Goal: Transaction & Acquisition: Purchase product/service

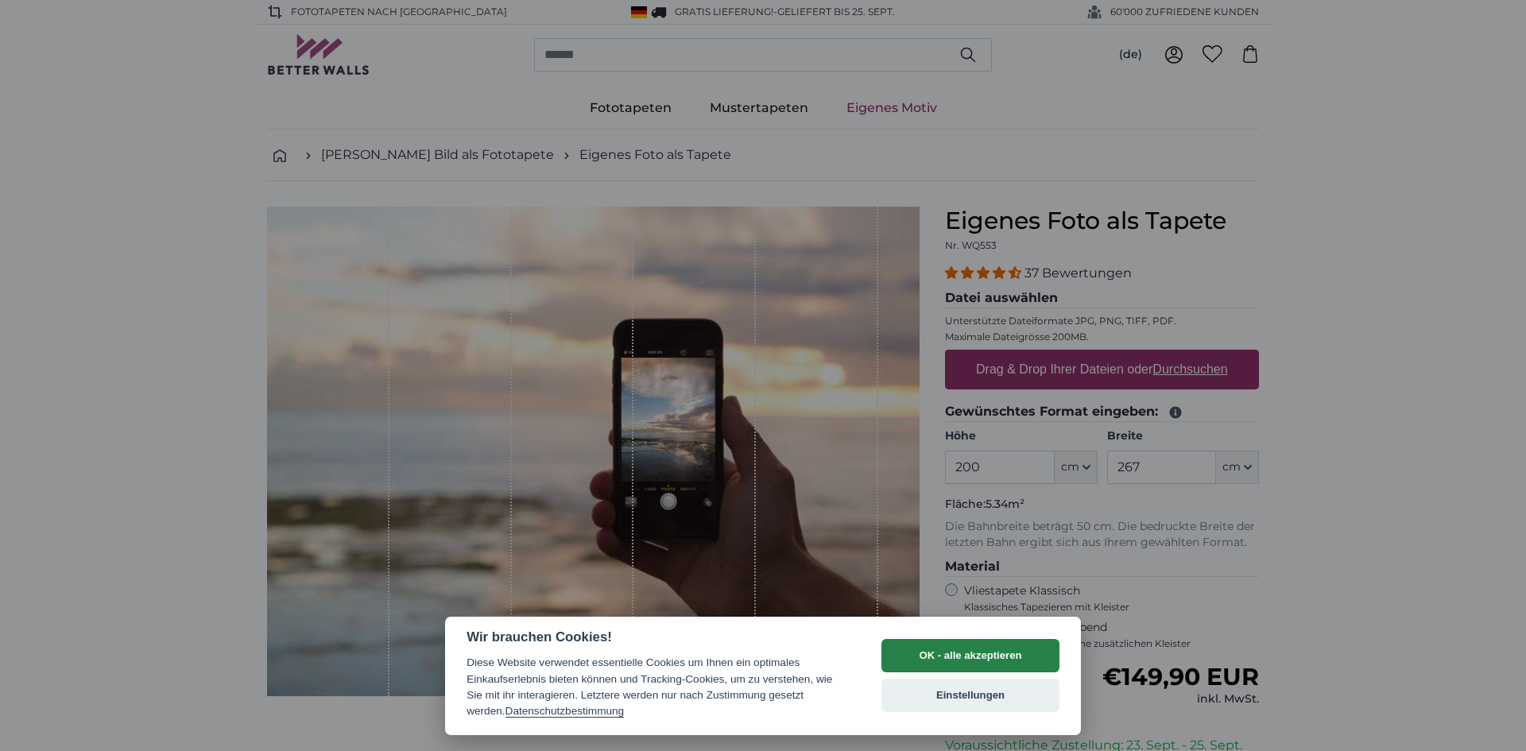
click at [1001, 650] on button "OK - alle akzeptieren" at bounding box center [970, 655] width 178 height 33
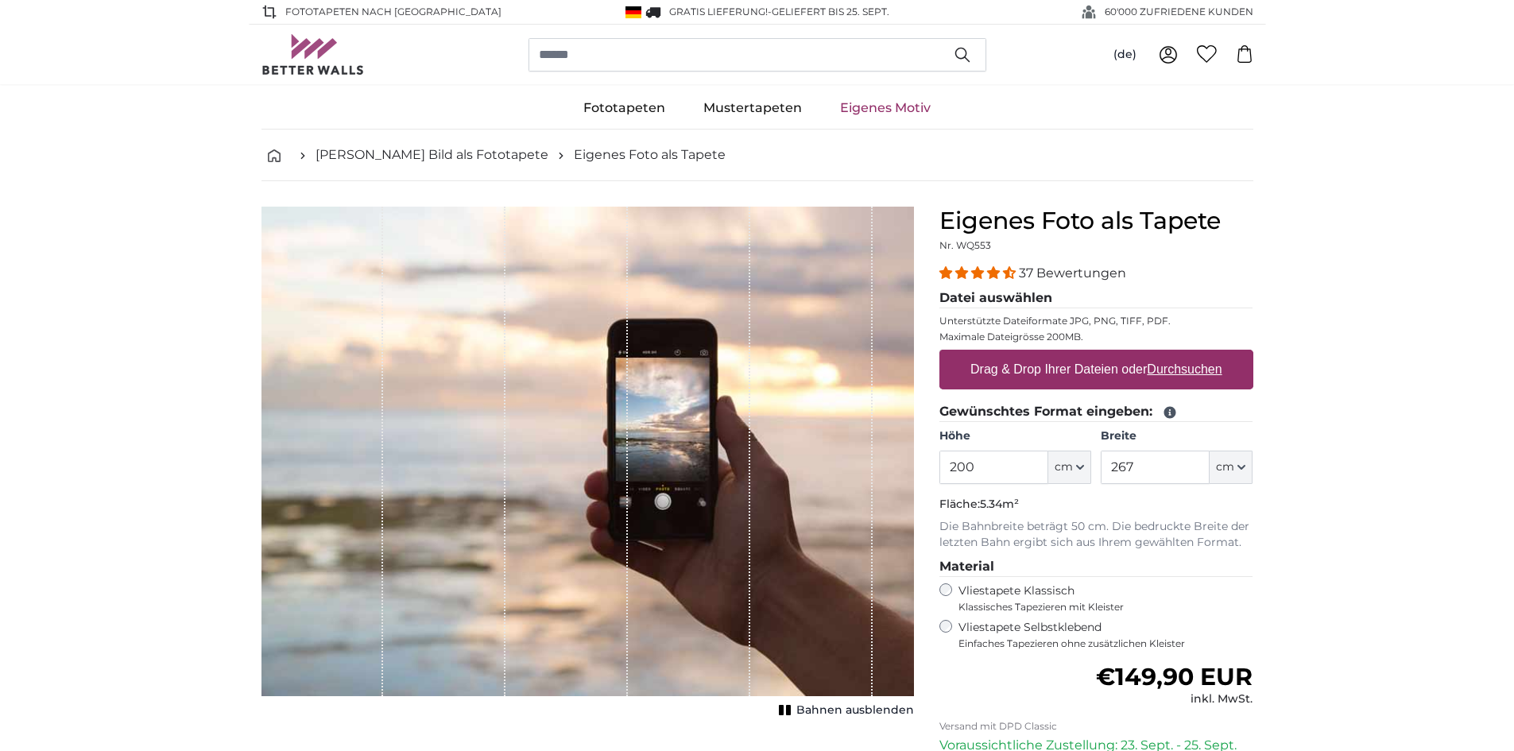
click at [1094, 369] on label "Drag & Drop Ihrer Dateien oder Durchsuchen" at bounding box center [1096, 370] width 265 height 32
click at [1094, 354] on input "Drag & Drop Ihrer Dateien oder Durchsuchen" at bounding box center [1096, 352] width 314 height 5
type input "**********"
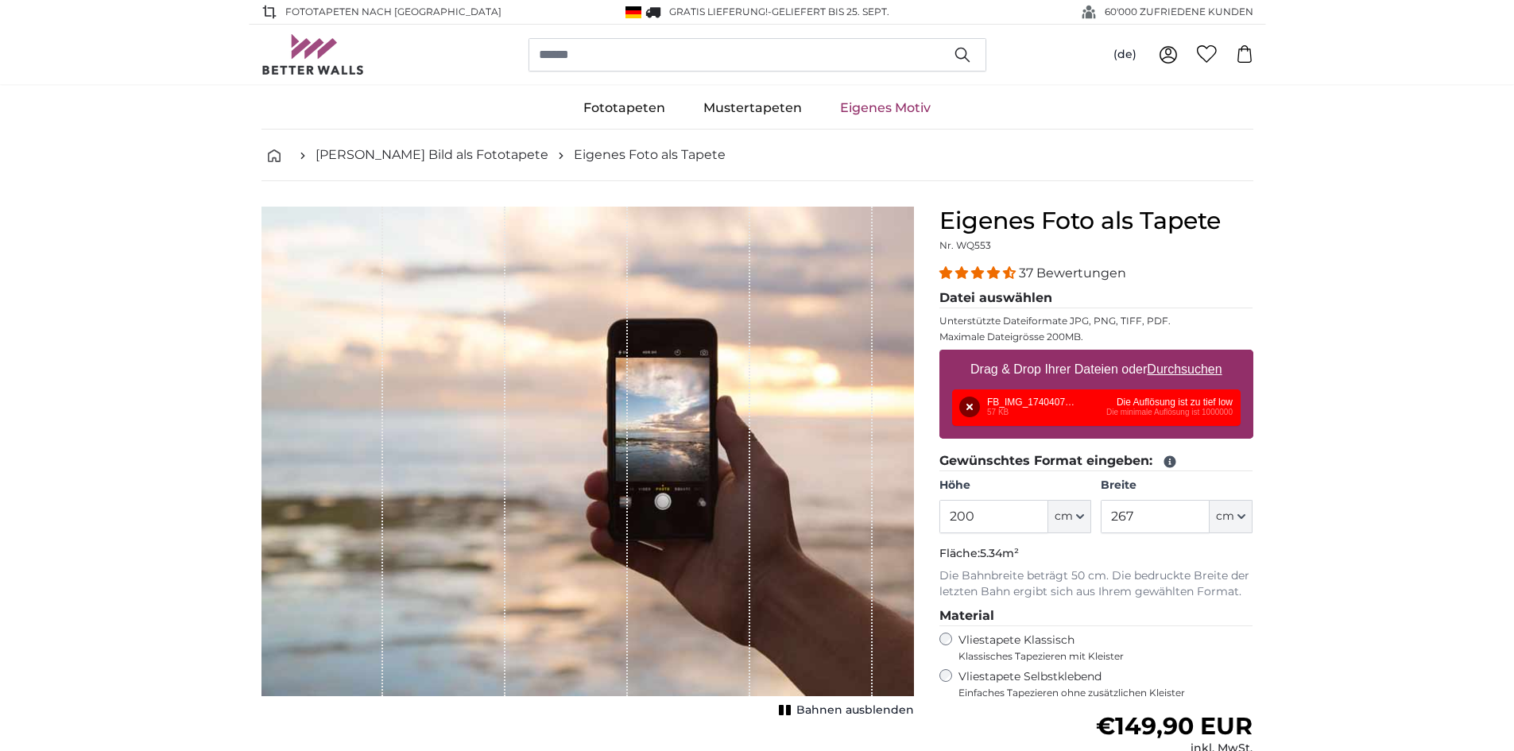
click at [1110, 415] on div "Entfernen Nochmal versuchen Entfernen Hochladen Abbrechen Nochmal versuchen Ent…" at bounding box center [1096, 407] width 289 height 37
click at [1084, 514] on icon "button" at bounding box center [1080, 517] width 8 height 8
click at [1084, 513] on icon "button" at bounding box center [1080, 517] width 8 height 8
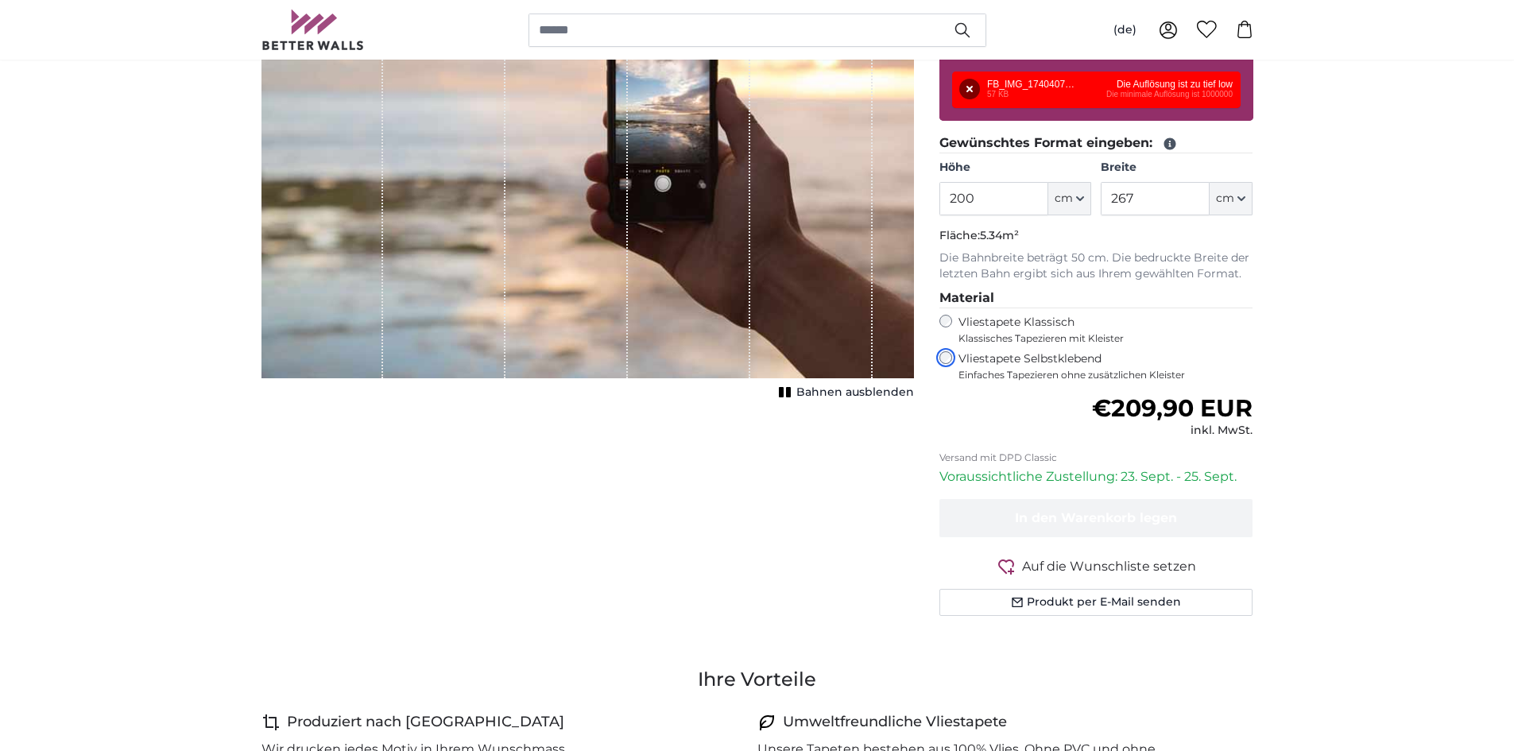
scroll to position [238, 0]
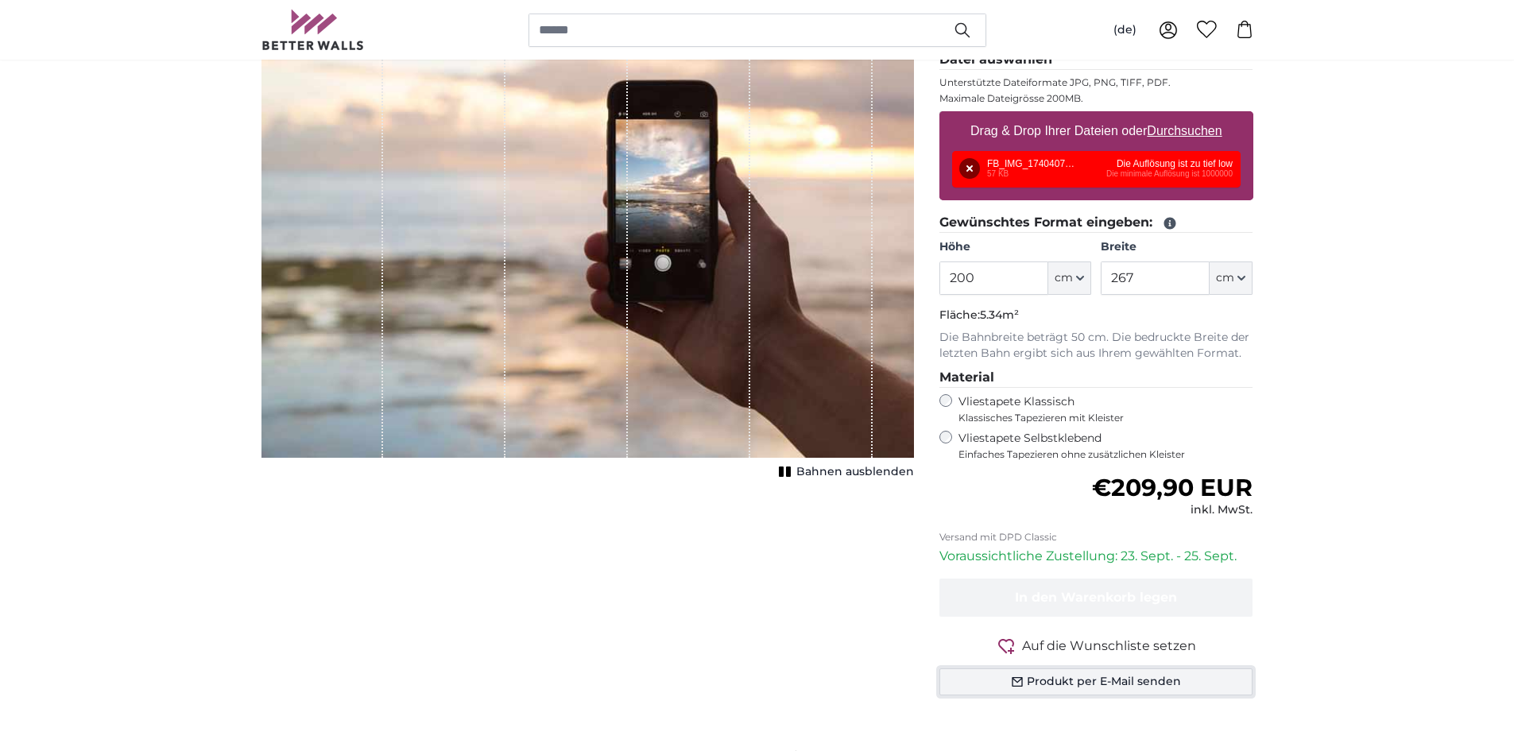
click at [1099, 676] on button "Produkt per E-Mail senden" at bounding box center [1096, 681] width 314 height 27
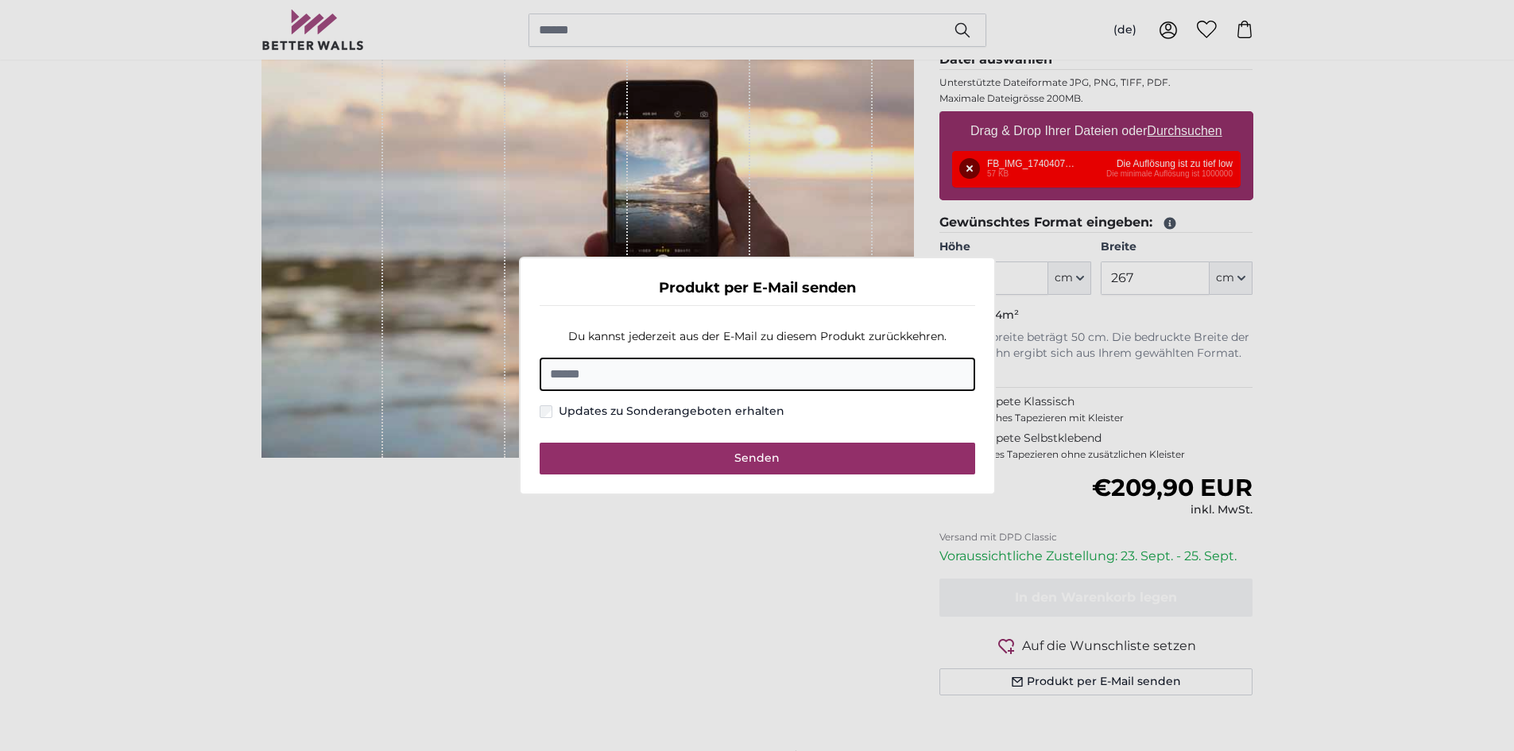
click at [924, 257] on dialog "Produkt per E-Mail senden Du kannst jederzeit aus der E-Mail zu diesem Produkt …" at bounding box center [757, 376] width 477 height 238
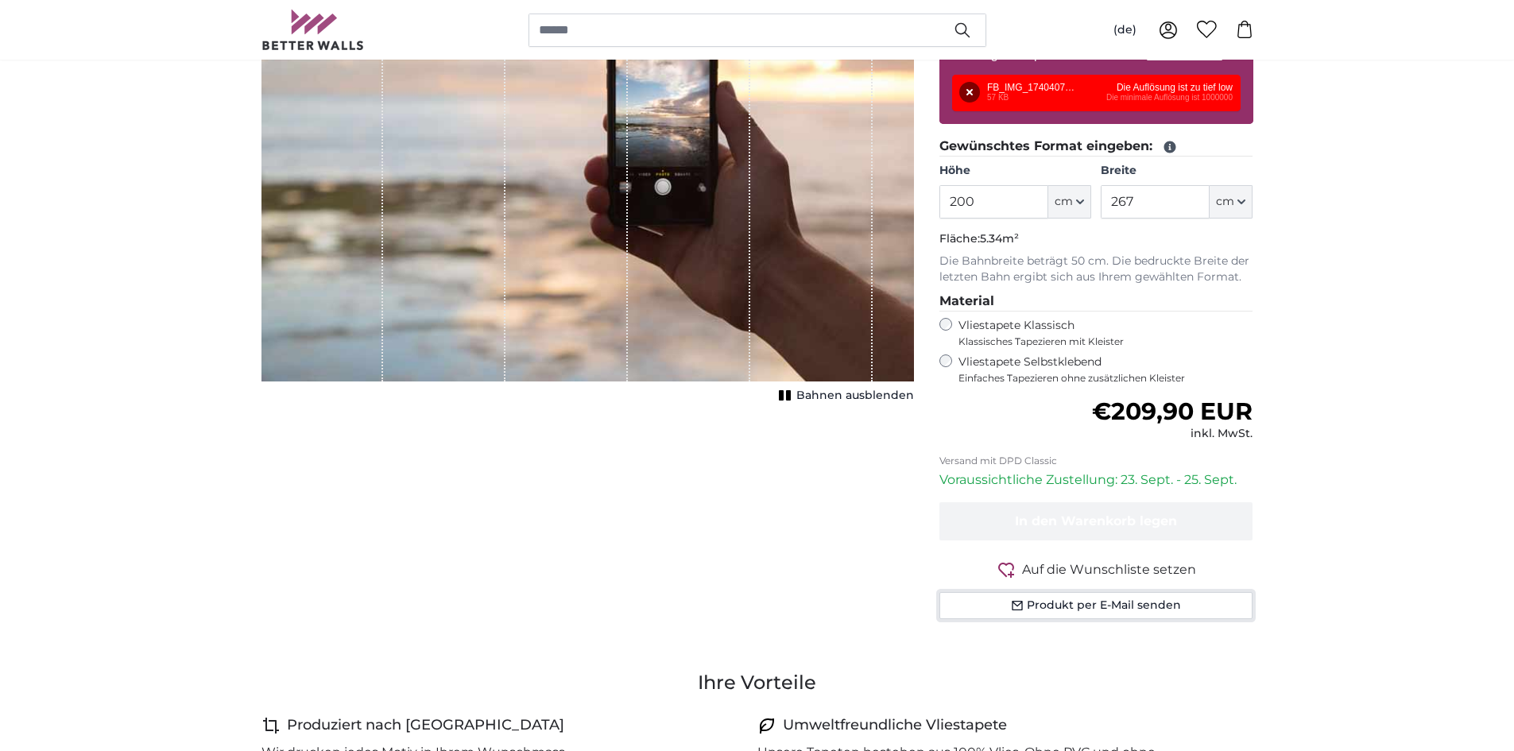
scroll to position [318, 0]
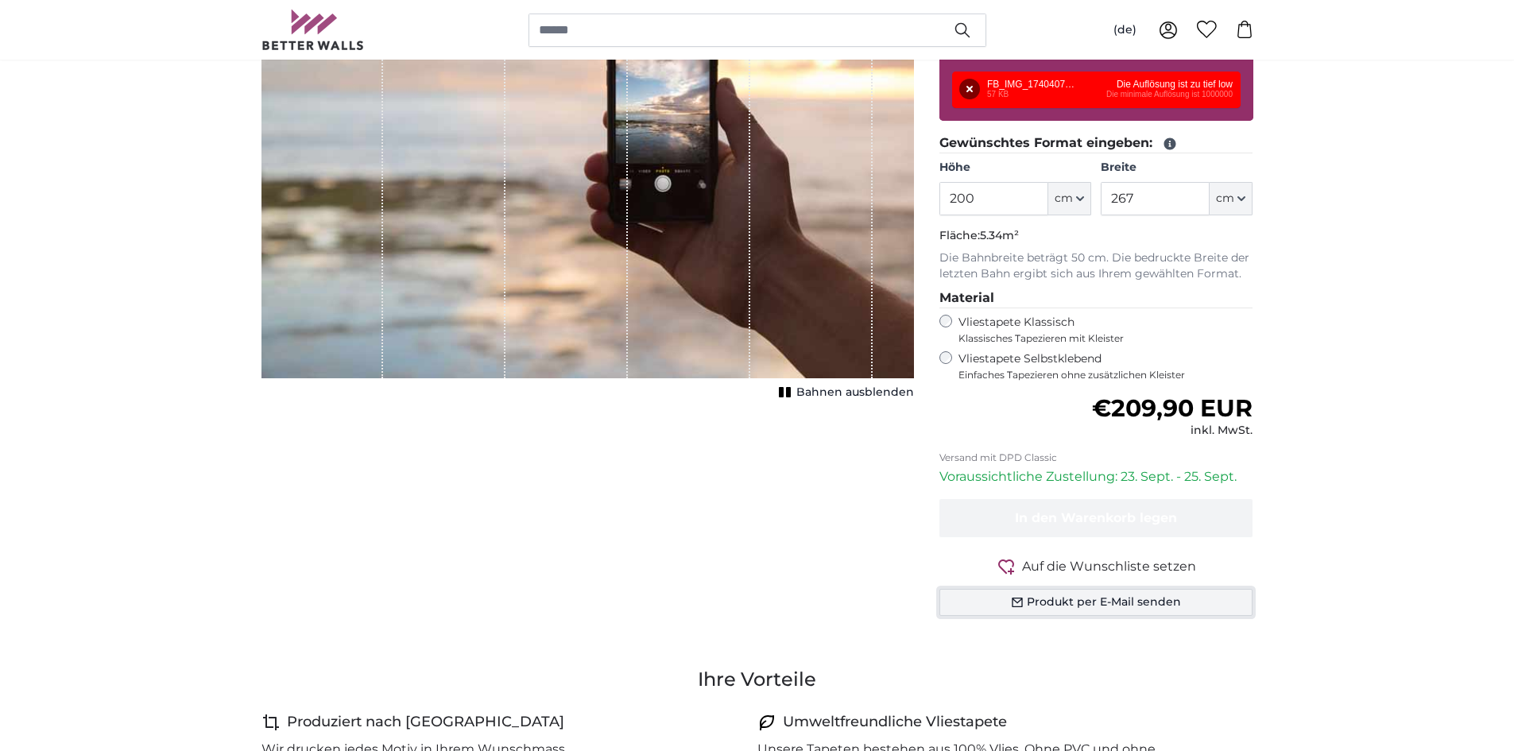
click at [1137, 595] on button "Produkt per E-Mail senden" at bounding box center [1096, 602] width 314 height 27
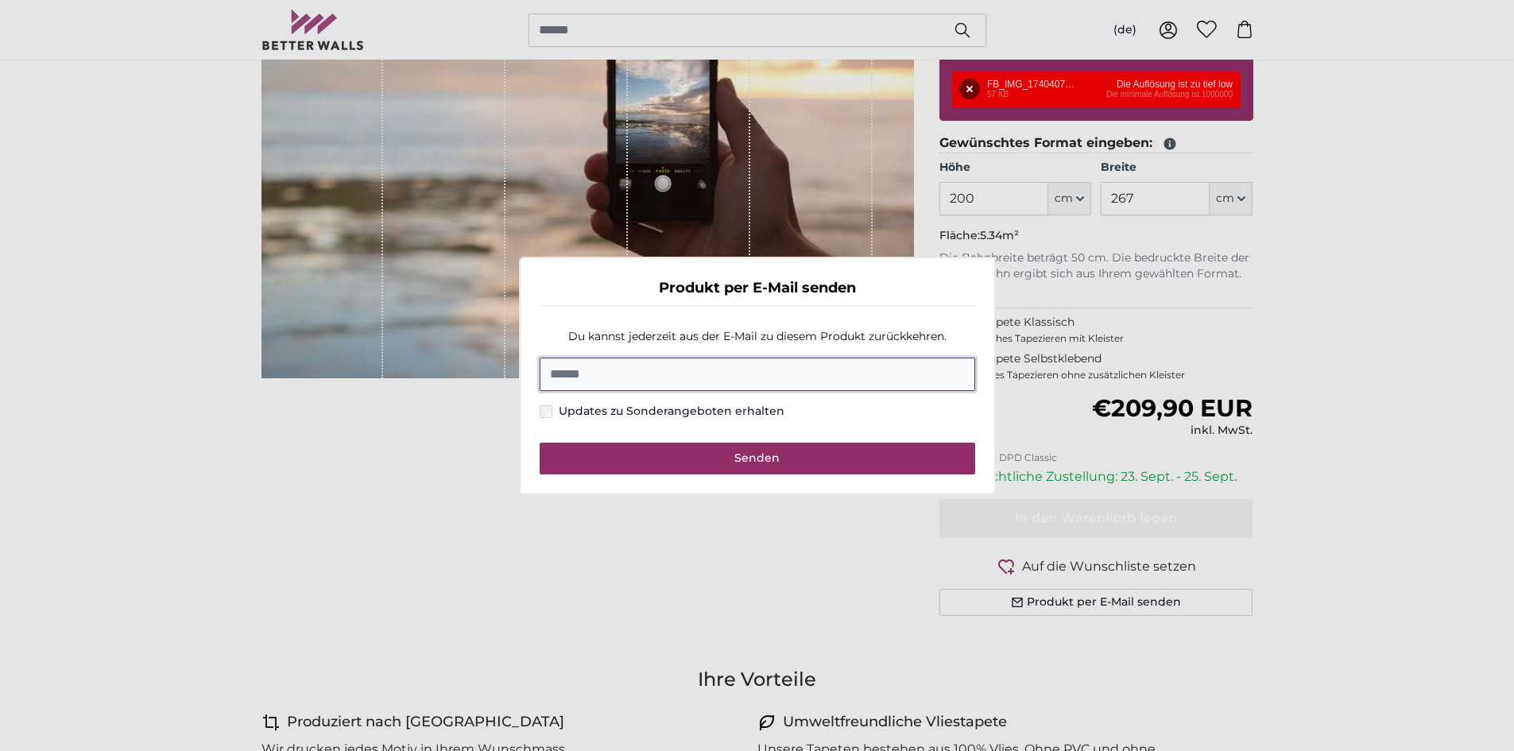
click at [684, 371] on input "E-Mail" at bounding box center [758, 374] width 436 height 33
type input "**********"
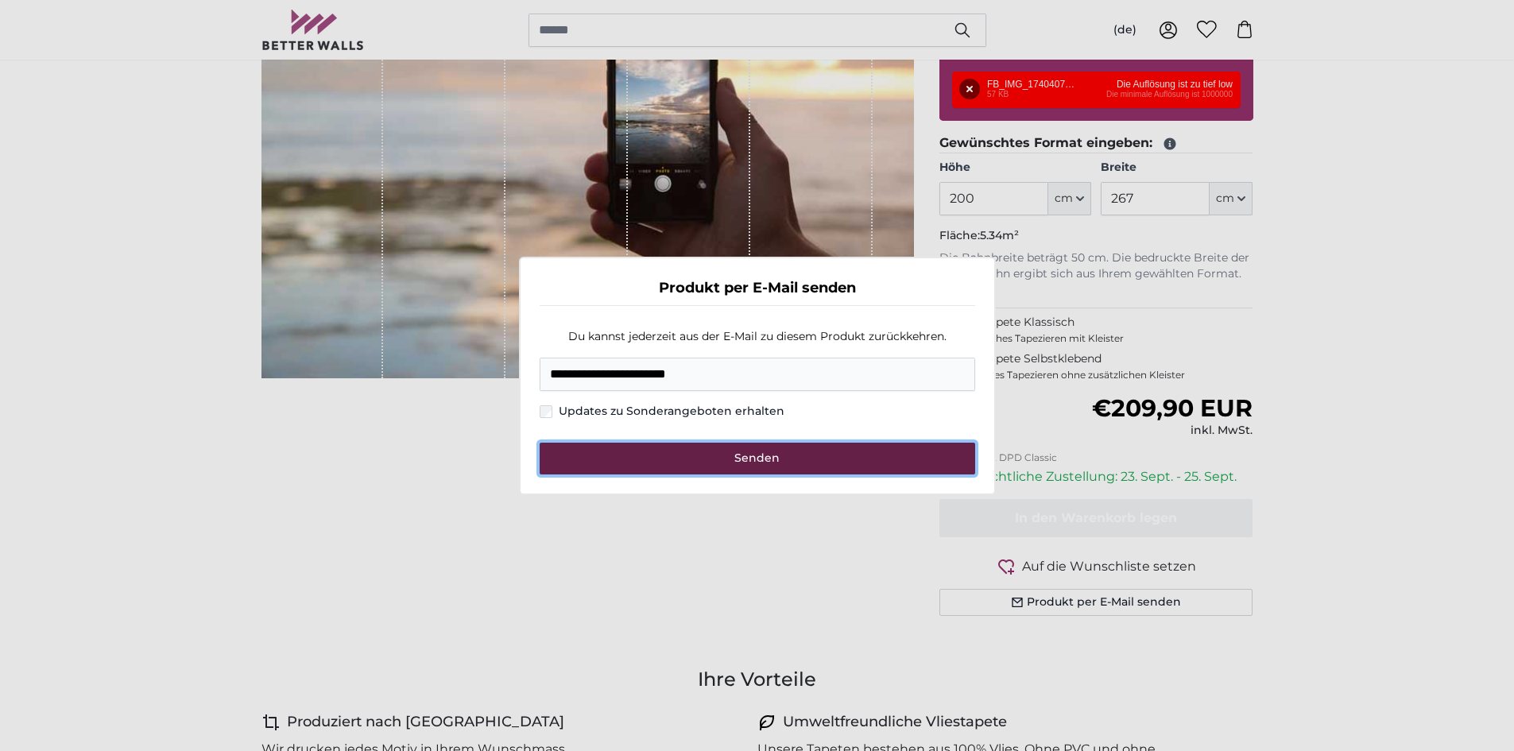
click at [709, 454] on button "Senden" at bounding box center [758, 459] width 436 height 32
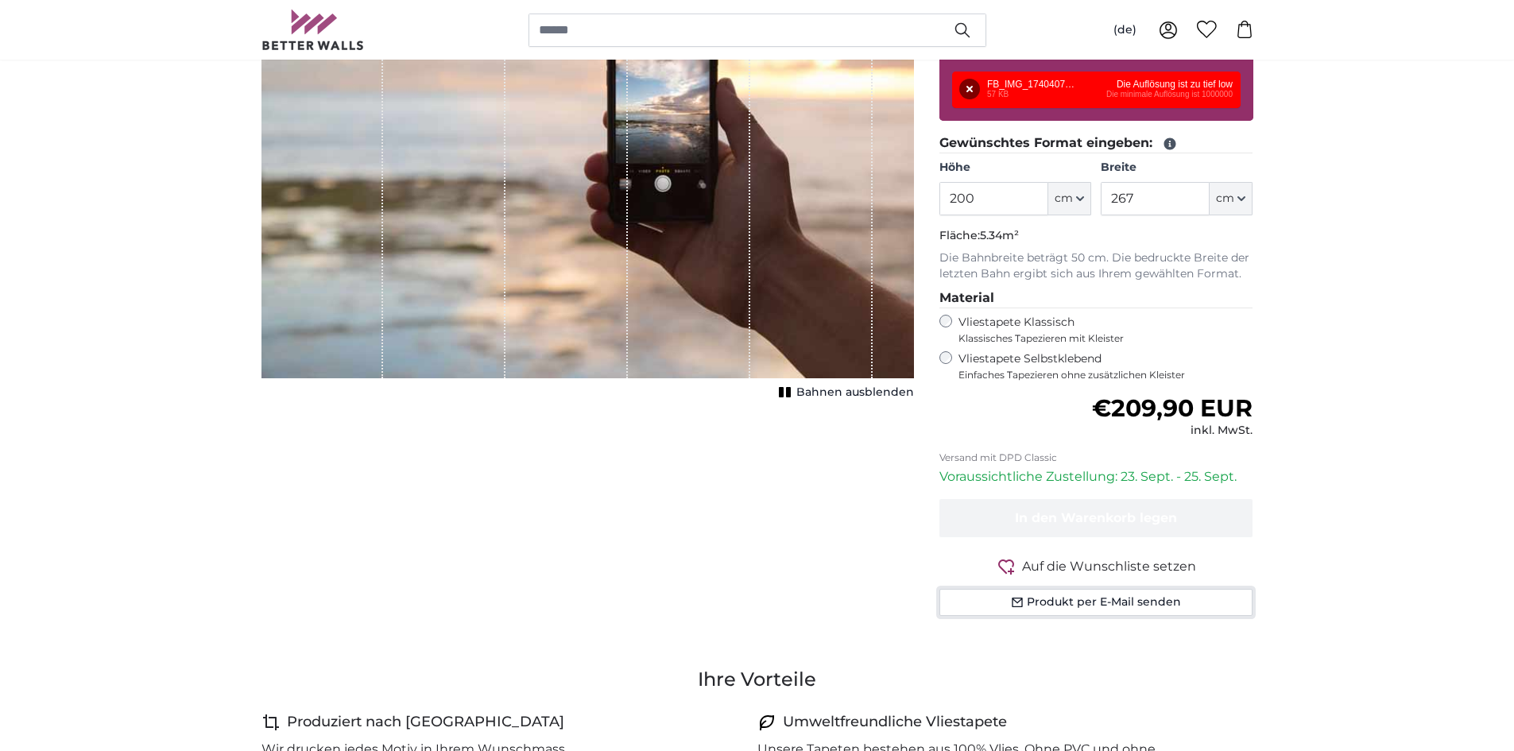
scroll to position [238, 0]
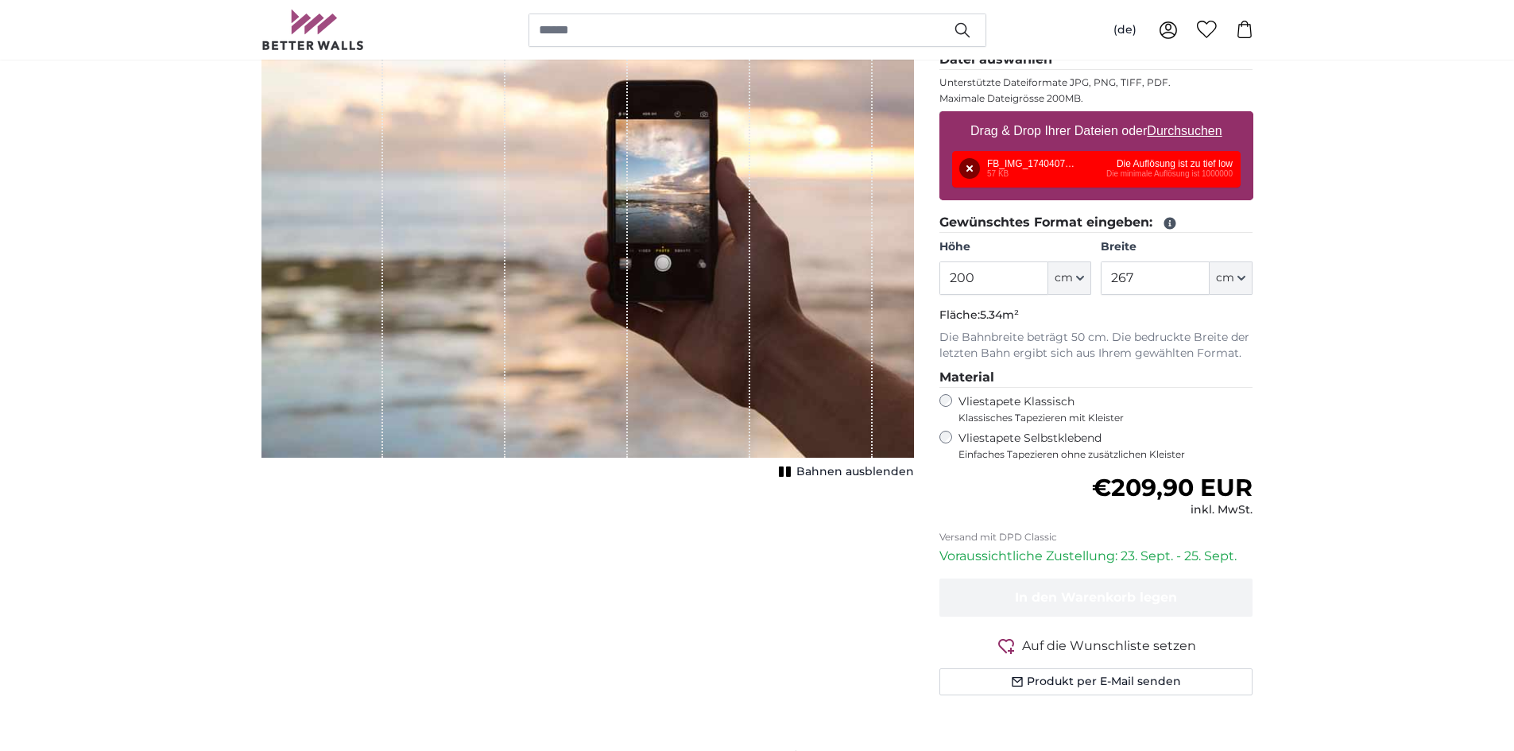
click at [1199, 168] on div "Entfernen Nochmal versuchen Entfernen Hochladen Abbrechen Nochmal versuchen Ent…" at bounding box center [1096, 169] width 289 height 37
click at [972, 166] on button "Entfernen" at bounding box center [969, 168] width 21 height 21
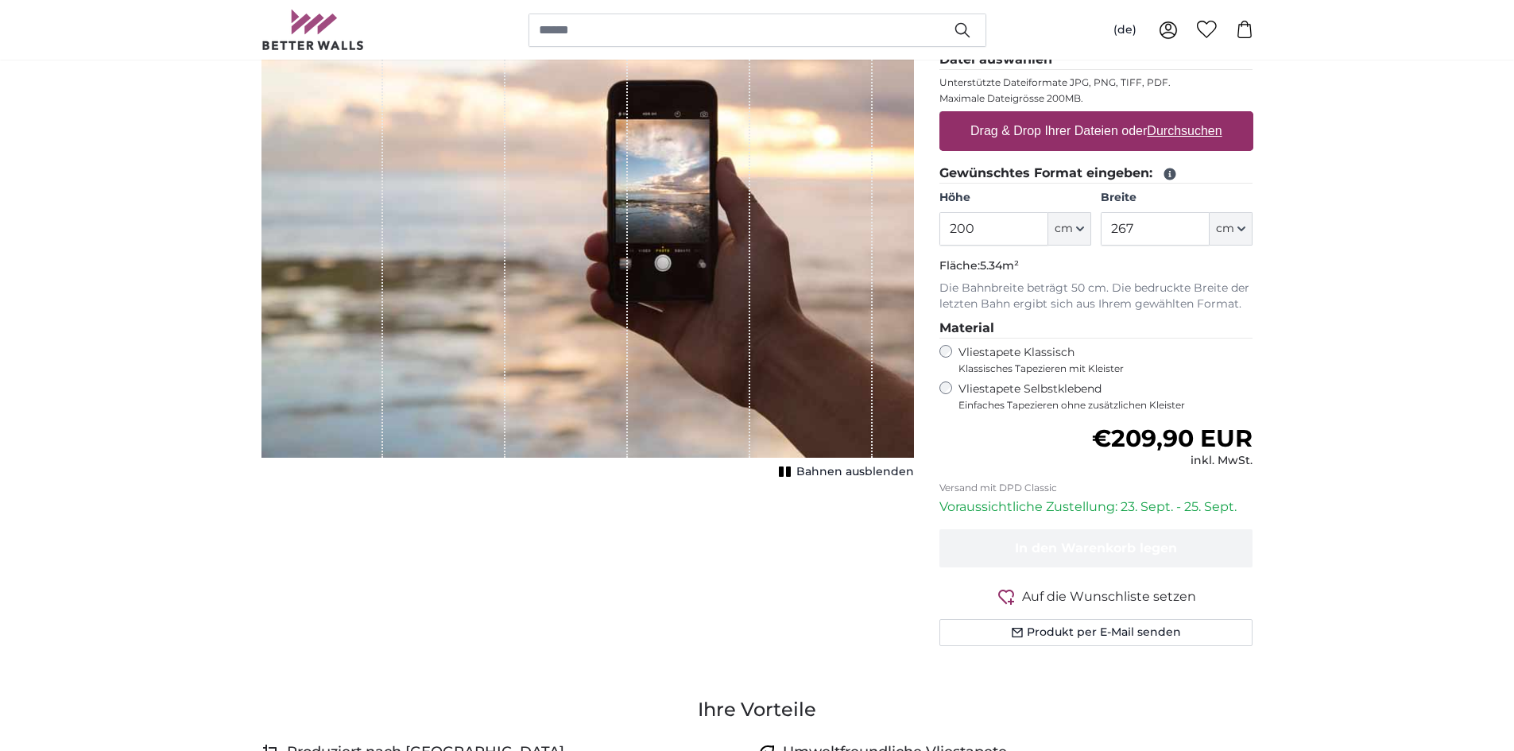
click at [1130, 134] on label "Drag & Drop Ihrer Dateien oder Durchsuchen" at bounding box center [1096, 131] width 265 height 32
click at [1130, 116] on input "Drag & Drop Ihrer Dateien oder Durchsuchen" at bounding box center [1096, 113] width 314 height 5
type input "**********"
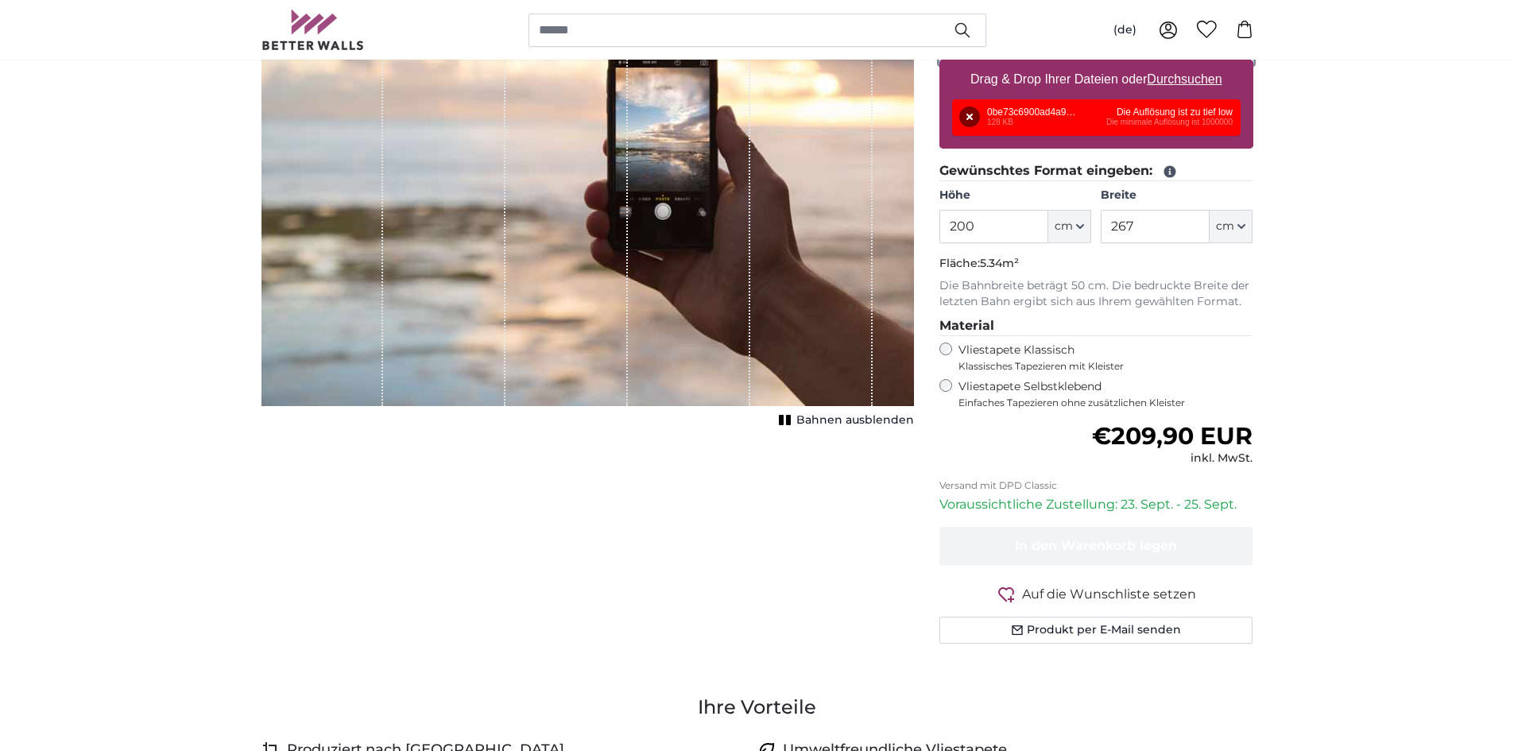
scroll to position [318, 0]
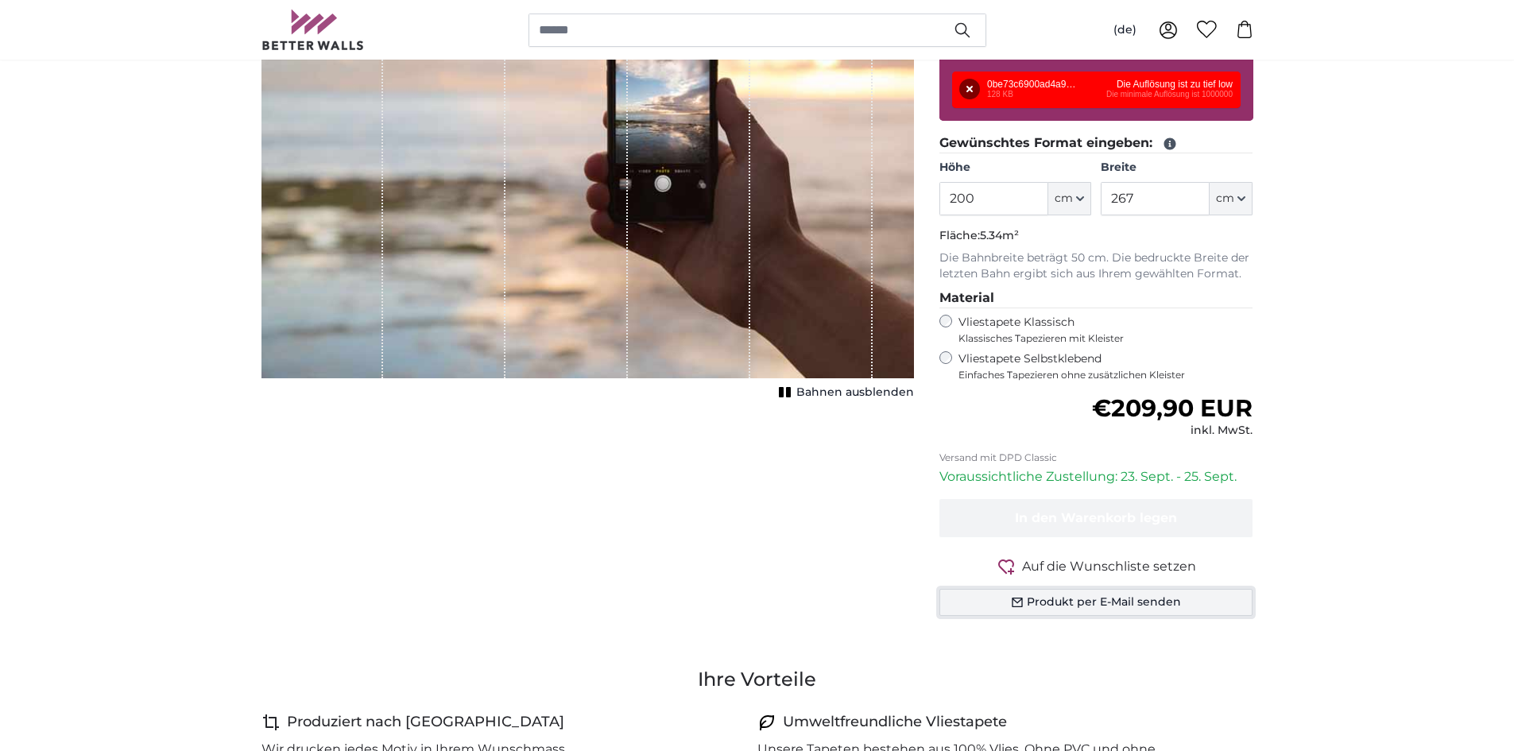
click at [1125, 595] on button "Produkt per E-Mail senden" at bounding box center [1096, 602] width 314 height 27
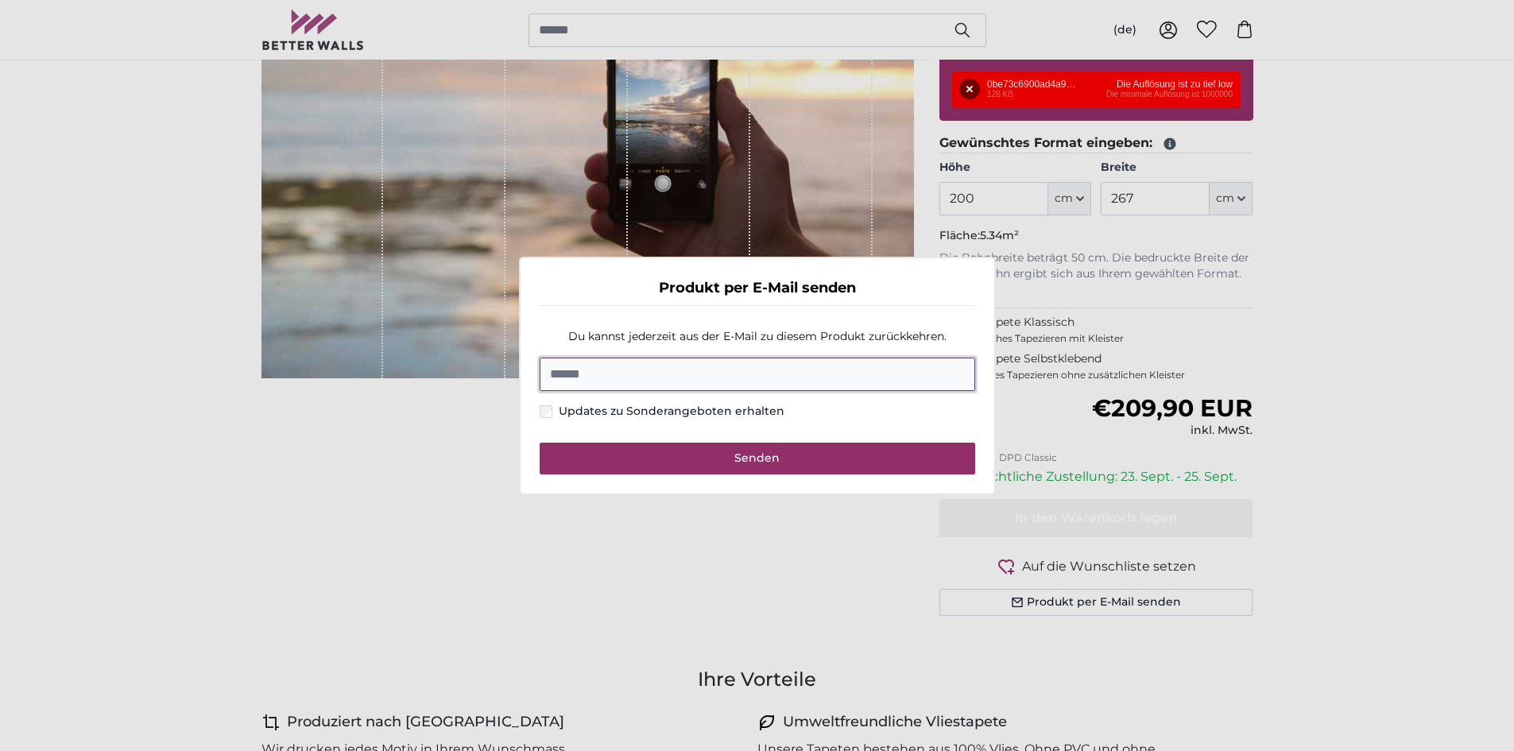
click at [773, 371] on input "E-Mail" at bounding box center [758, 374] width 436 height 33
click at [856, 495] on dialog "Produkt per E-Mail senden Du kannst jederzeit aus der E-Mail zu diesem Produkt …" at bounding box center [757, 376] width 477 height 238
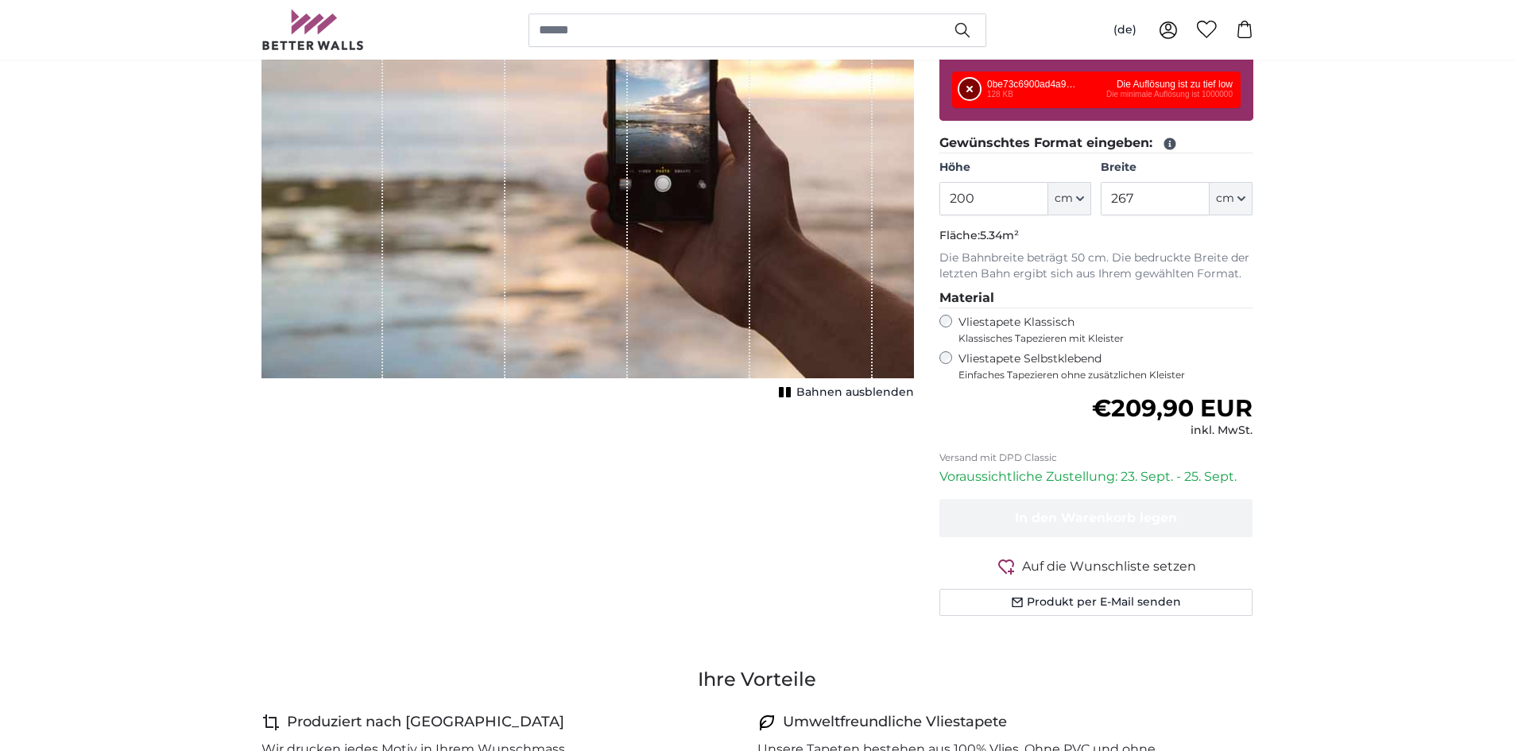
click at [969, 81] on button "Entfernen" at bounding box center [969, 89] width 21 height 21
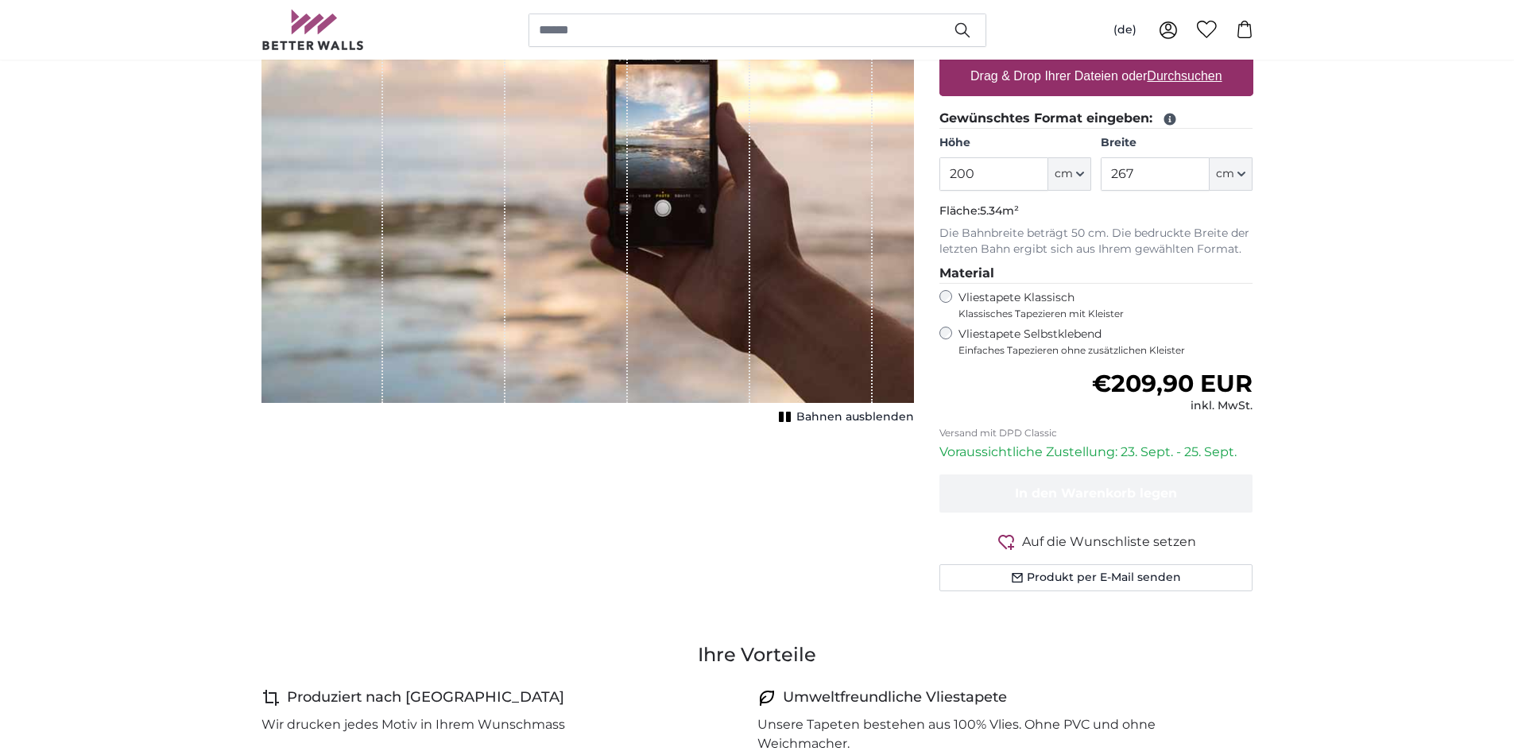
scroll to position [238, 0]
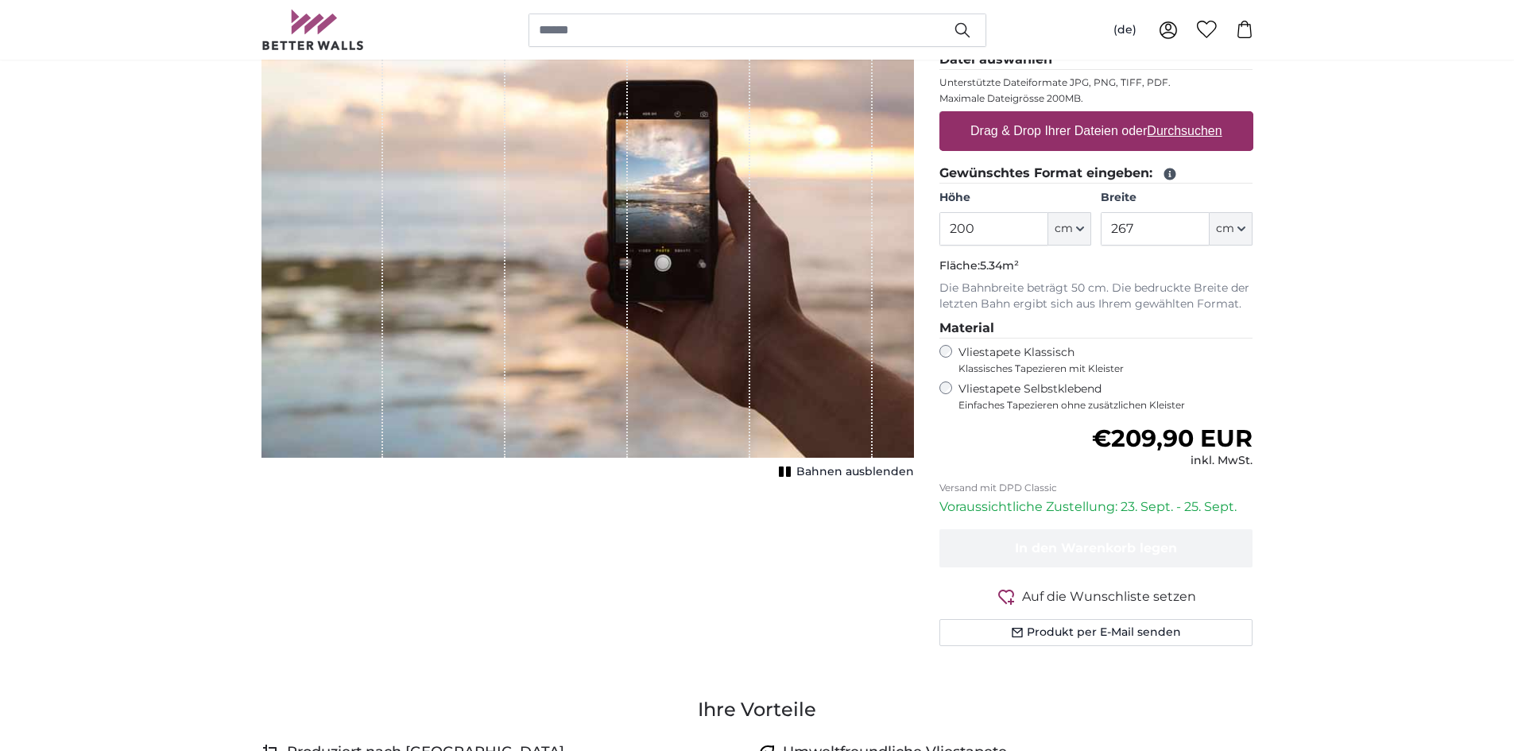
click at [961, 134] on div "Drag & Drop Ihrer Dateien oder Durchsuchen" at bounding box center [1096, 131] width 314 height 40
click at [939, 111] on input "Drag & Drop Ihrer Dateien oder Durchsuchen" at bounding box center [1096, 113] width 314 height 5
type input "**********"
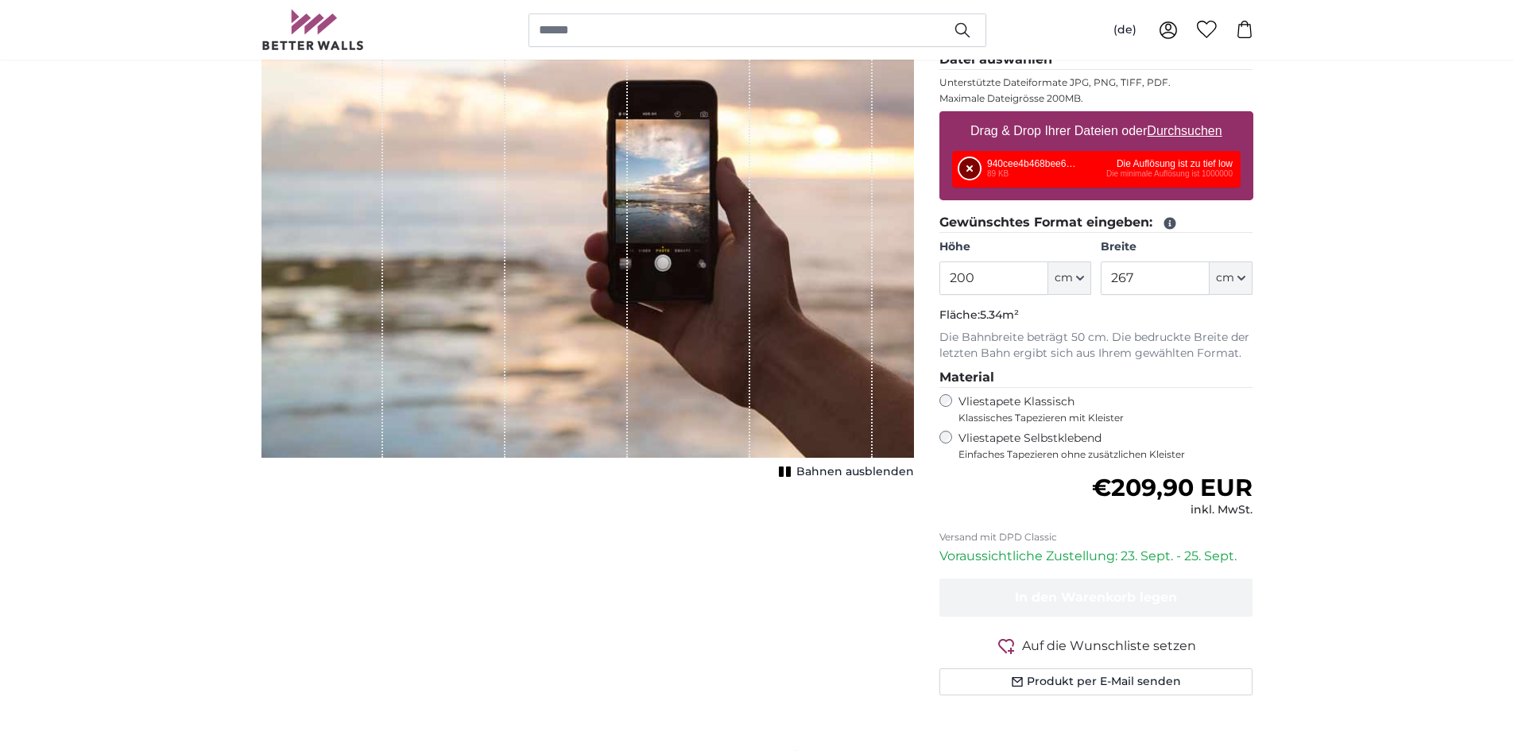
click at [968, 172] on button "Entfernen" at bounding box center [969, 168] width 21 height 21
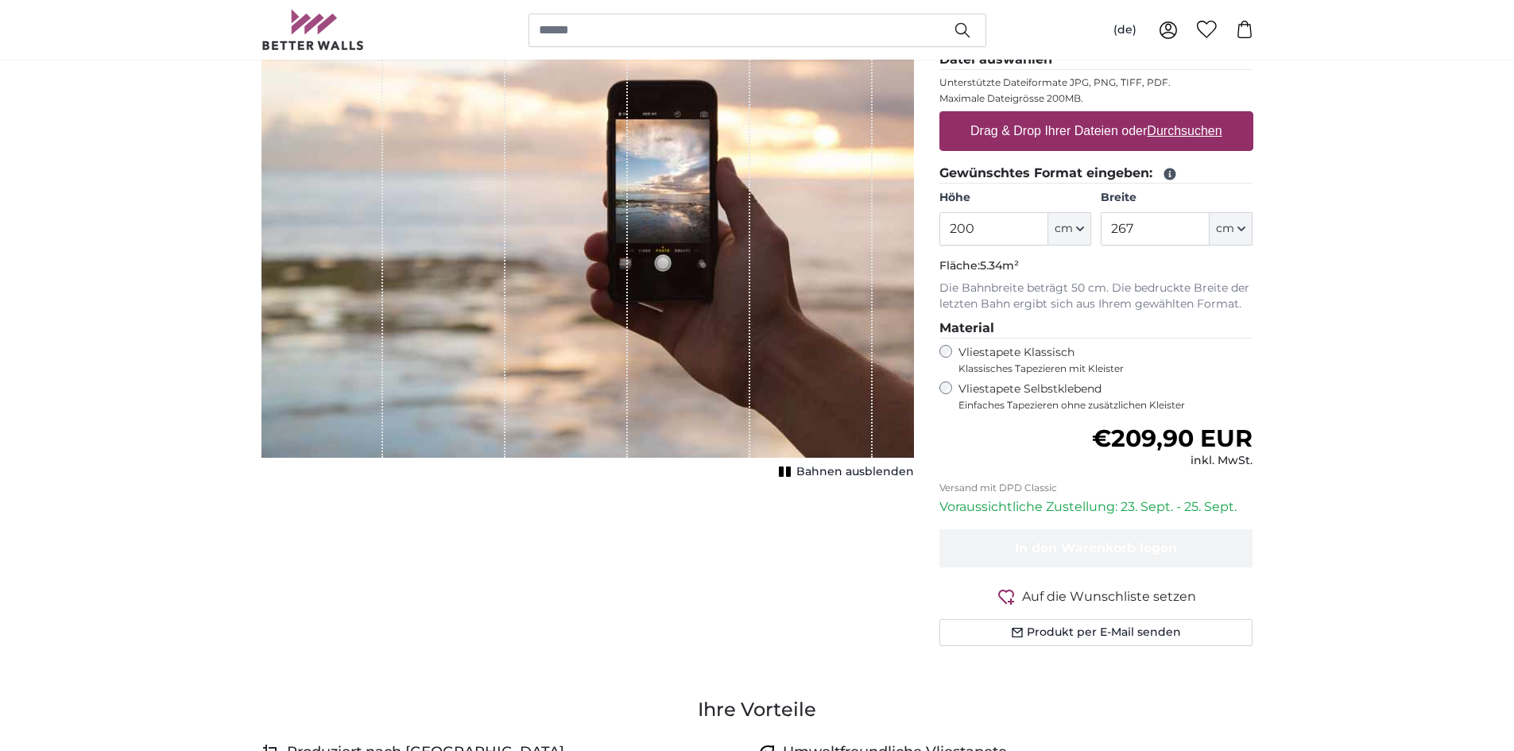
click at [978, 138] on label "Drag & Drop Ihrer Dateien oder Durchsuchen" at bounding box center [1096, 131] width 265 height 32
click at [978, 116] on input "Drag & Drop Ihrer Dateien oder Durchsuchen" at bounding box center [1096, 113] width 314 height 5
click at [1005, 134] on label "Drag & Drop Ihrer Dateien oder Durchsuchen" at bounding box center [1096, 131] width 265 height 32
click at [1005, 116] on input "Drag & Drop Ihrer Dateien oder Durchsuchen" at bounding box center [1096, 113] width 314 height 5
type input "**********"
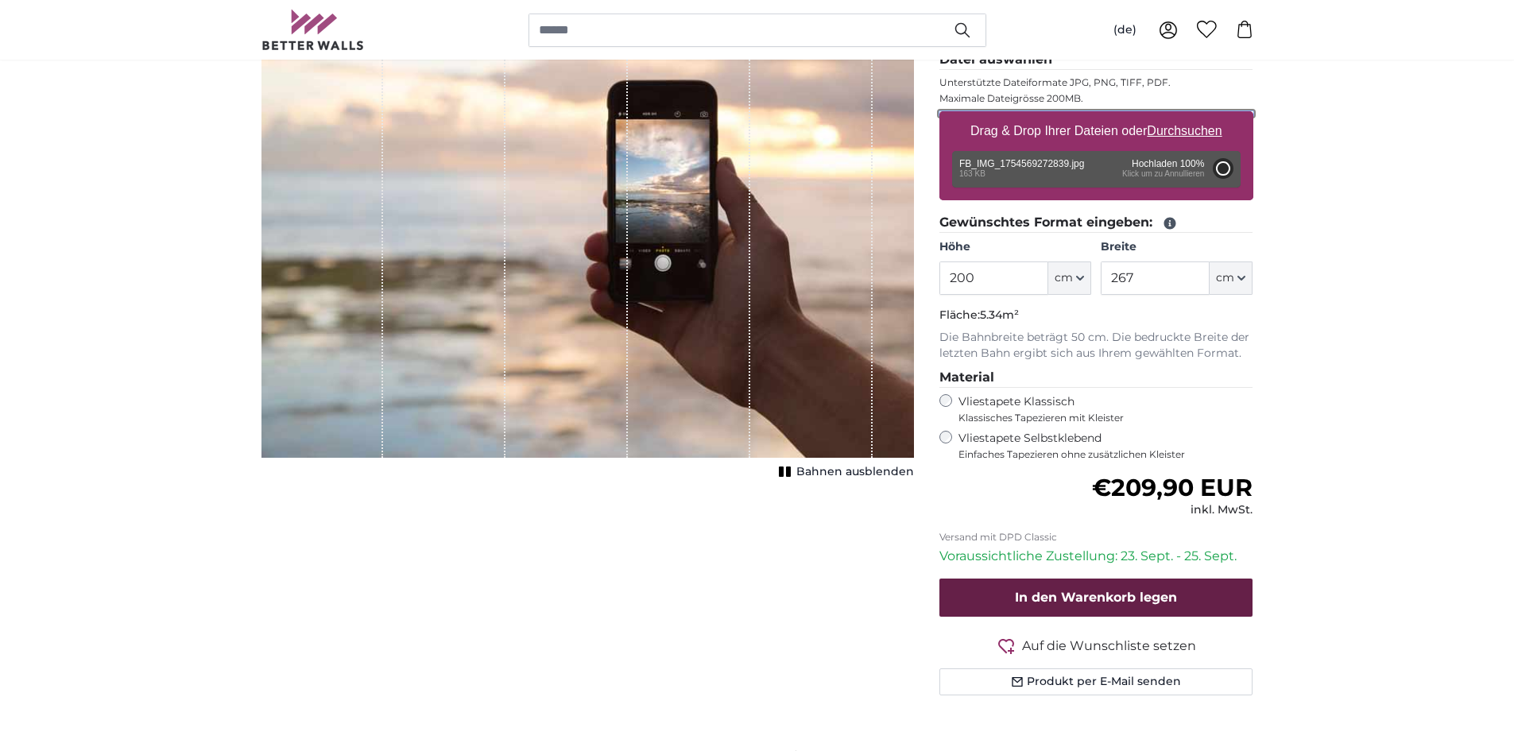
type input "147.3"
type input "109"
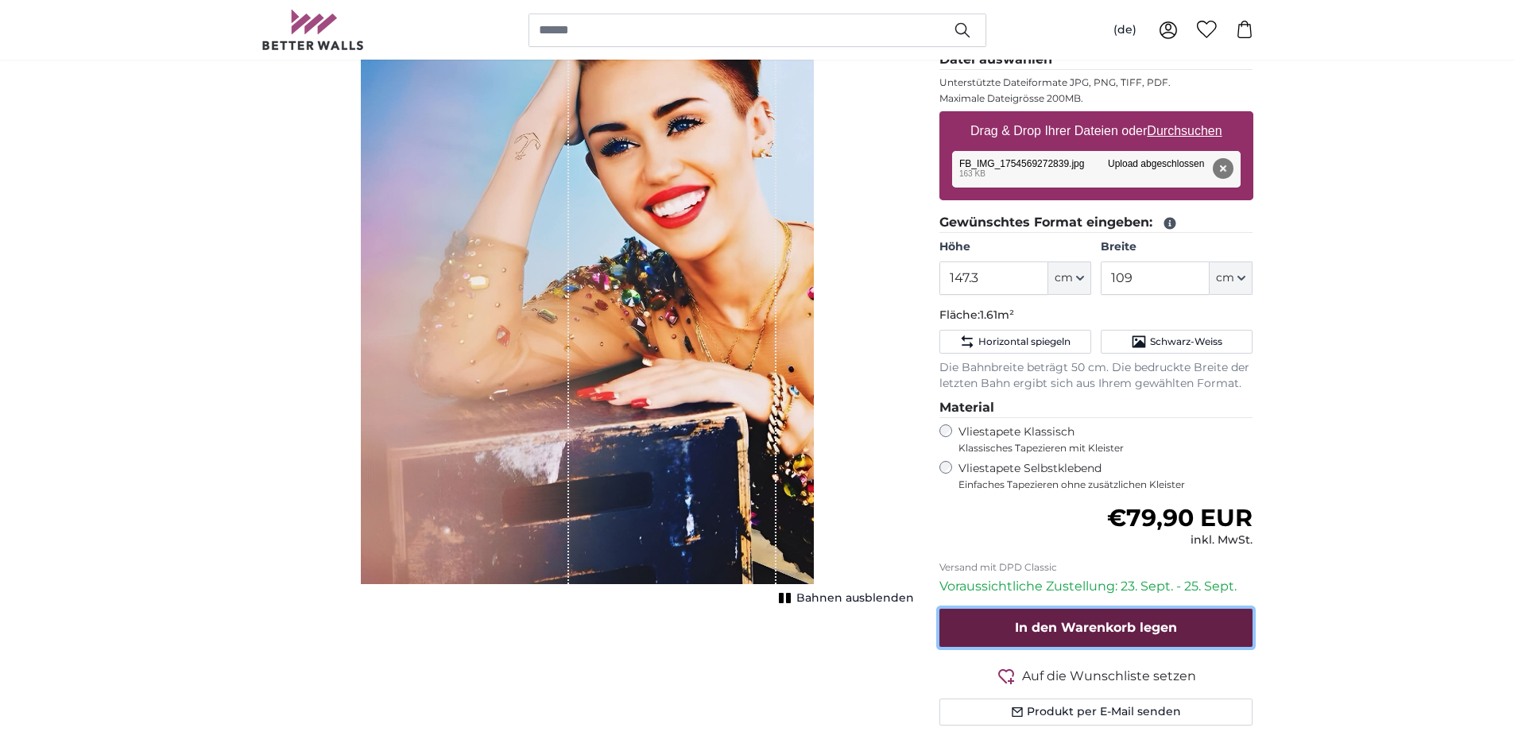
click at [1059, 622] on span "In den Warenkorb legen" at bounding box center [1096, 627] width 162 height 15
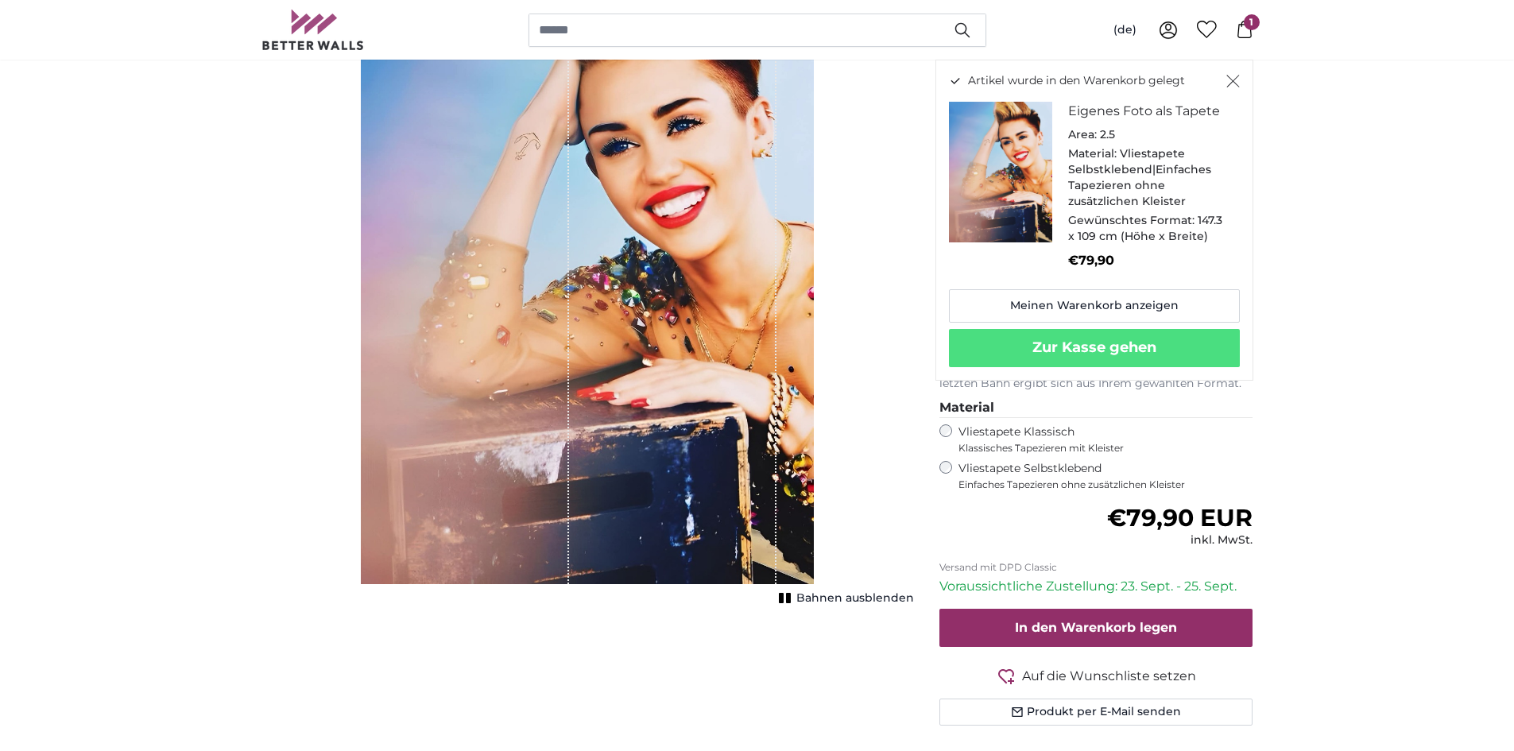
drag, startPoint x: 708, startPoint y: 433, endPoint x: 662, endPoint y: 467, distance: 56.9
click at [662, 467] on div "1 of 1" at bounding box center [672, 276] width 207 height 616
drag, startPoint x: 755, startPoint y: 296, endPoint x: 741, endPoint y: 347, distance: 52.8
click at [741, 347] on div "1 of 1" at bounding box center [672, 276] width 207 height 616
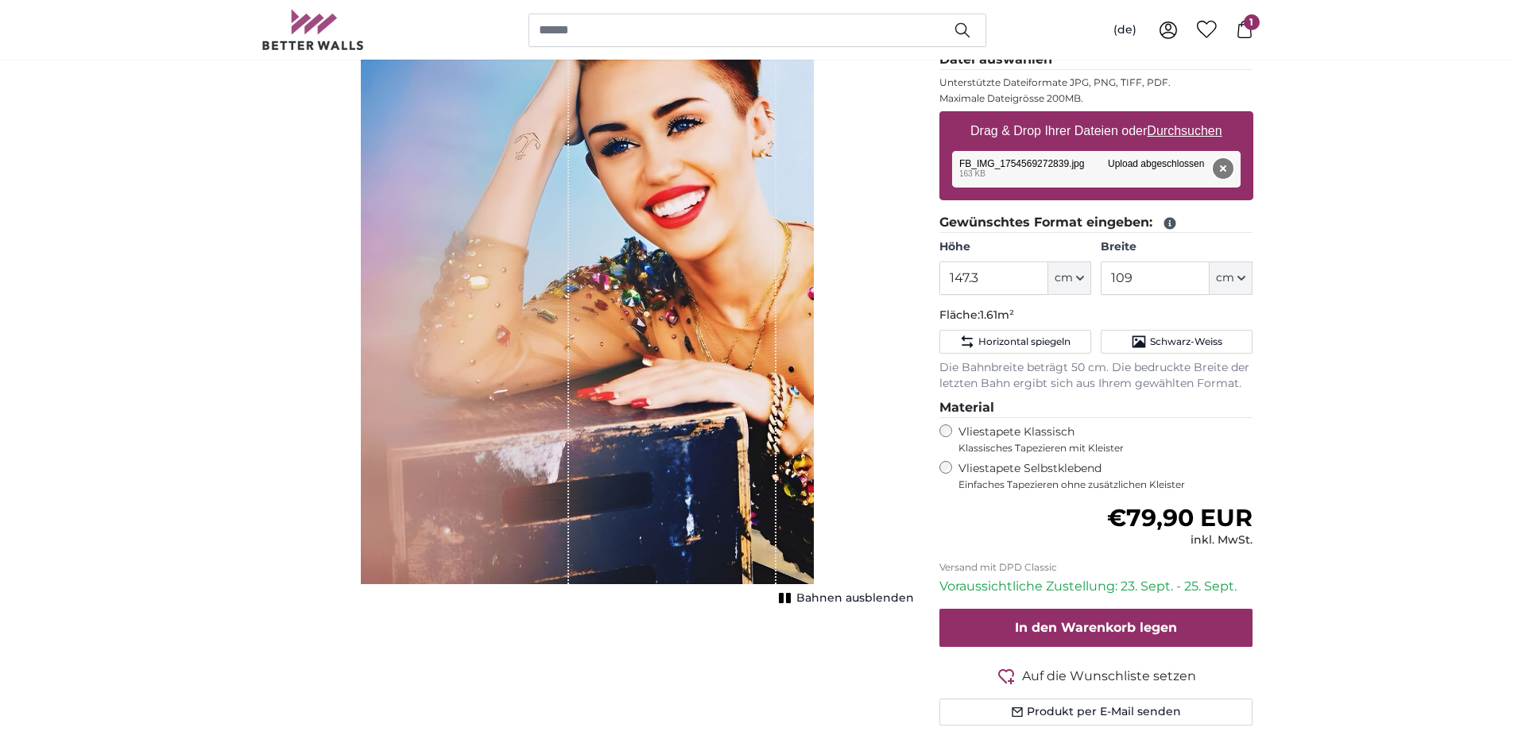
click at [1222, 168] on button "Entfernen" at bounding box center [1222, 168] width 21 height 21
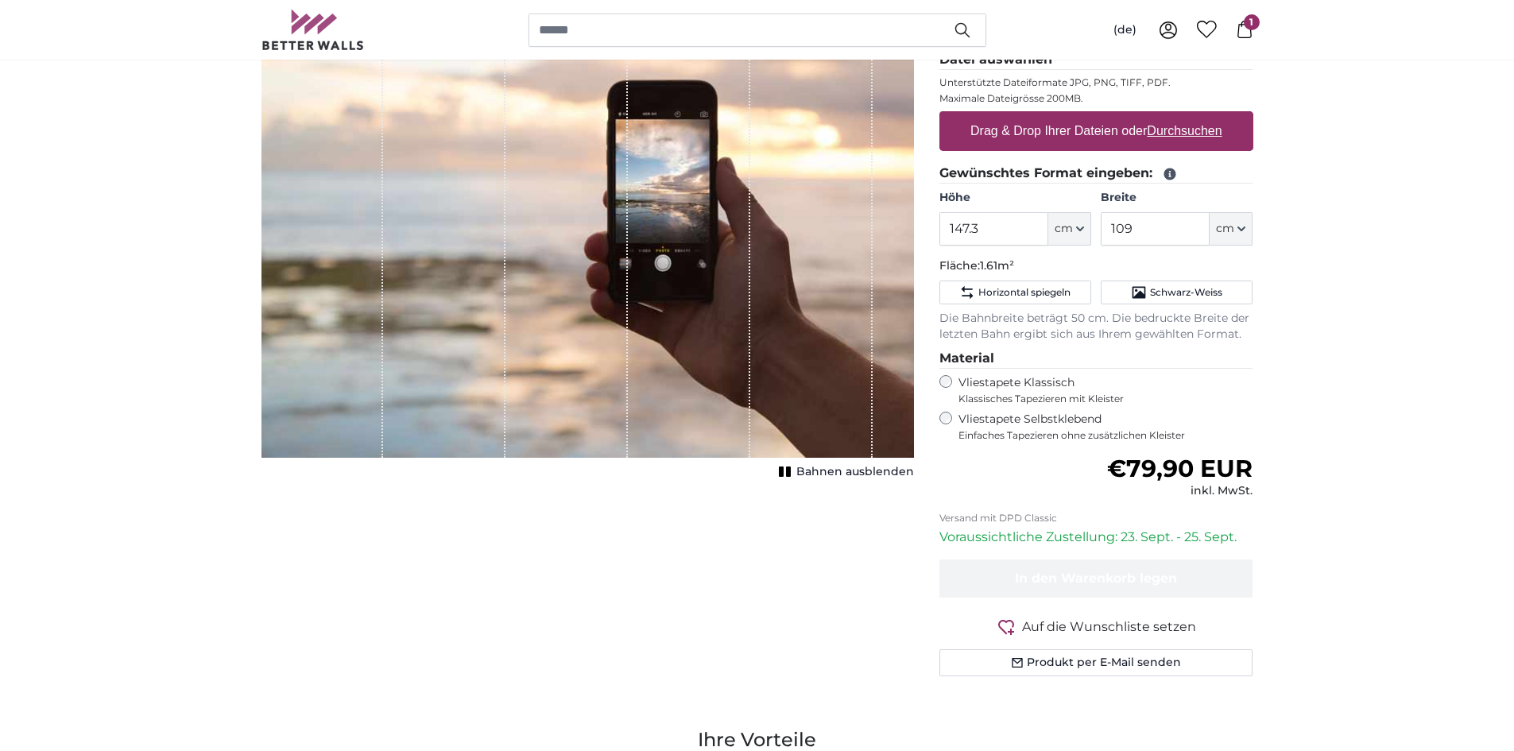
click at [1063, 130] on label "Drag & Drop Ihrer Dateien oder Durchsuchen" at bounding box center [1096, 131] width 265 height 32
click at [1063, 116] on input "Drag & Drop Ihrer Dateien oder Durchsuchen" at bounding box center [1096, 113] width 314 height 5
type input "**********"
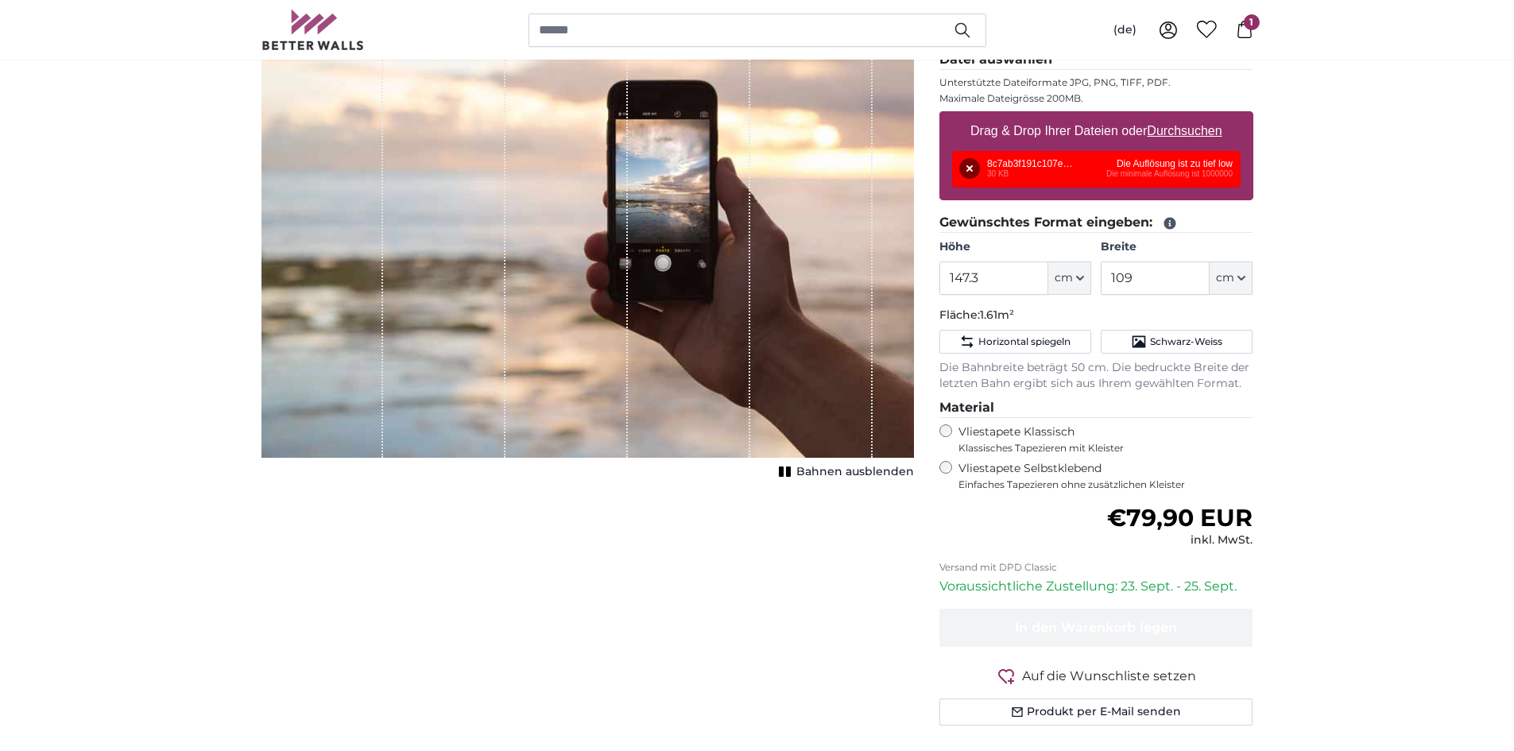
click at [846, 192] on div "1 of 1" at bounding box center [811, 213] width 122 height 490
click at [1048, 176] on div "Entfernen Nochmal versuchen Entfernen Hochladen Abbrechen Nochmal versuchen Ent…" at bounding box center [1096, 169] width 289 height 37
click at [966, 162] on button "Entfernen" at bounding box center [969, 168] width 21 height 21
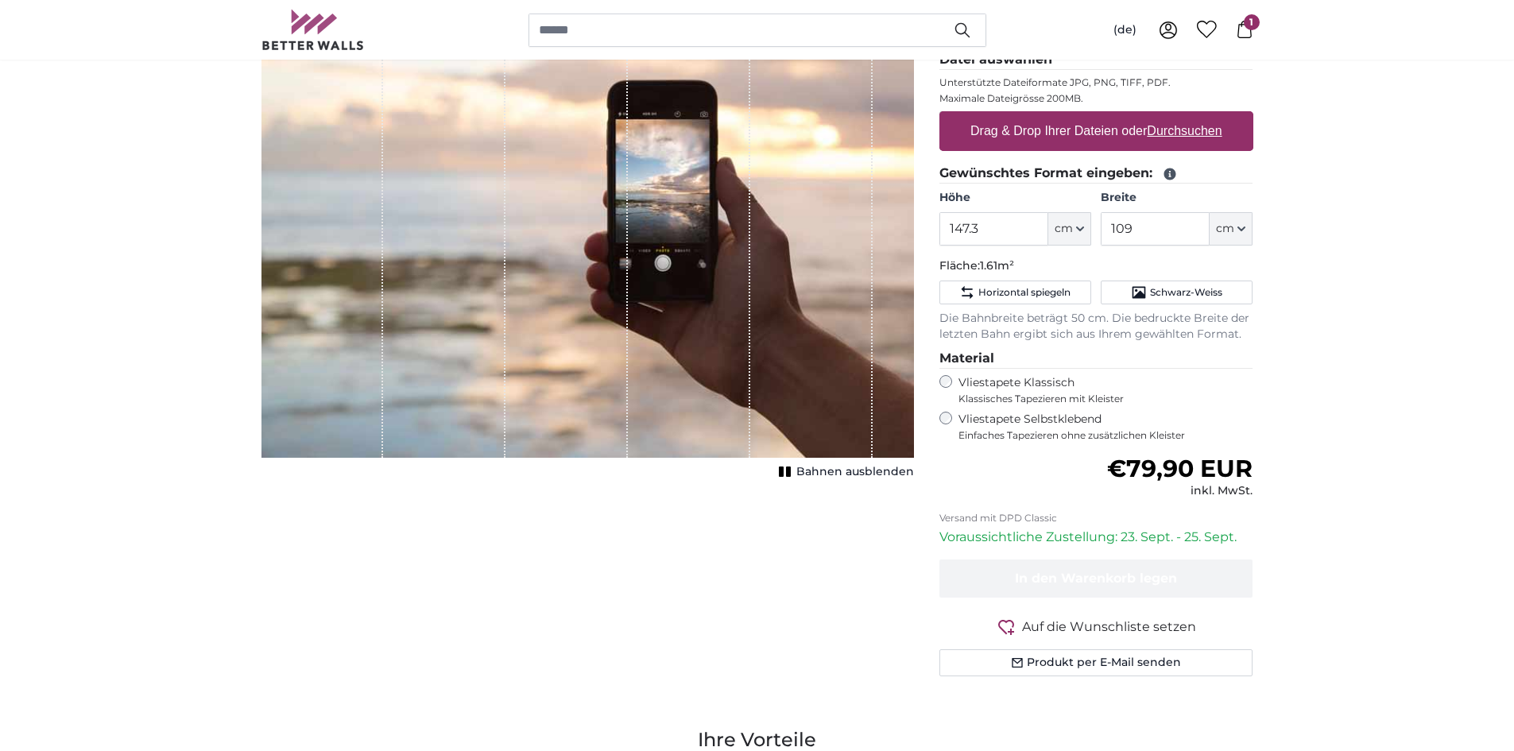
click at [1084, 139] on label "Drag & Drop Ihrer Dateien oder Durchsuchen" at bounding box center [1096, 131] width 265 height 32
click at [1084, 116] on input "Drag & Drop Ihrer Dateien oder Durchsuchen" at bounding box center [1096, 113] width 314 height 5
type input "**********"
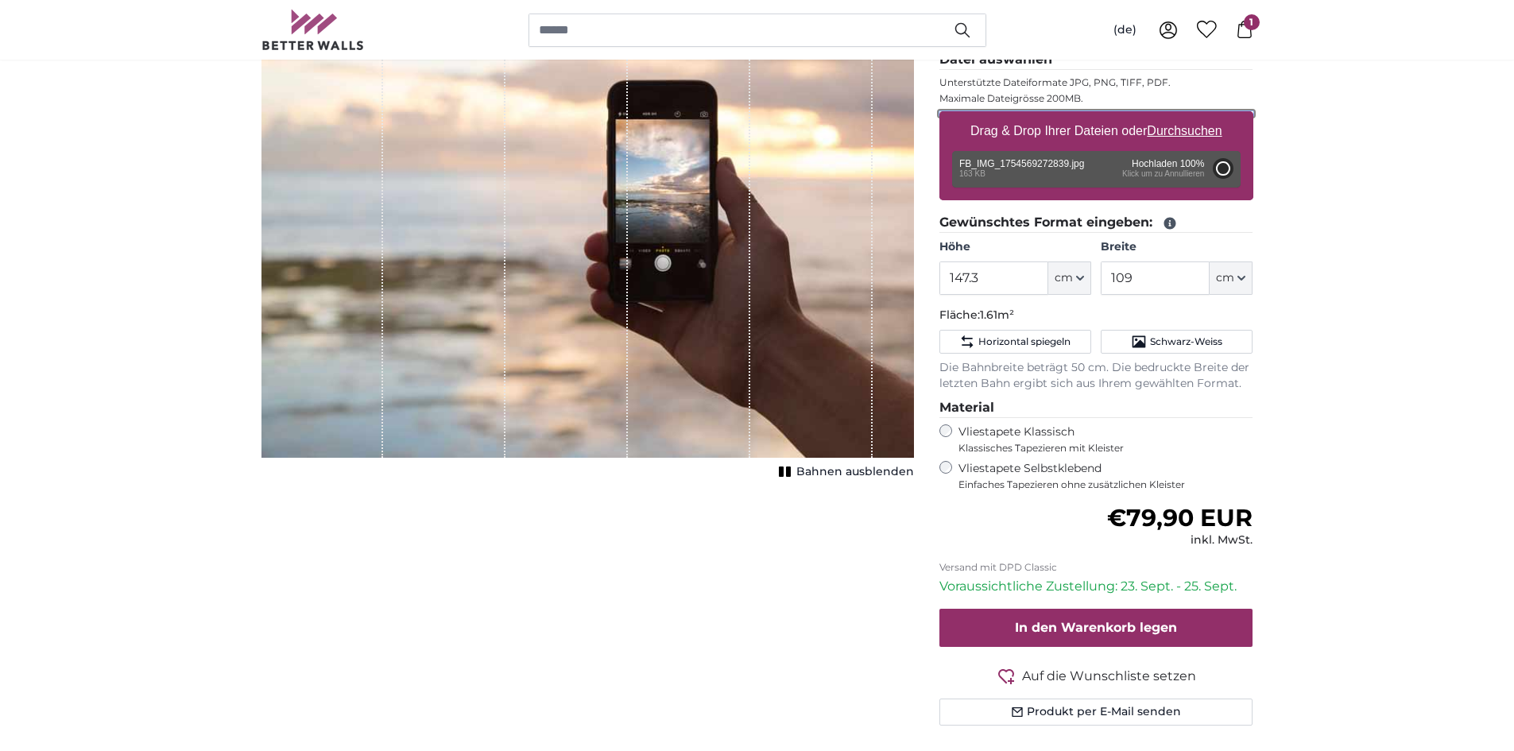
type input "147.3"
type input "109"
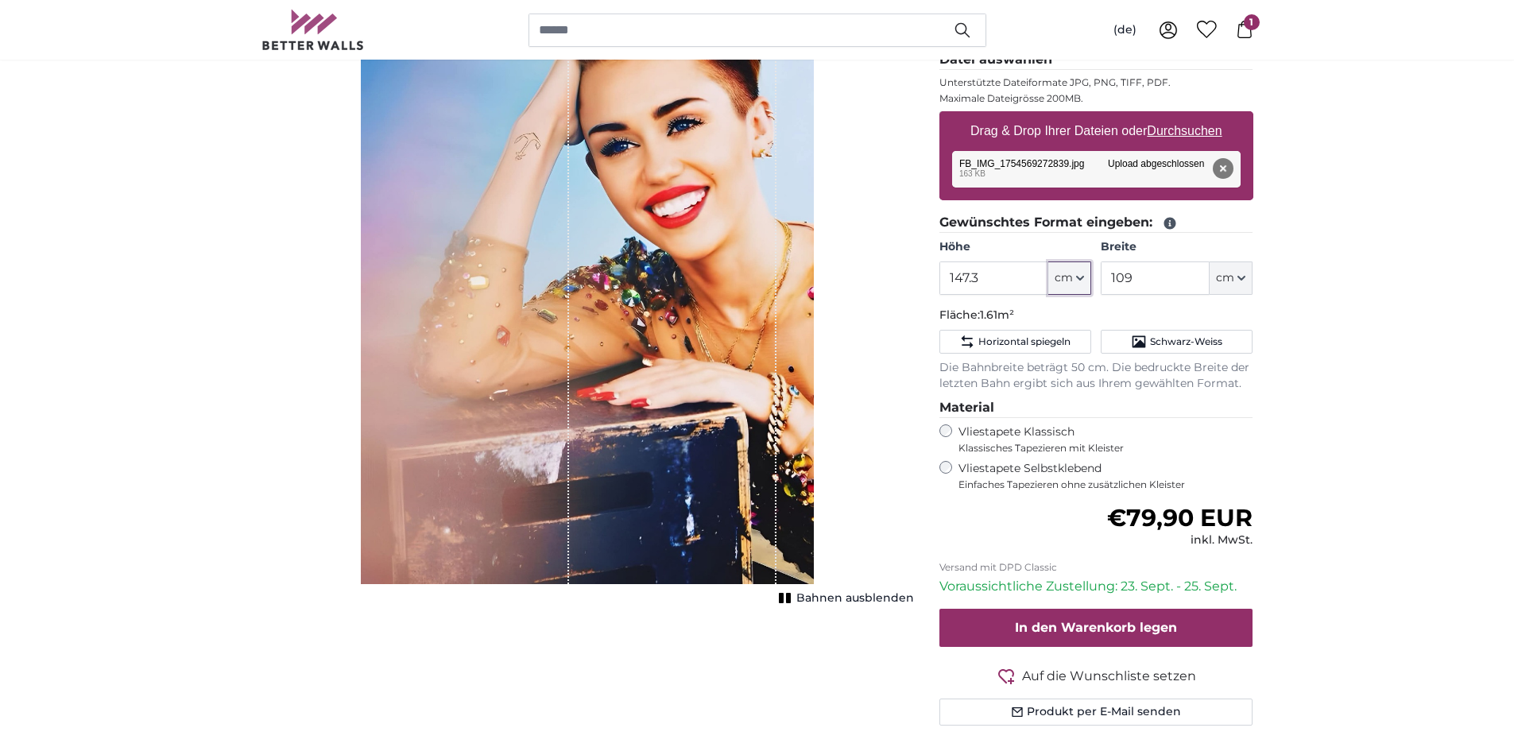
click at [1069, 283] on span "cm" at bounding box center [1064, 278] width 18 height 16
click at [1237, 280] on button "cm" at bounding box center [1231, 277] width 43 height 33
click at [1079, 276] on icon "button" at bounding box center [1080, 278] width 8 height 8
click at [719, 246] on div "1 of 1" at bounding box center [672, 276] width 207 height 616
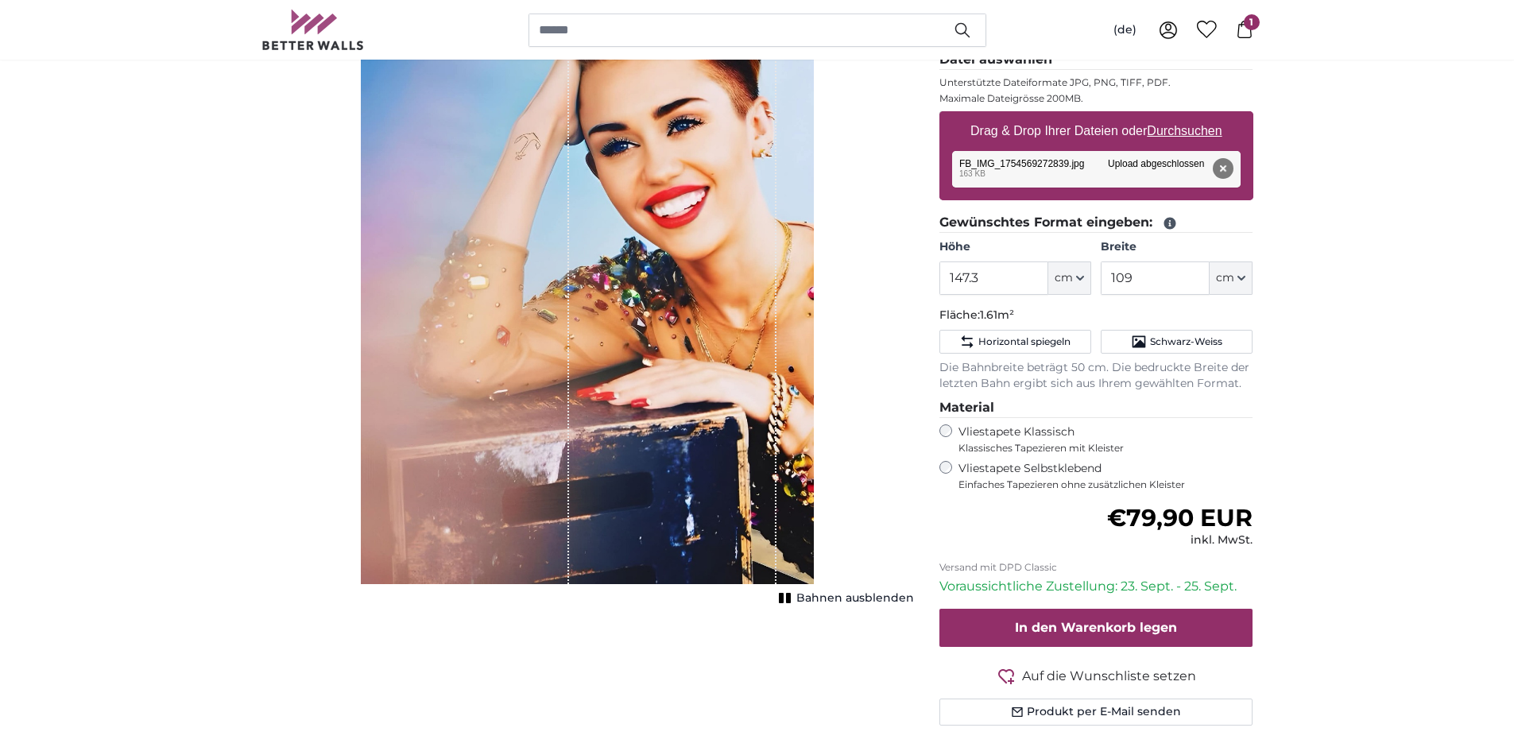
drag, startPoint x: 717, startPoint y: 248, endPoint x: 702, endPoint y: 321, distance: 74.7
click at [702, 321] on div "1 of 1" at bounding box center [672, 276] width 207 height 616
click at [811, 595] on span "Bahnen ausblenden" at bounding box center [855, 599] width 118 height 16
click at [792, 598] on rect "1 of 1" at bounding box center [789, 598] width 5 height 10
drag, startPoint x: 769, startPoint y: 405, endPoint x: 760, endPoint y: 421, distance: 18.5
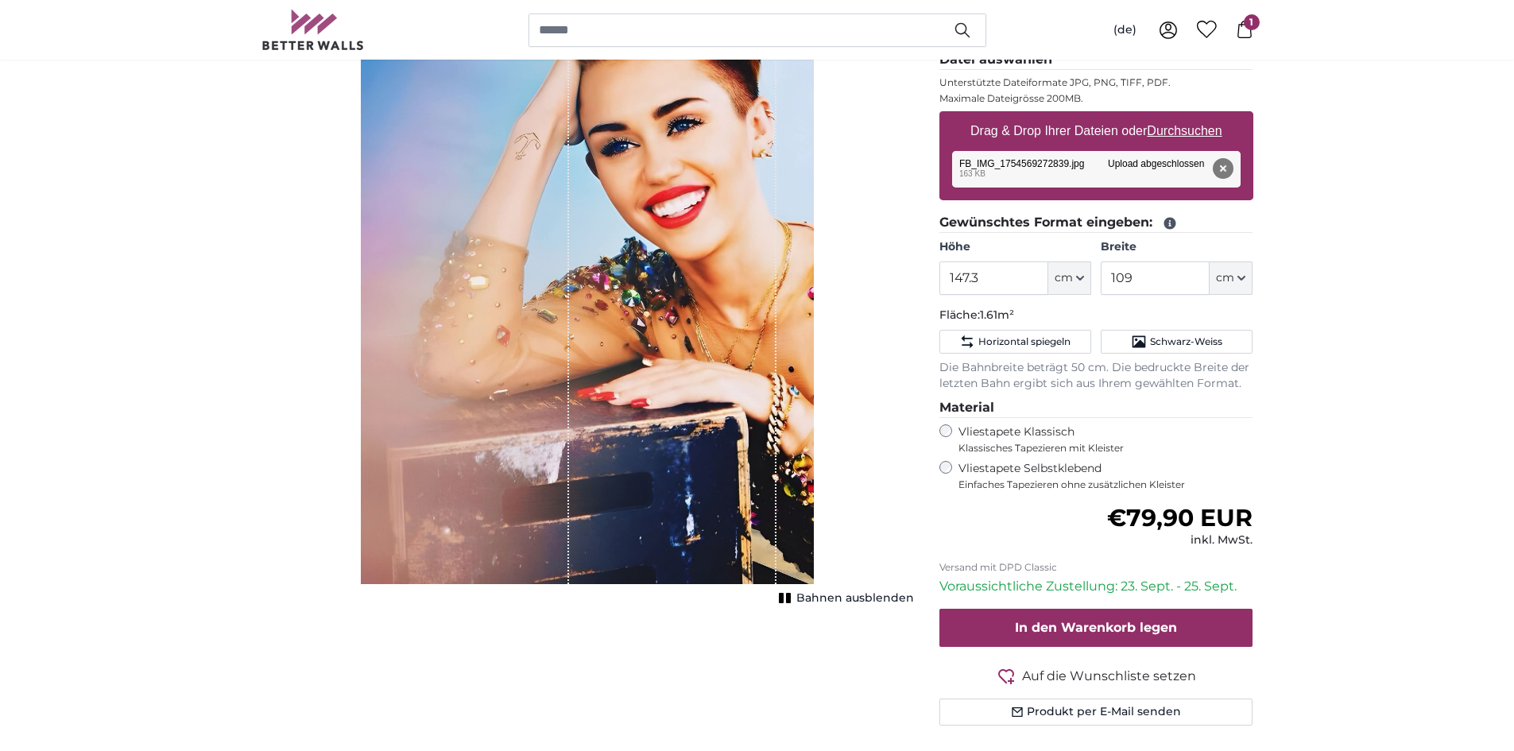
click at [760, 421] on div "1 of 1" at bounding box center [672, 276] width 207 height 616
click at [1060, 342] on span "Horizontal spiegeln" at bounding box center [1024, 341] width 92 height 13
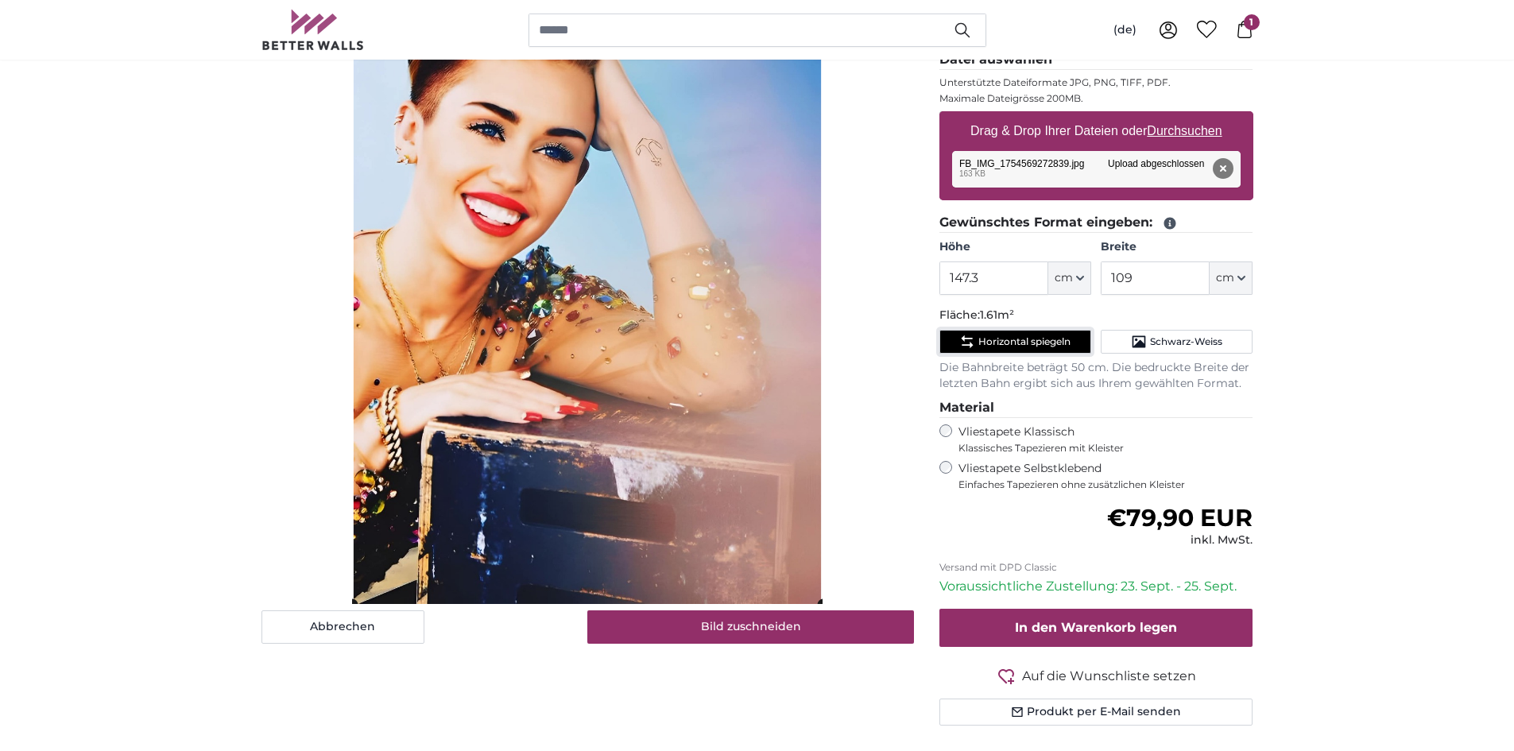
click at [1060, 342] on span "Horizontal spiegeln" at bounding box center [1024, 341] width 92 height 13
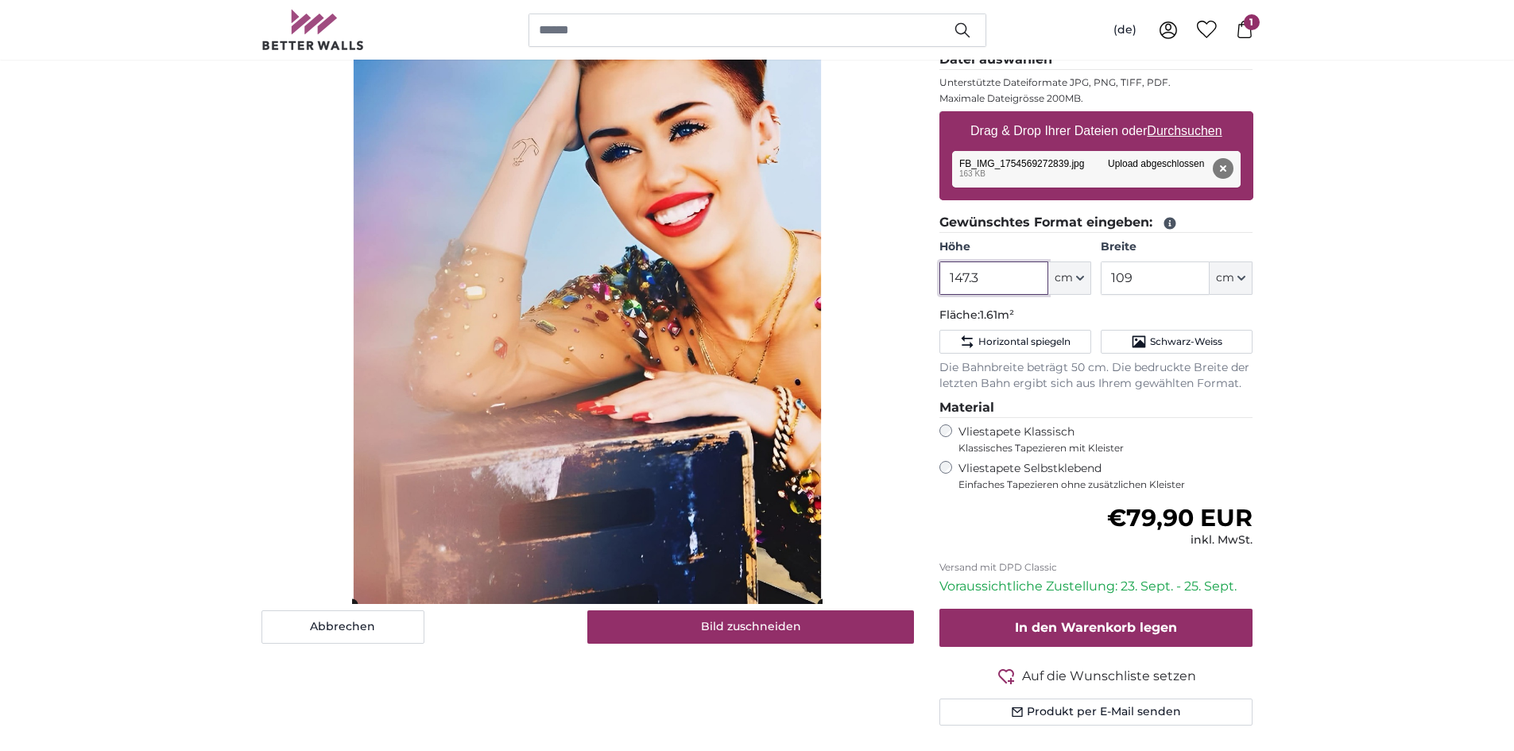
click at [1024, 273] on input "147.3" at bounding box center [993, 277] width 109 height 33
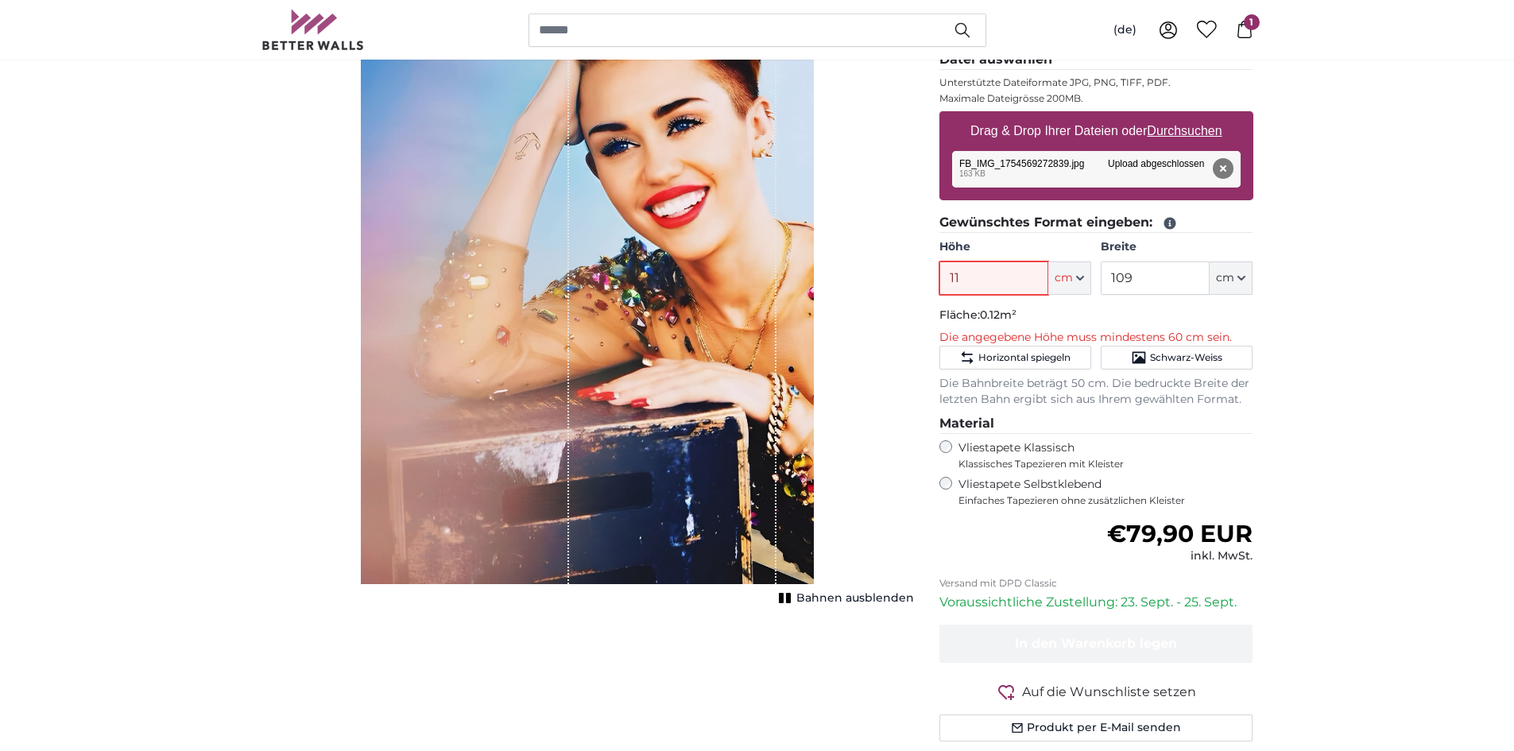
type input "117"
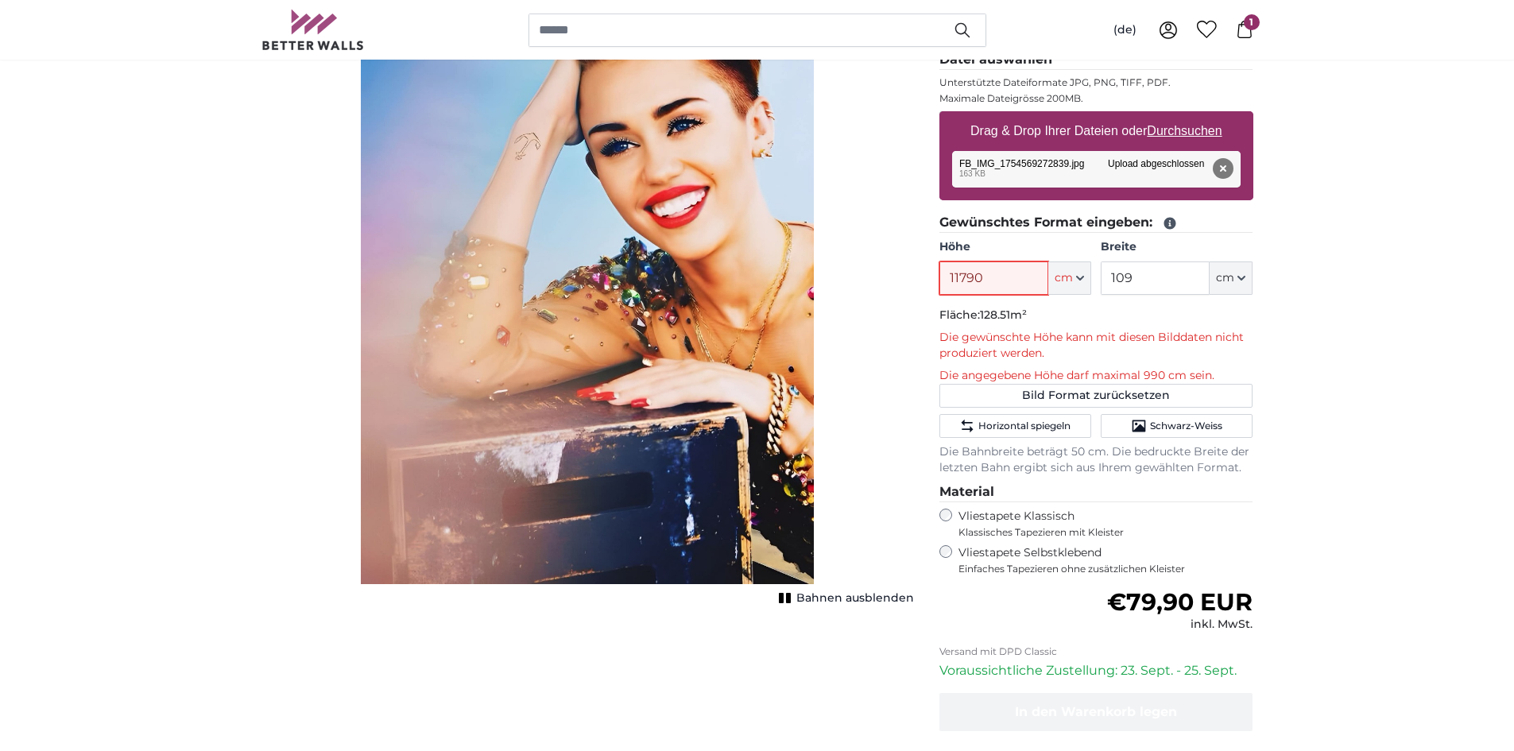
type input "11790"
click at [1005, 321] on span "128.51m²" at bounding box center [1003, 315] width 47 height 14
click at [1024, 275] on input "11790" at bounding box center [993, 277] width 109 height 33
click at [1233, 167] on button "Entfernen" at bounding box center [1222, 168] width 21 height 21
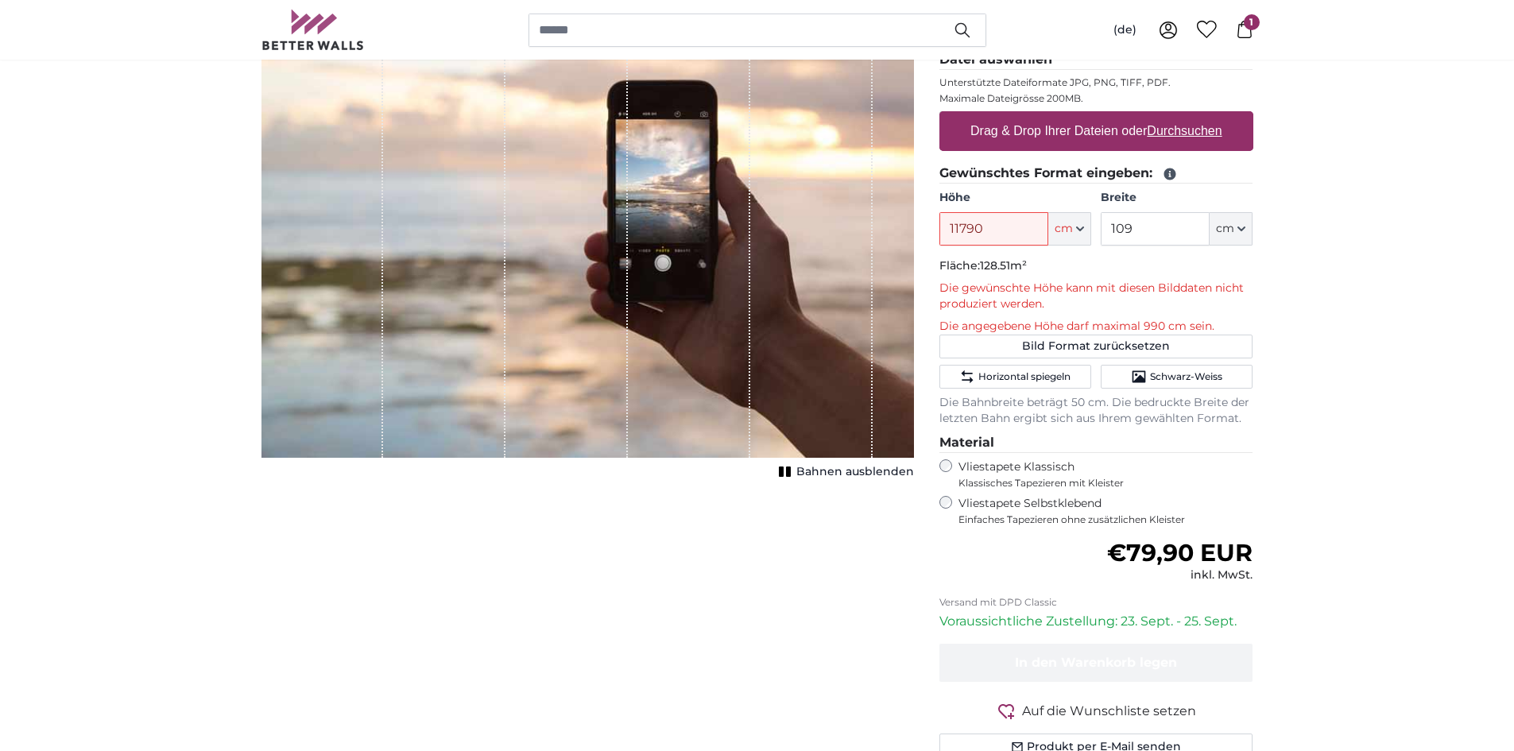
click at [968, 122] on label "Drag & Drop Ihrer Dateien oder Durchsuchen" at bounding box center [1096, 131] width 265 height 32
click at [968, 116] on input "Drag & Drop Ihrer Dateien oder Durchsuchen" at bounding box center [1096, 113] width 314 height 5
type input "**********"
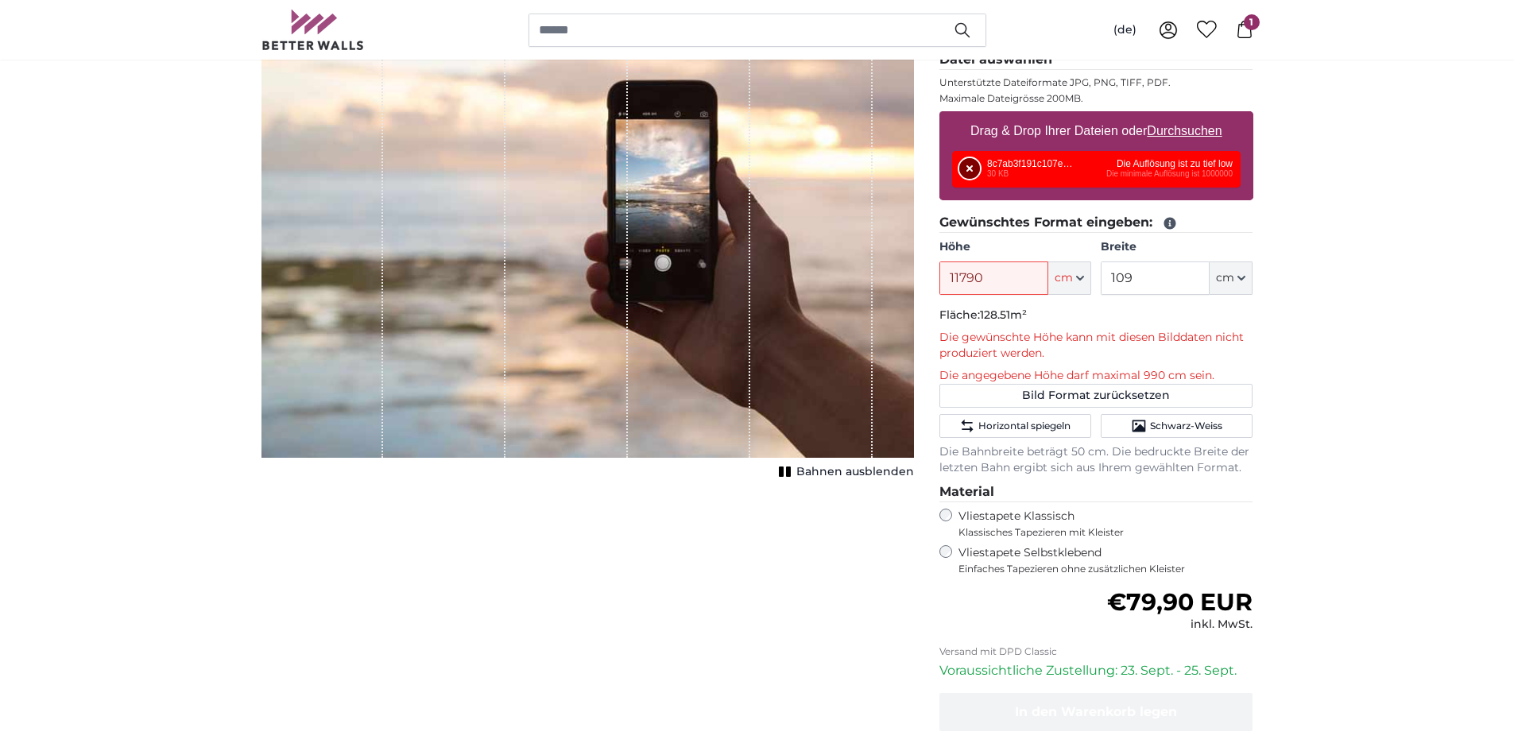
click at [963, 177] on button "Entfernen" at bounding box center [969, 168] width 21 height 21
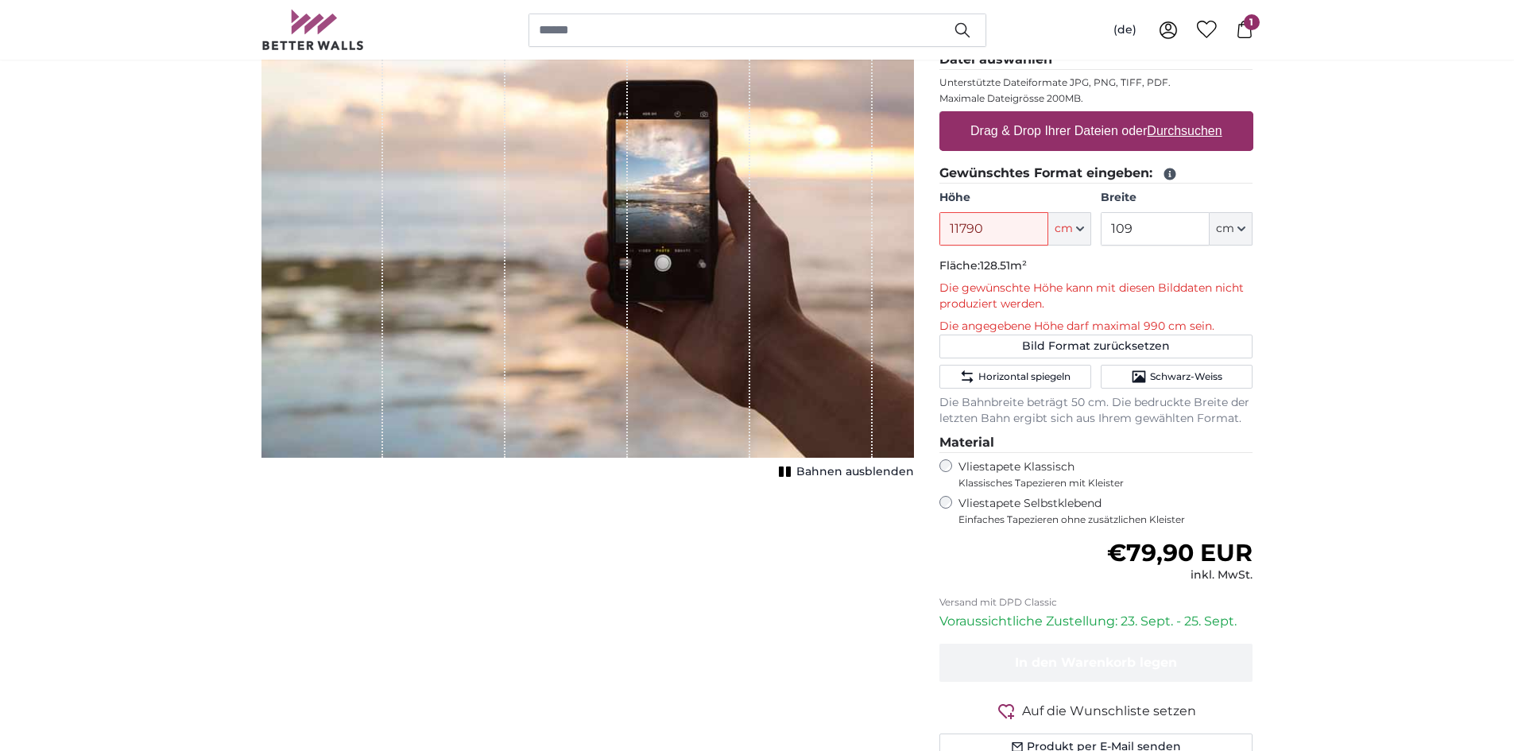
click at [993, 133] on label "Drag & Drop Ihrer Dateien oder Durchsuchen" at bounding box center [1096, 131] width 265 height 32
click at [993, 116] on input "Drag & Drop Ihrer Dateien oder Durchsuchen" at bounding box center [1096, 113] width 314 height 5
type input "**********"
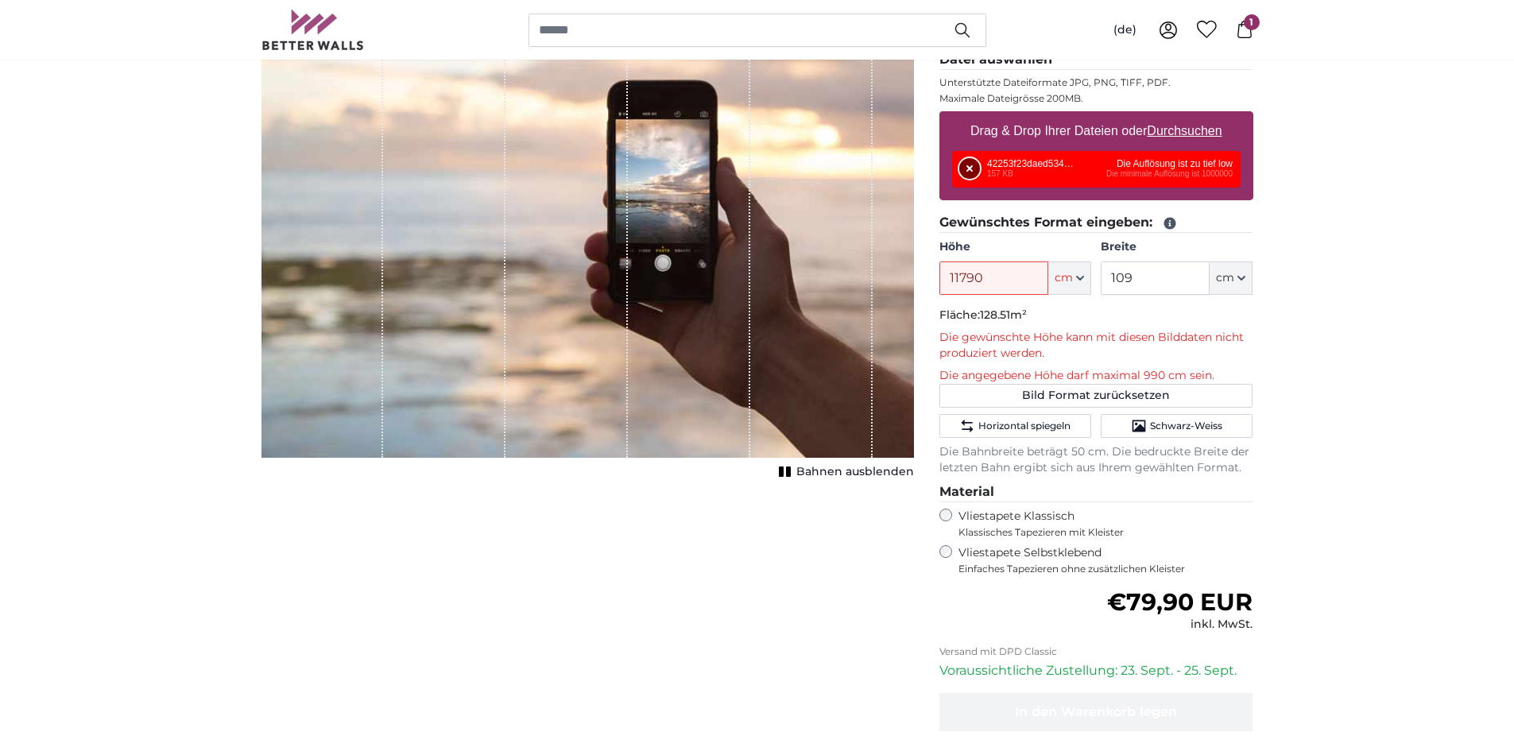
click at [972, 167] on button "Entfernen" at bounding box center [969, 168] width 21 height 21
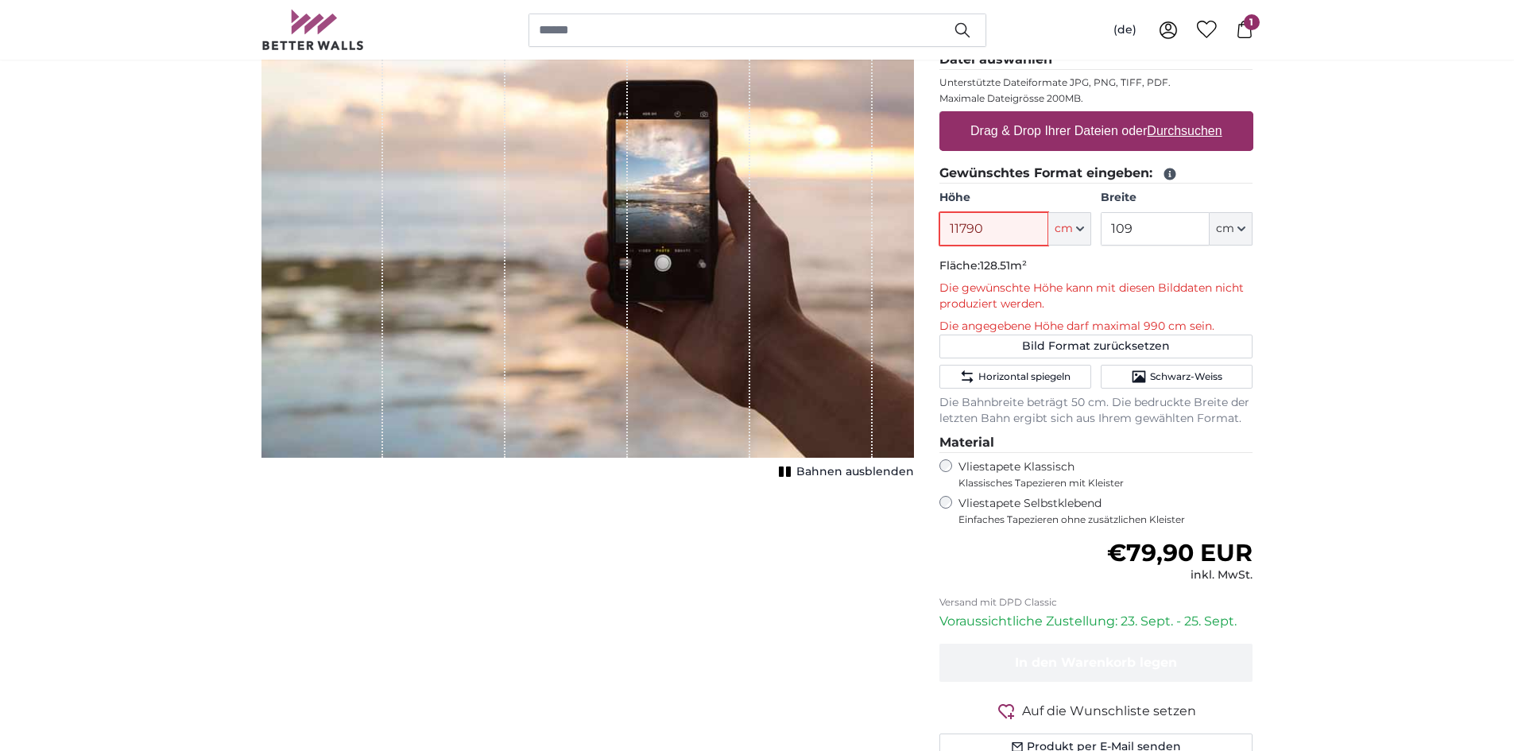
click at [1006, 230] on input "11790" at bounding box center [993, 228] width 109 height 33
type input "1"
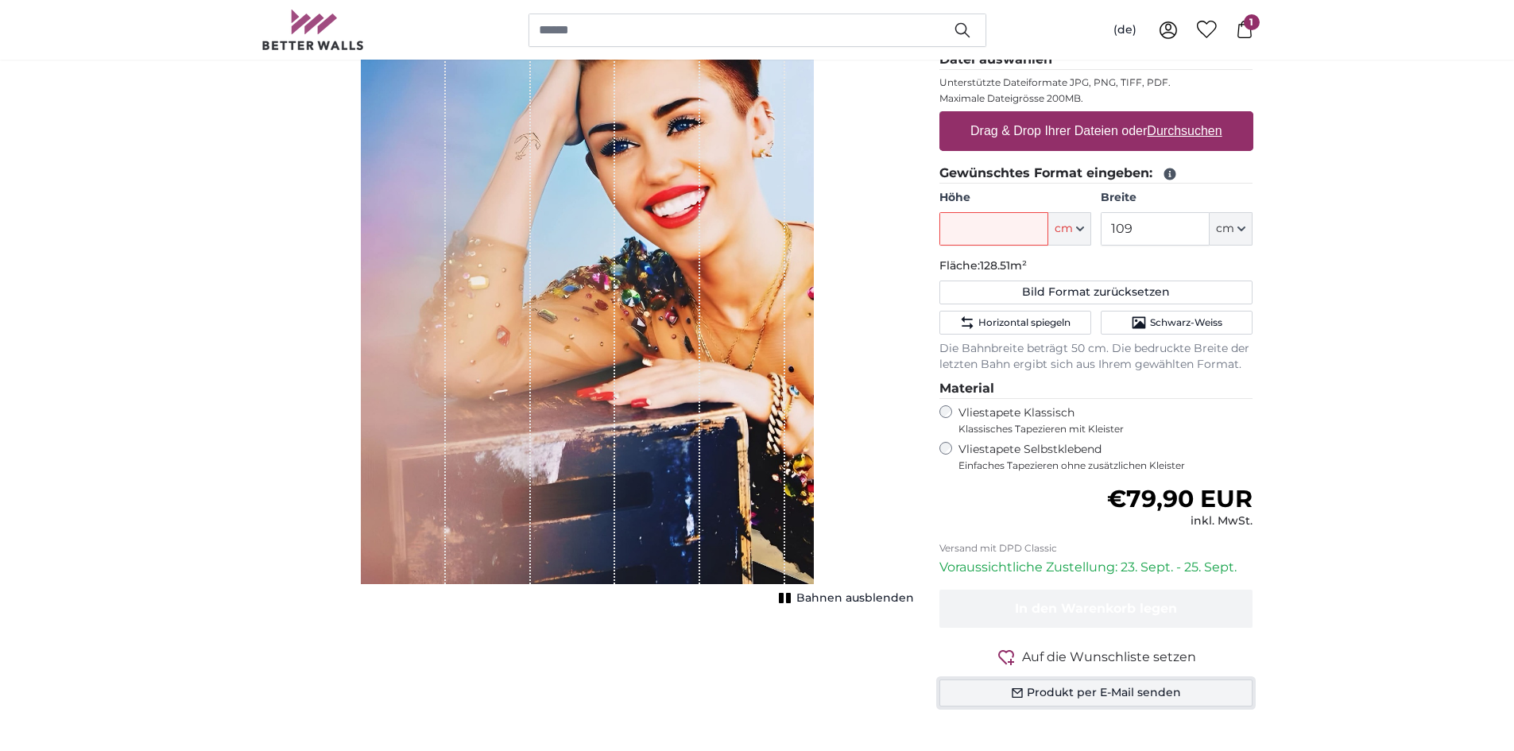
click at [1086, 697] on button "Produkt per E-Mail senden" at bounding box center [1096, 693] width 314 height 27
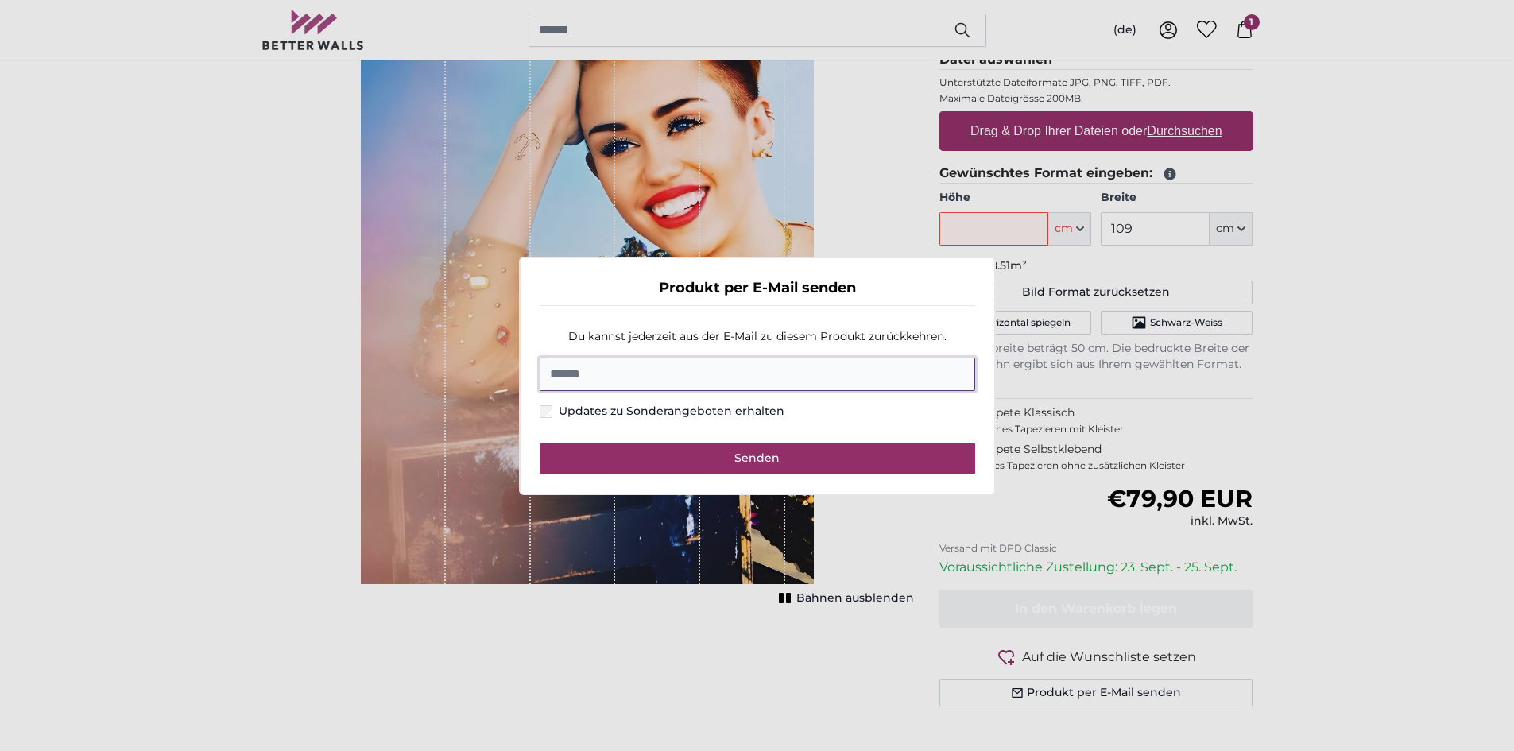
click at [739, 385] on input "E-Mail" at bounding box center [758, 374] width 436 height 33
type input "**********"
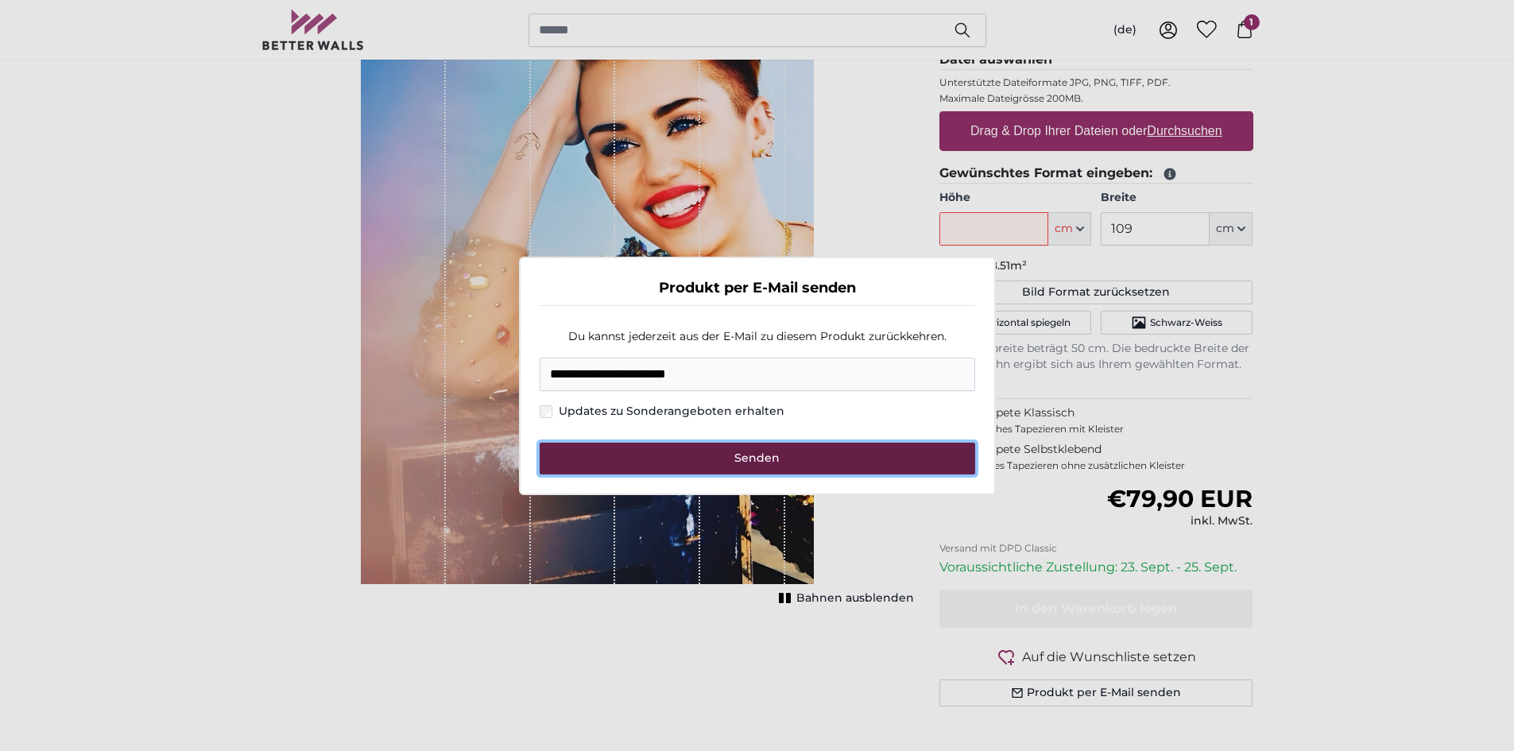
click at [745, 462] on span "Senden" at bounding box center [756, 458] width 45 height 14
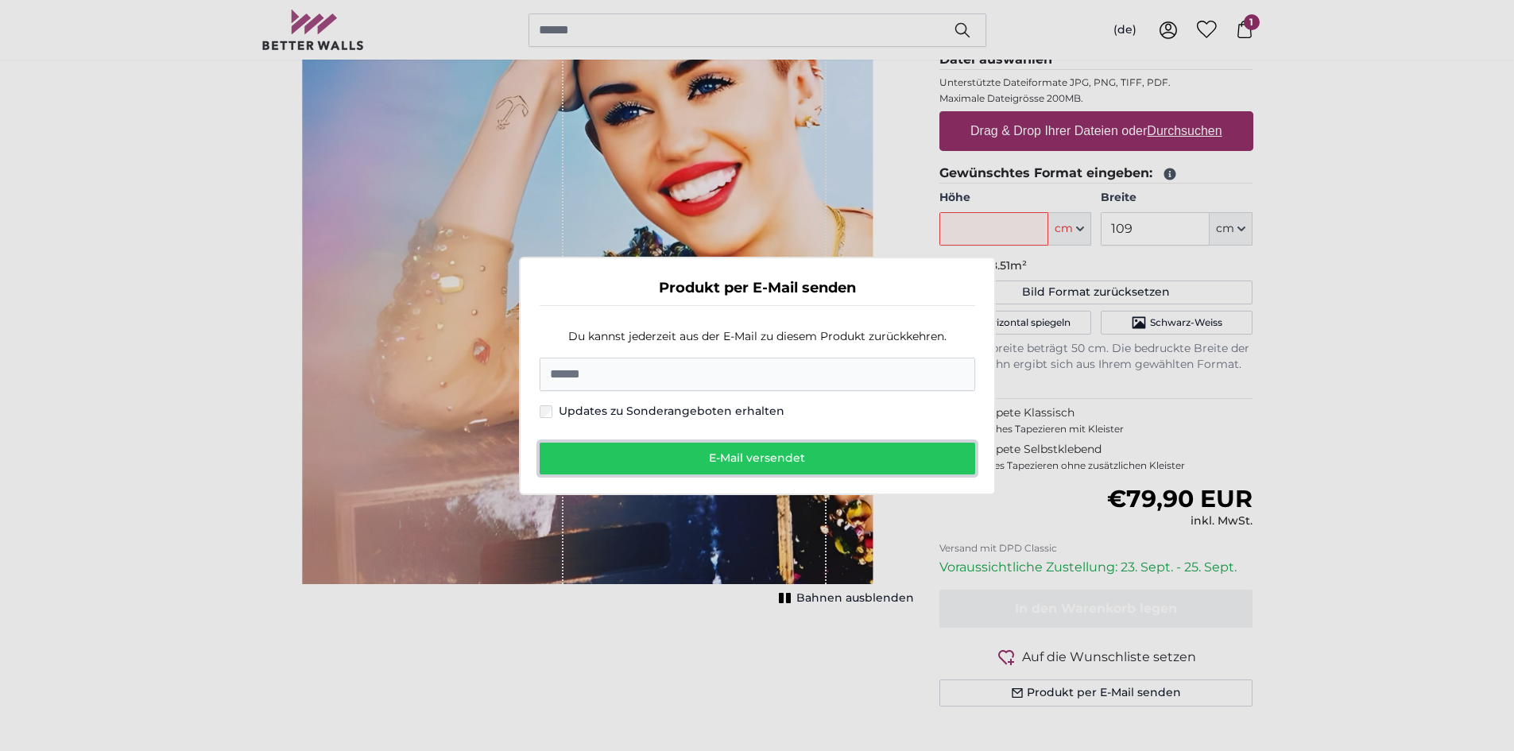
click at [748, 460] on span "E-Mail versendet" at bounding box center [757, 458] width 96 height 14
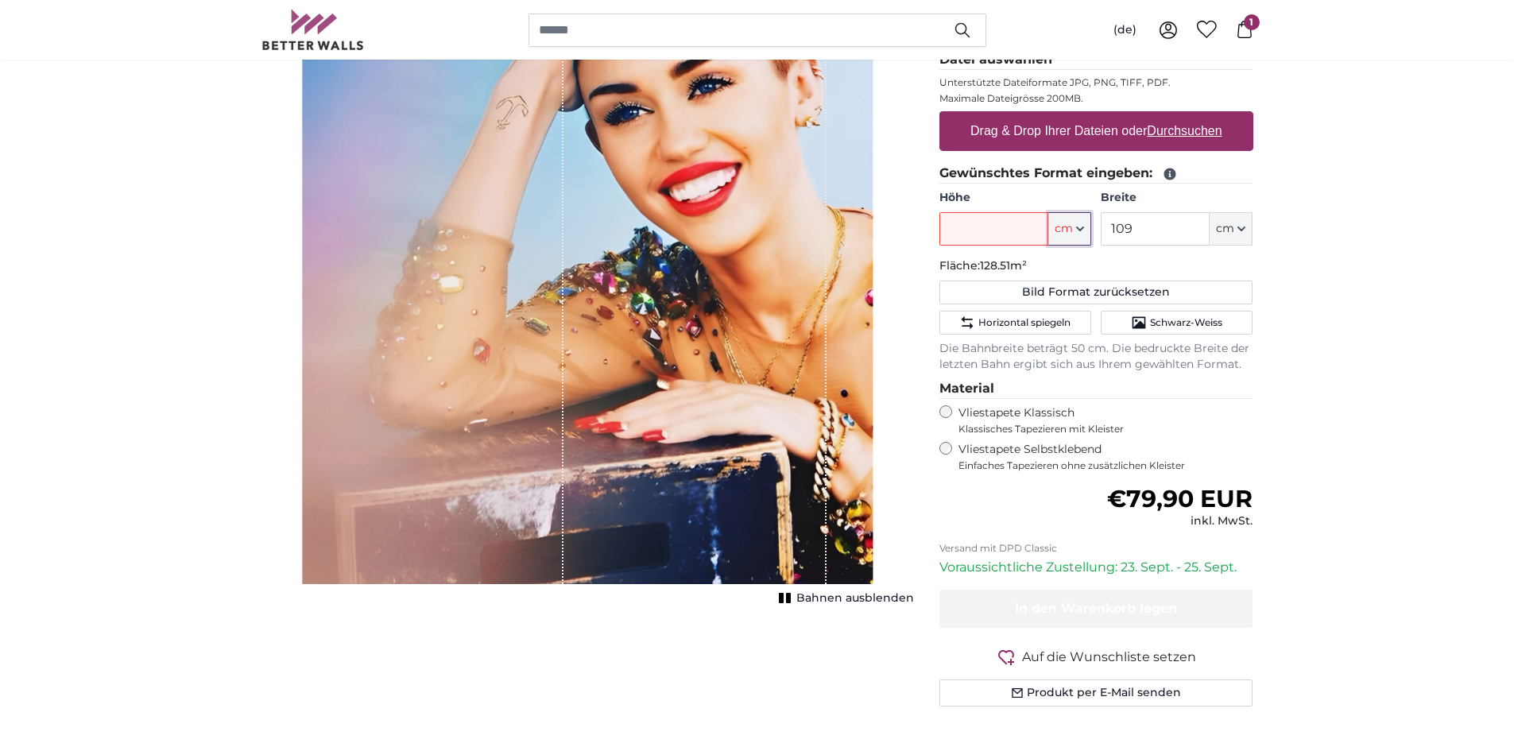
click at [1057, 229] on span "cm" at bounding box center [1064, 229] width 18 height 16
click at [1025, 123] on label "Drag & Drop Ihrer Dateien oder Durchsuchen" at bounding box center [1096, 131] width 265 height 32
click at [1025, 116] on input "Drag & Drop Ihrer Dateien oder Durchsuchen" at bounding box center [1096, 113] width 314 height 5
type input "**********"
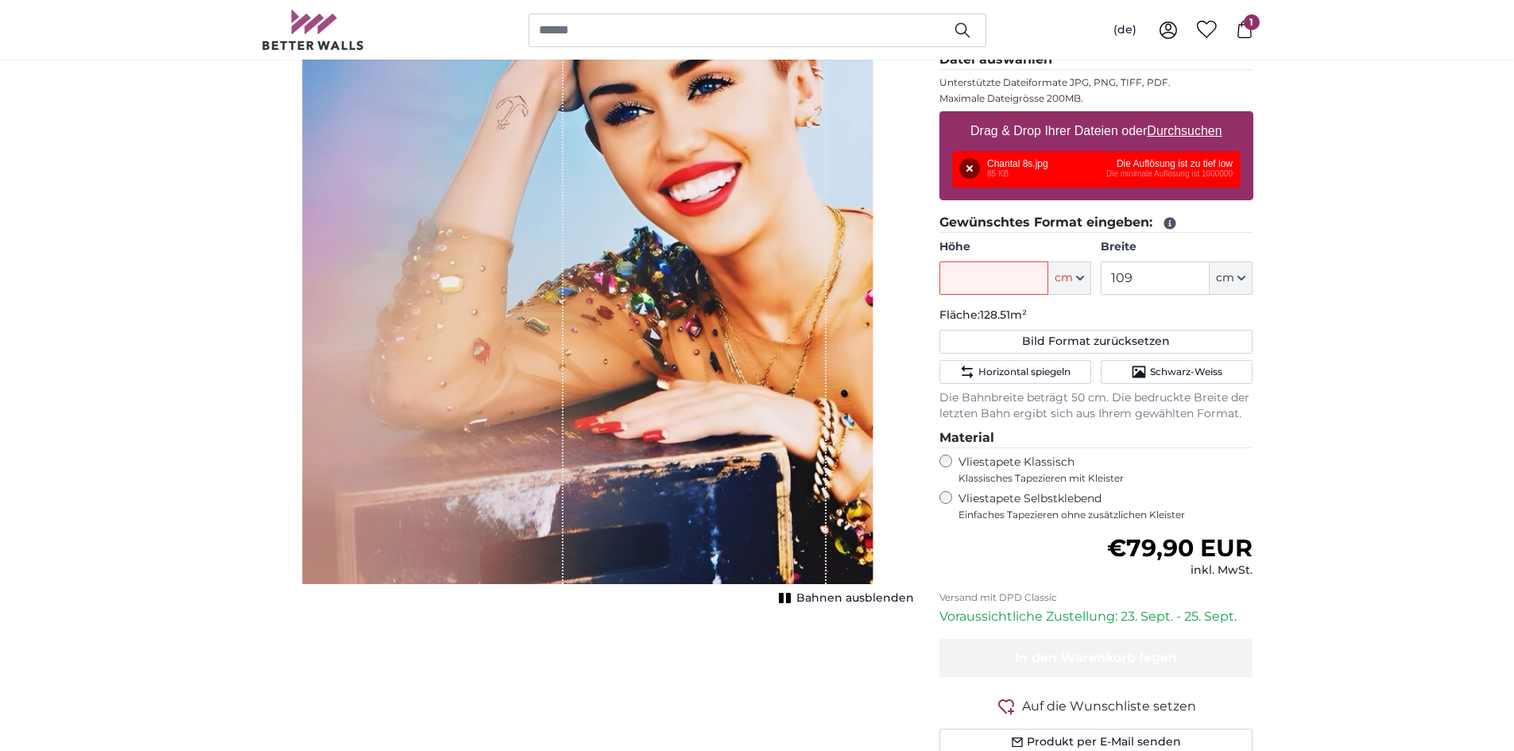
click at [1033, 160] on div "Entfernen Nochmal versuchen Entfernen Hochladen Abbrechen Nochmal versuchen Ent…" at bounding box center [1096, 169] width 289 height 37
click at [1067, 276] on span "cm" at bounding box center [1064, 278] width 18 height 16
click at [1048, 310] on link "Centimeter (cm)" at bounding box center [1070, 320] width 140 height 29
type input "117"
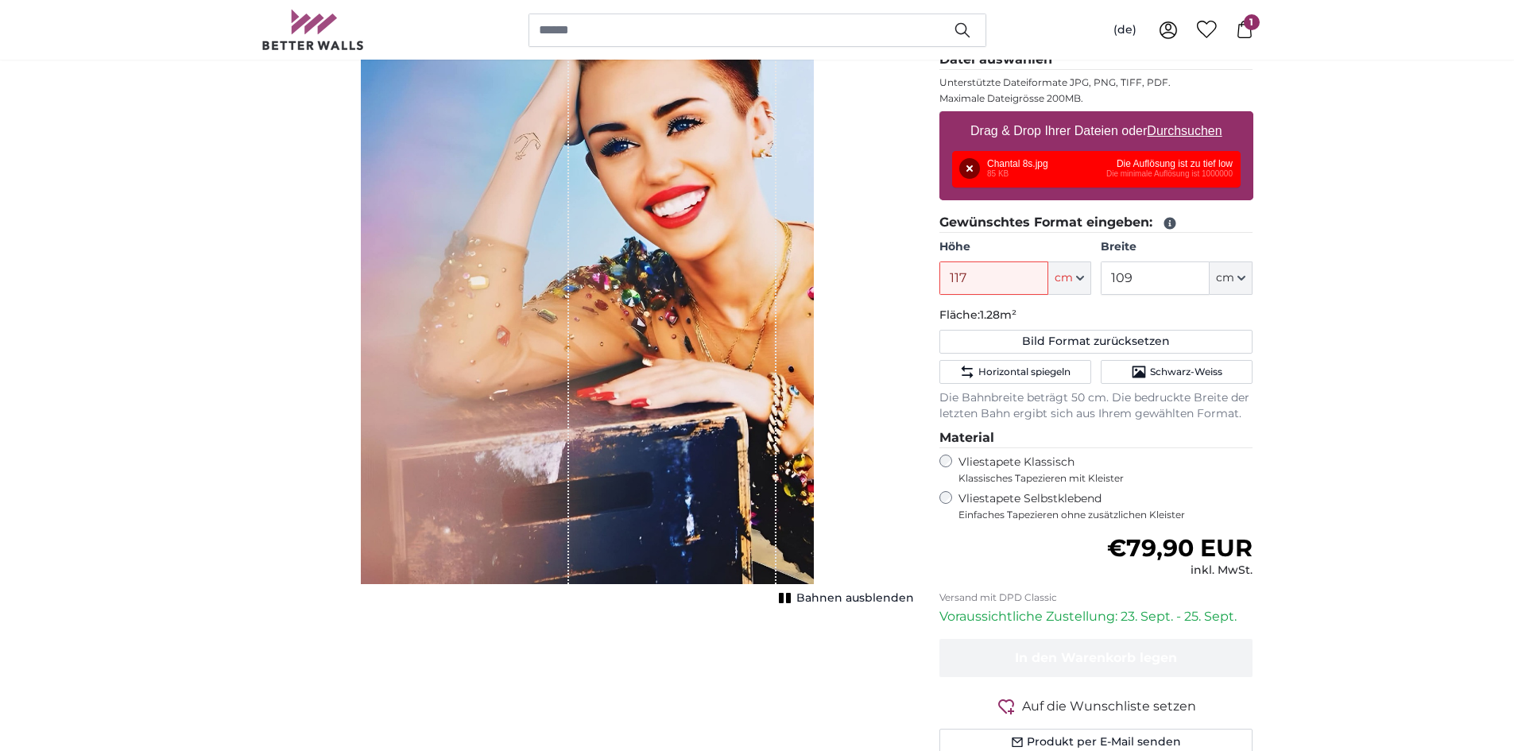
click at [1132, 166] on div "Entfernen Nochmal versuchen Entfernen Hochladen Abbrechen Nochmal versuchen Ent…" at bounding box center [1096, 169] width 289 height 37
click at [1088, 165] on div "Entfernen Nochmal versuchen Entfernen Hochladen Abbrechen Nochmal versuchen Ent…" at bounding box center [1096, 169] width 289 height 37
click at [959, 158] on button "Entfernen" at bounding box center [969, 168] width 21 height 21
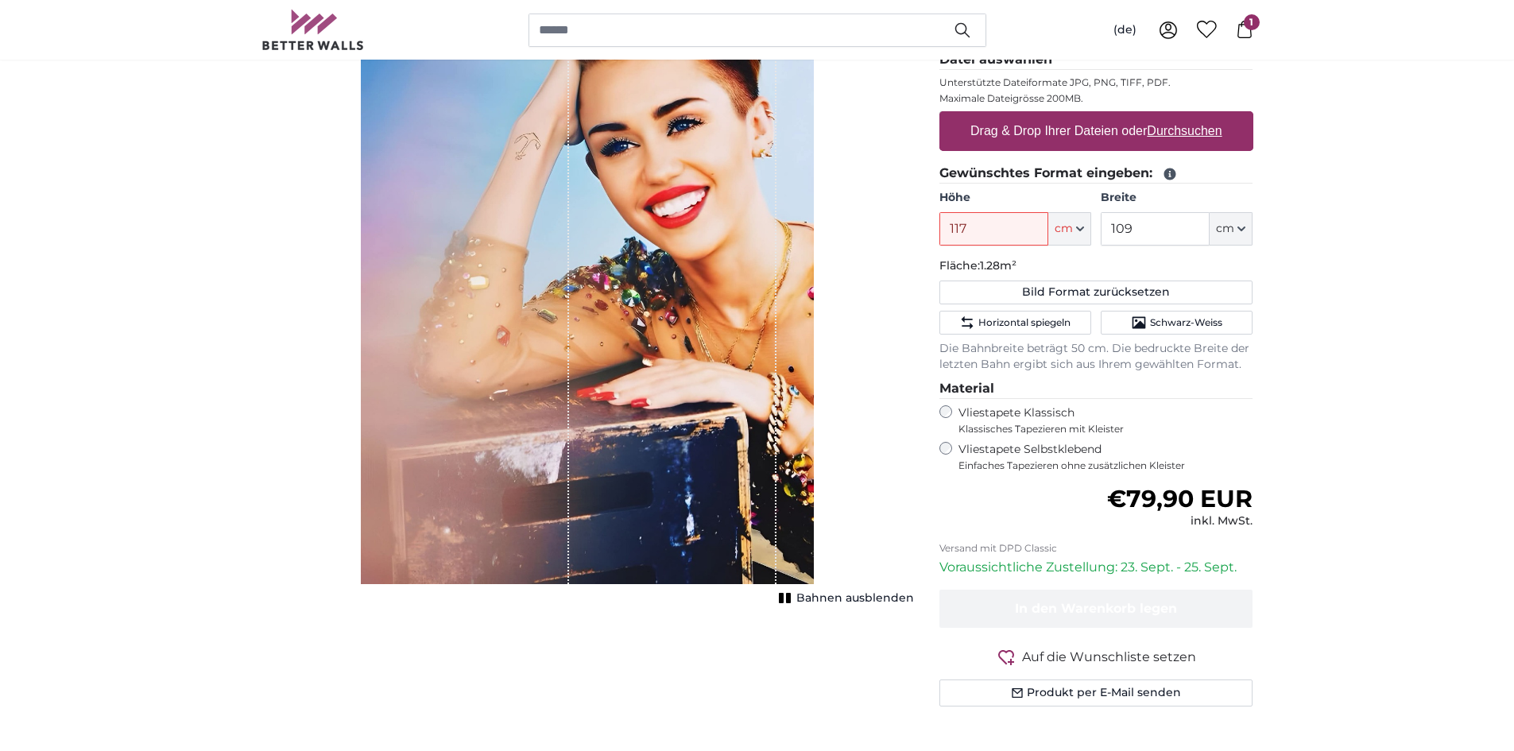
click at [976, 133] on label "Drag & Drop Ihrer Dateien oder Durchsuchen" at bounding box center [1096, 131] width 265 height 32
click at [976, 116] on input "Drag & Drop Ihrer Dateien oder Durchsuchen" at bounding box center [1096, 113] width 314 height 5
type input "**********"
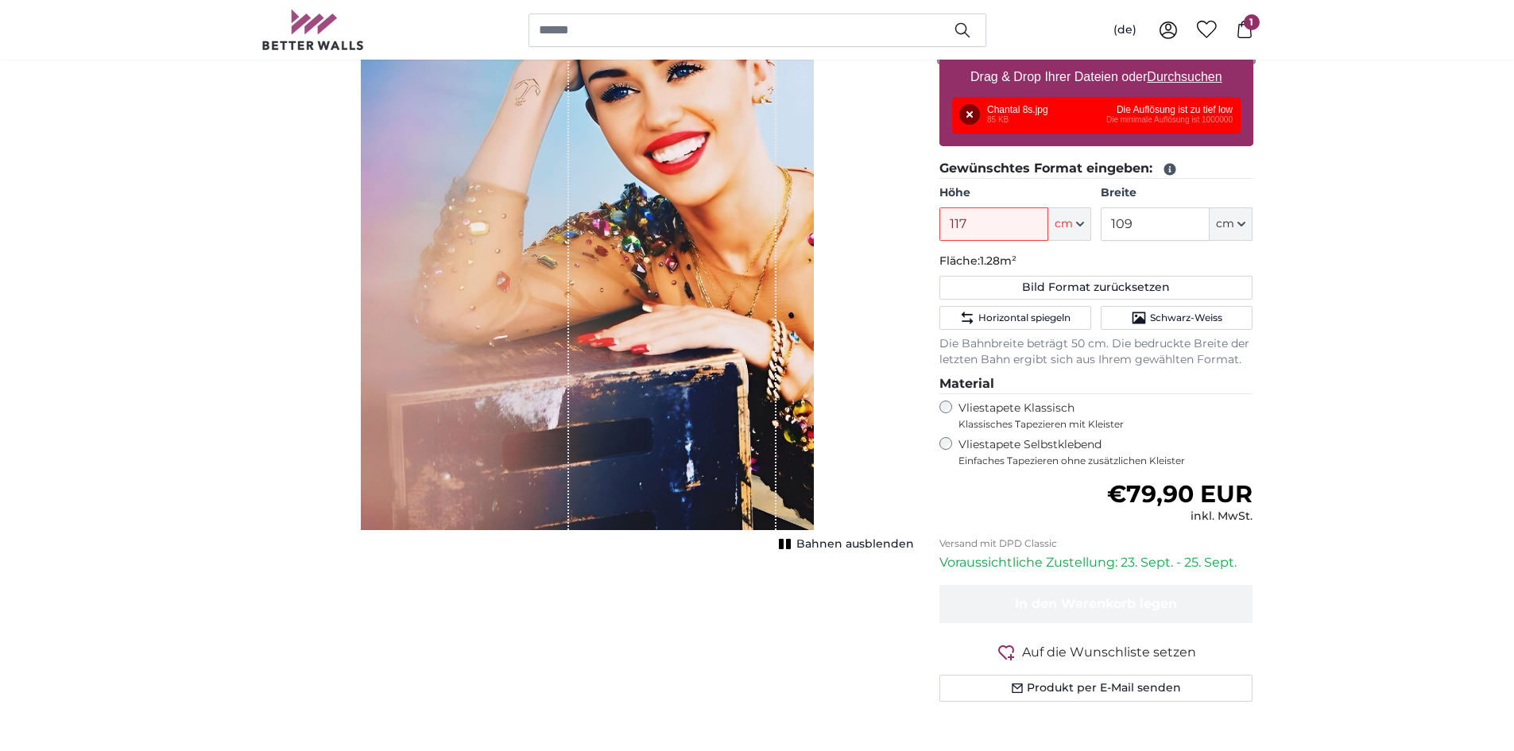
scroll to position [318, 0]
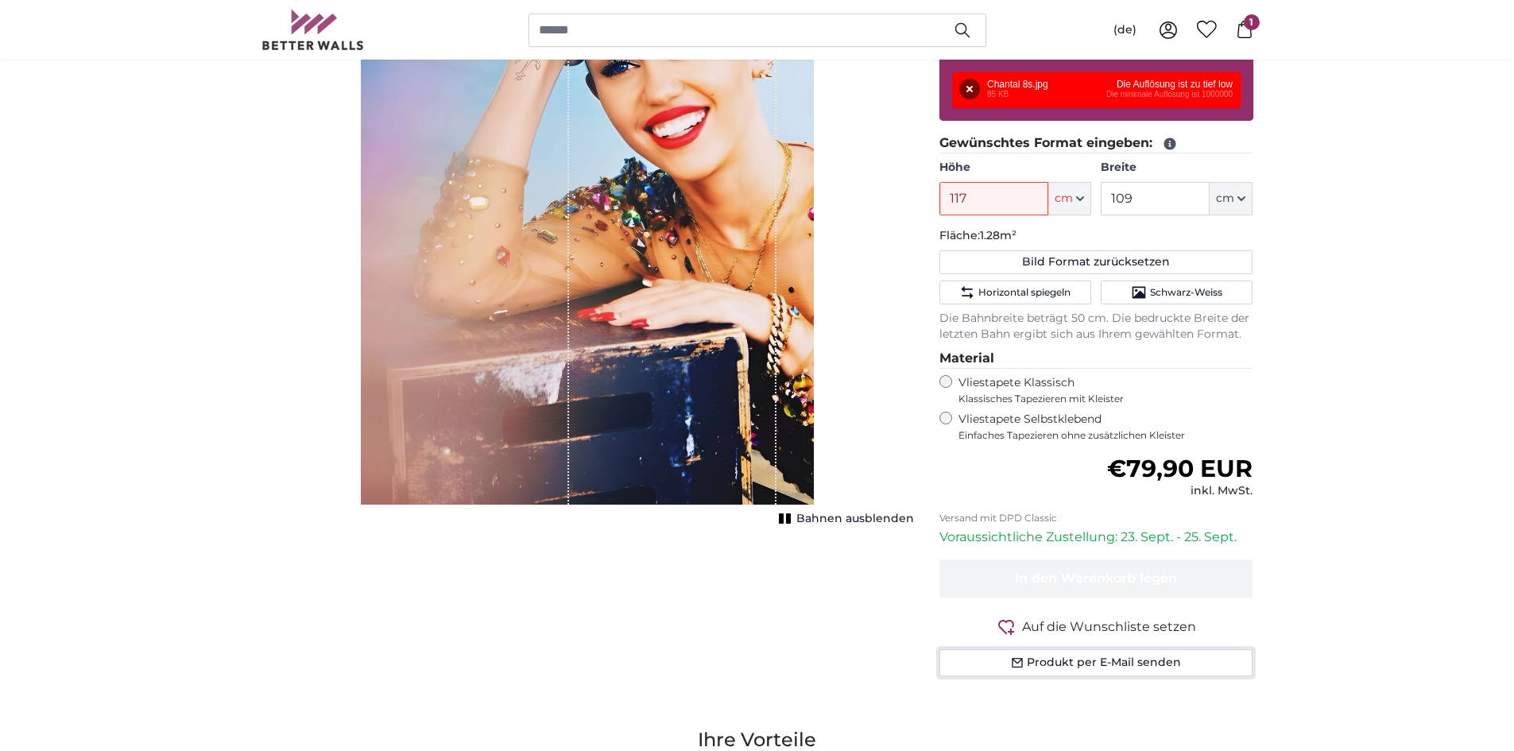
click at [1147, 663] on button "Produkt per E-Mail senden" at bounding box center [1096, 662] width 314 height 27
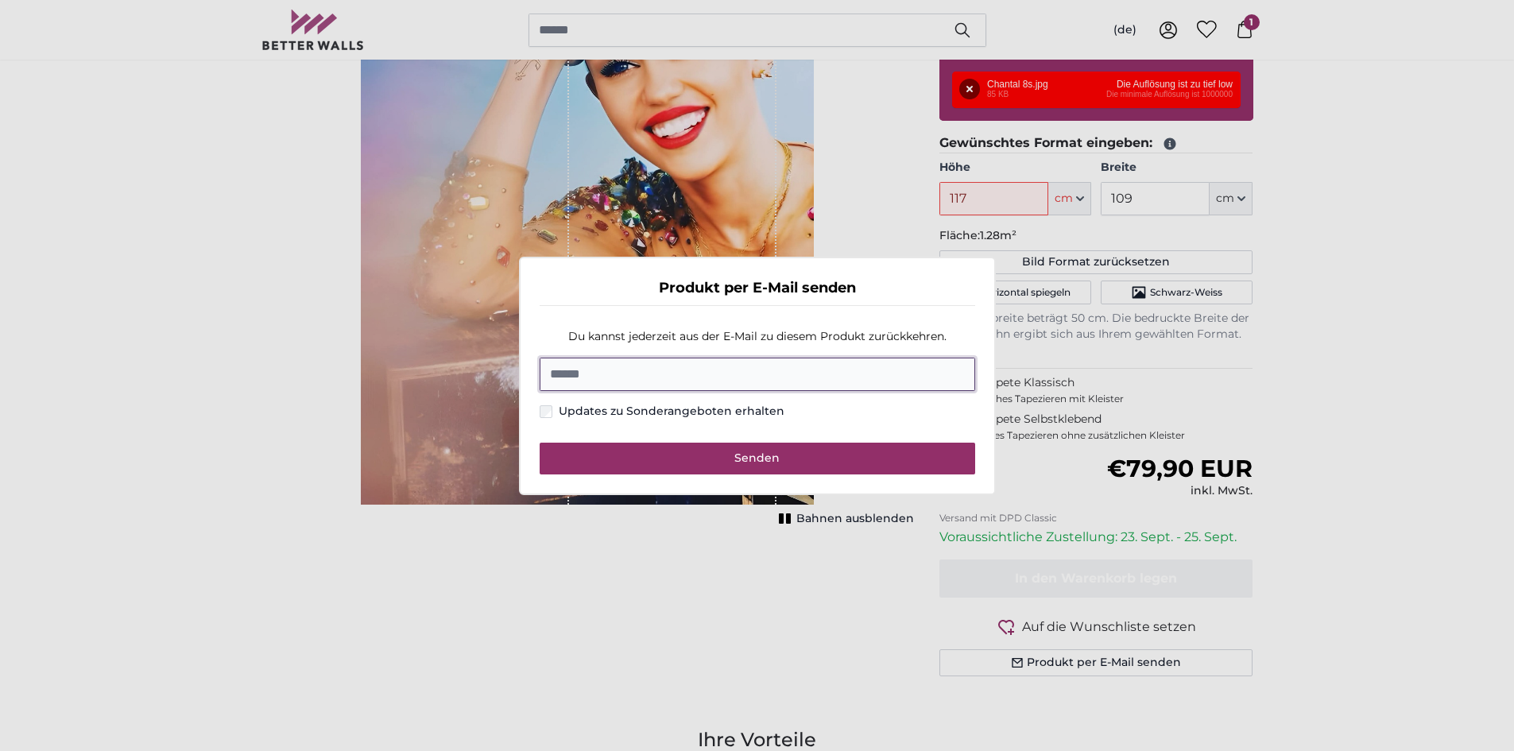
click at [735, 375] on input "E-Mail" at bounding box center [758, 374] width 436 height 33
type input "**********"
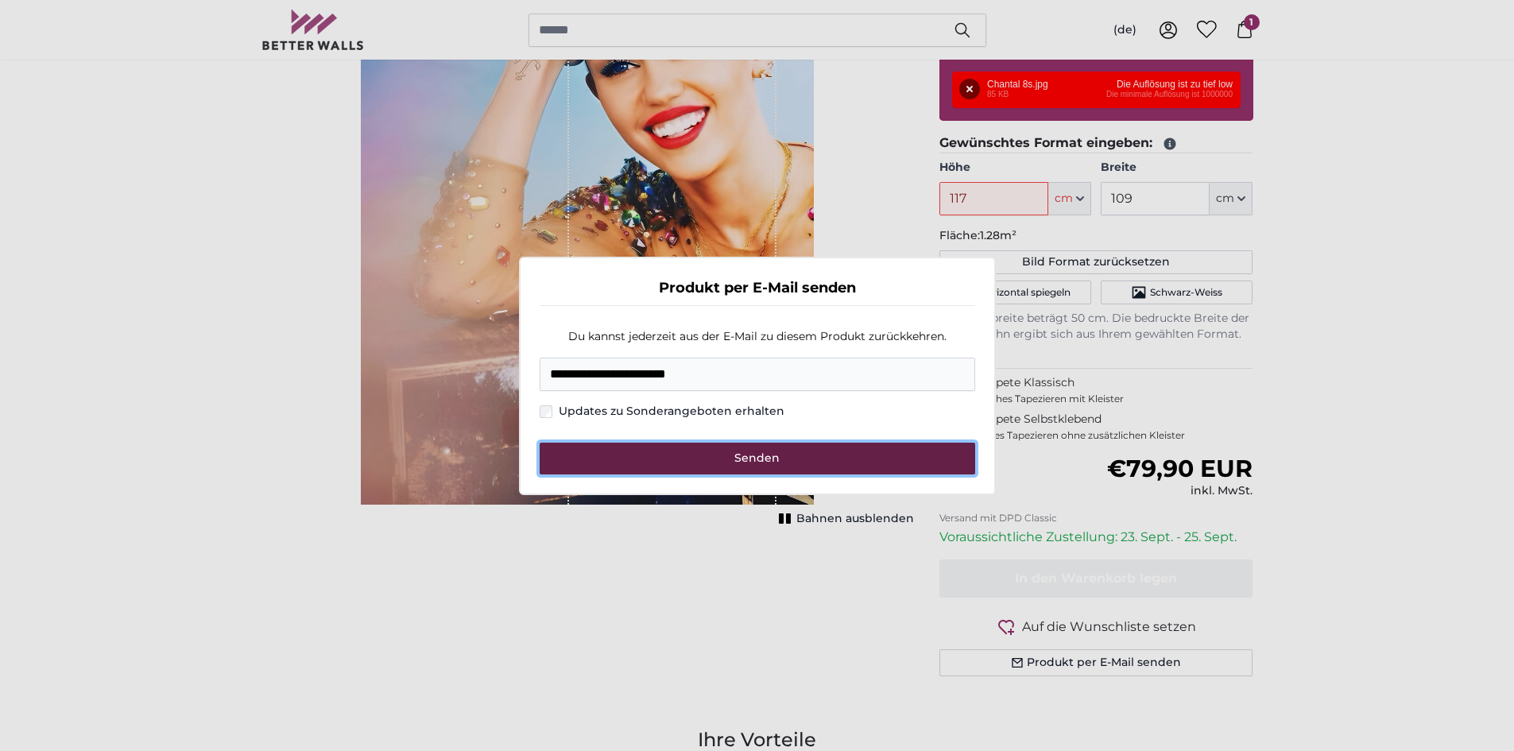
click at [749, 460] on span "Senden" at bounding box center [756, 458] width 45 height 14
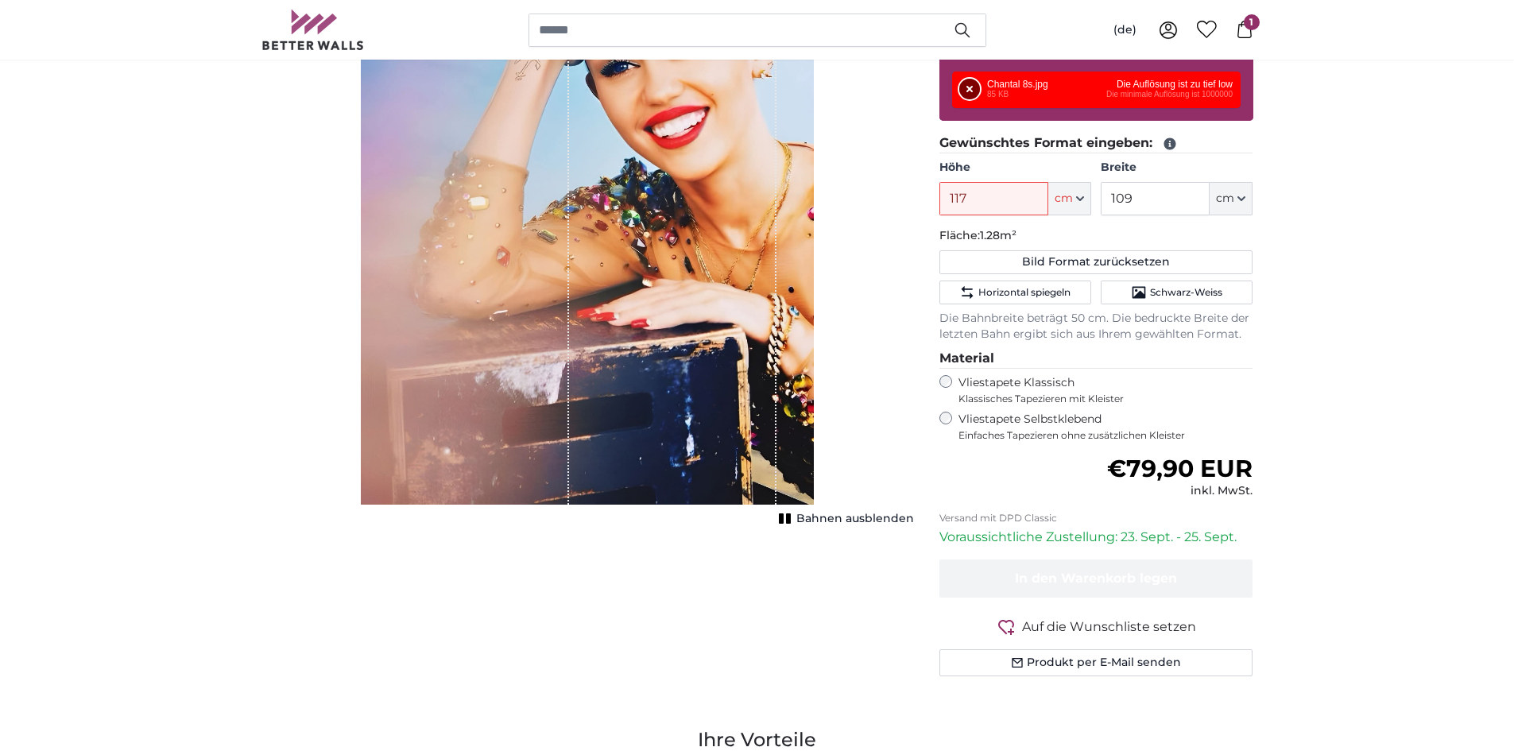
click at [979, 83] on button "Entfernen" at bounding box center [969, 89] width 21 height 21
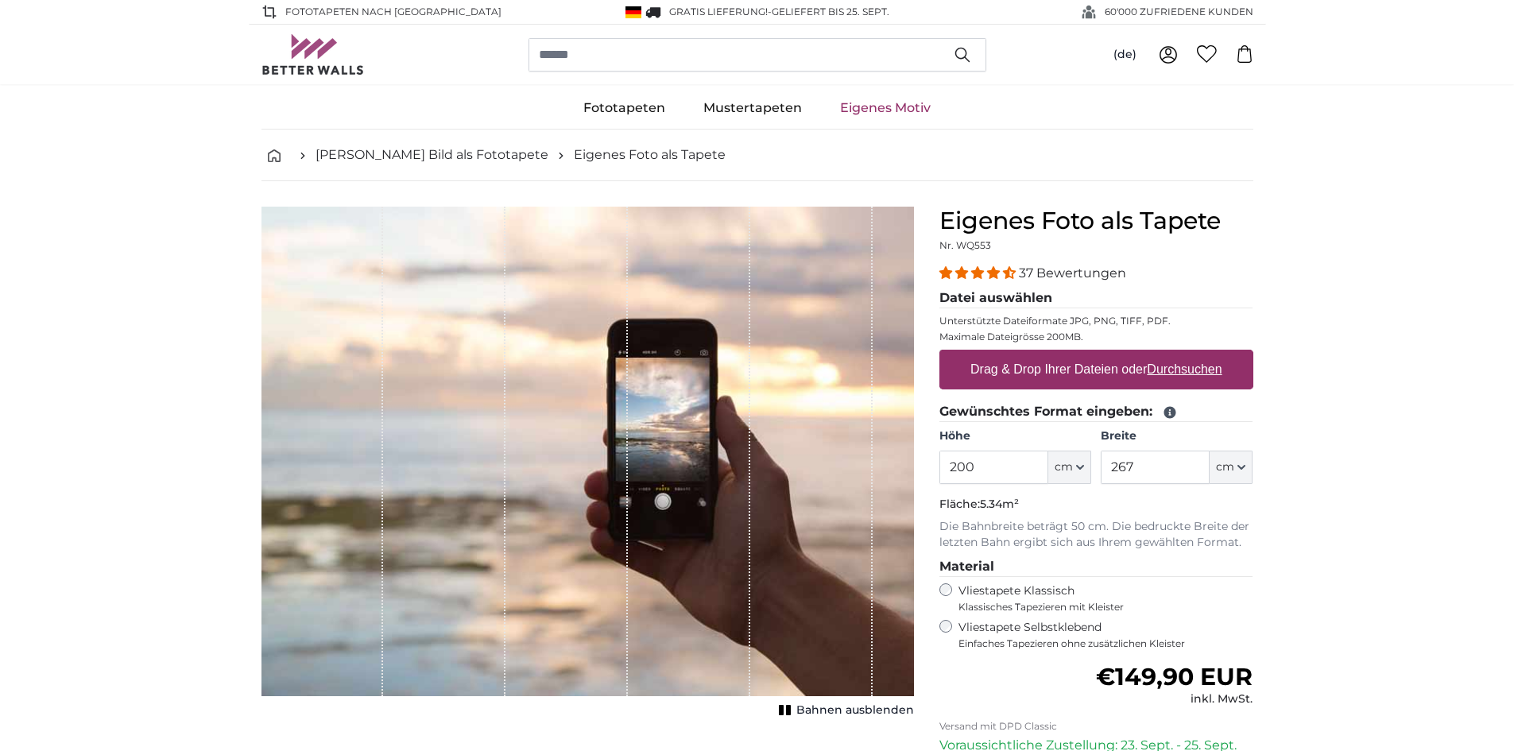
click at [974, 366] on label "Drag & Drop Ihrer Dateien oder Durchsuchen" at bounding box center [1096, 370] width 265 height 32
click at [974, 354] on input "Drag & Drop Ihrer Dateien oder Durchsuchen" at bounding box center [1096, 352] width 314 height 5
type input "**********"
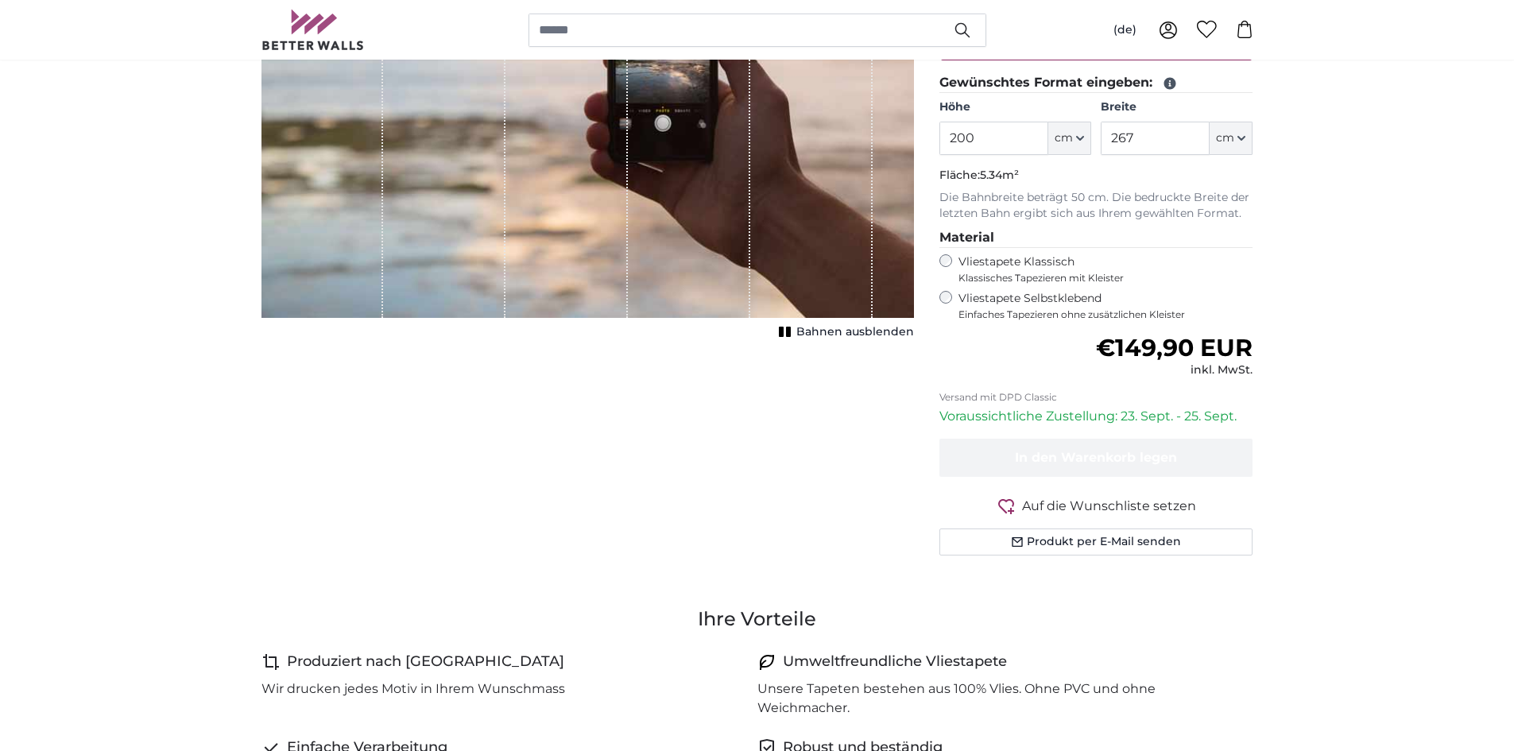
scroll to position [477, 0]
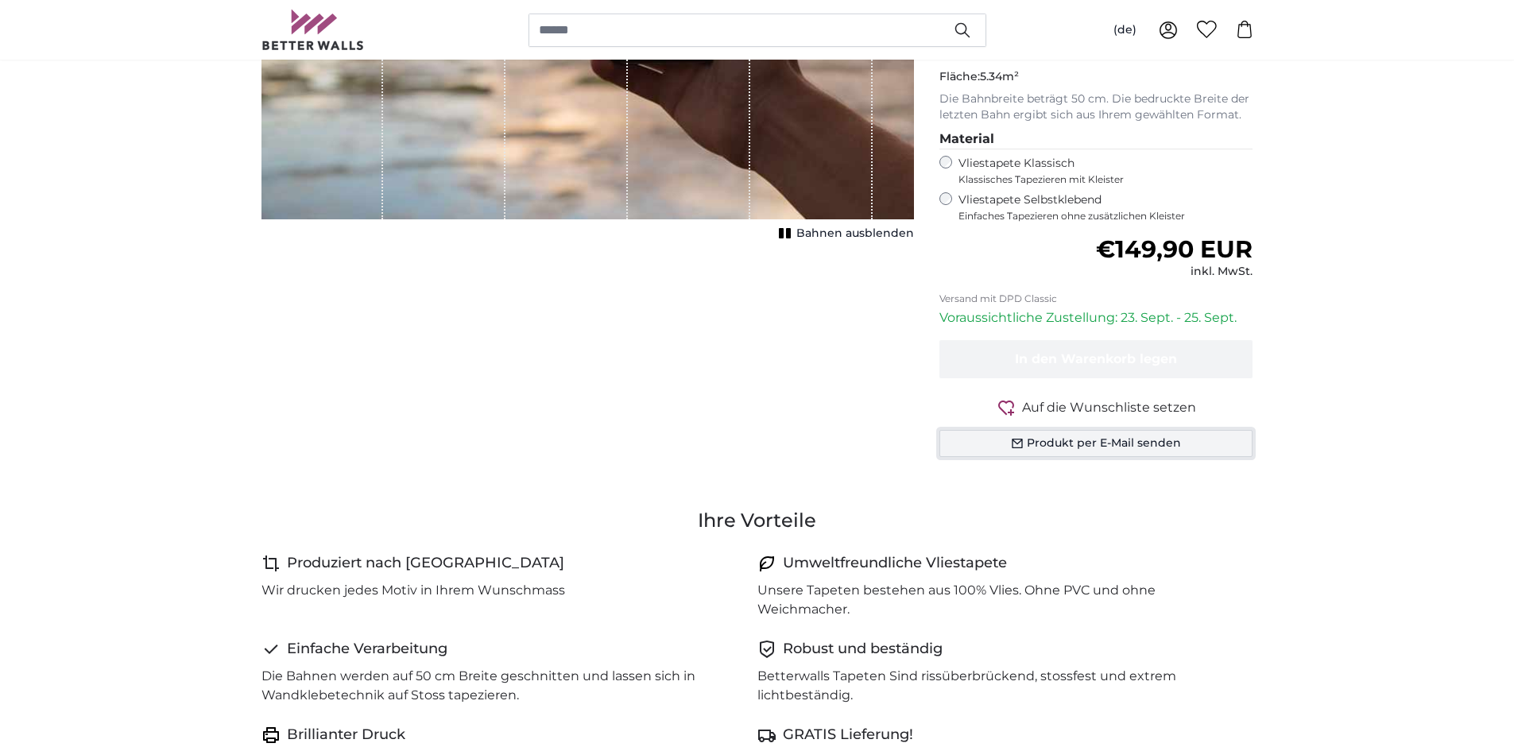
click at [1084, 440] on button "Produkt per E-Mail senden" at bounding box center [1096, 443] width 314 height 27
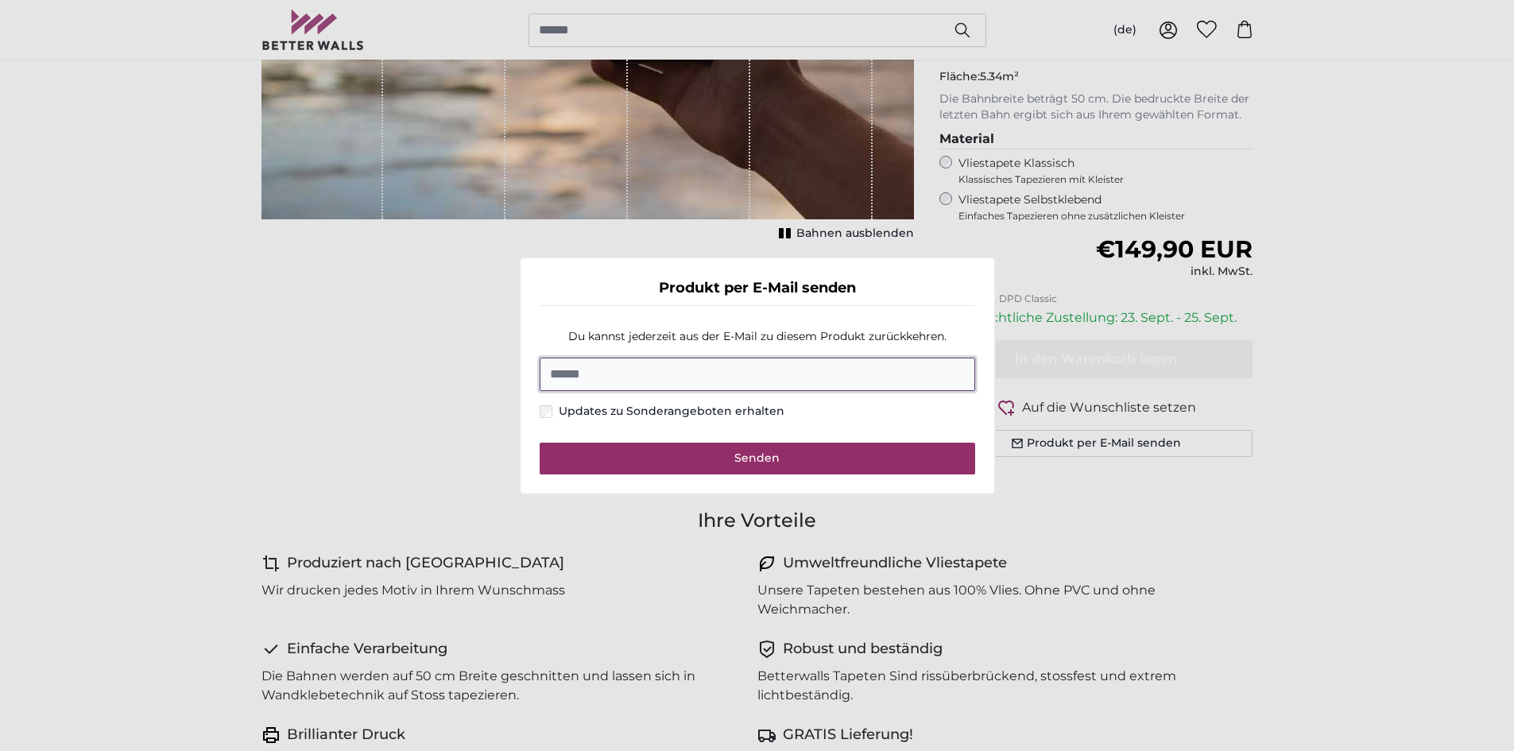
click at [601, 380] on input "E-Mail" at bounding box center [758, 374] width 436 height 33
type input "**********"
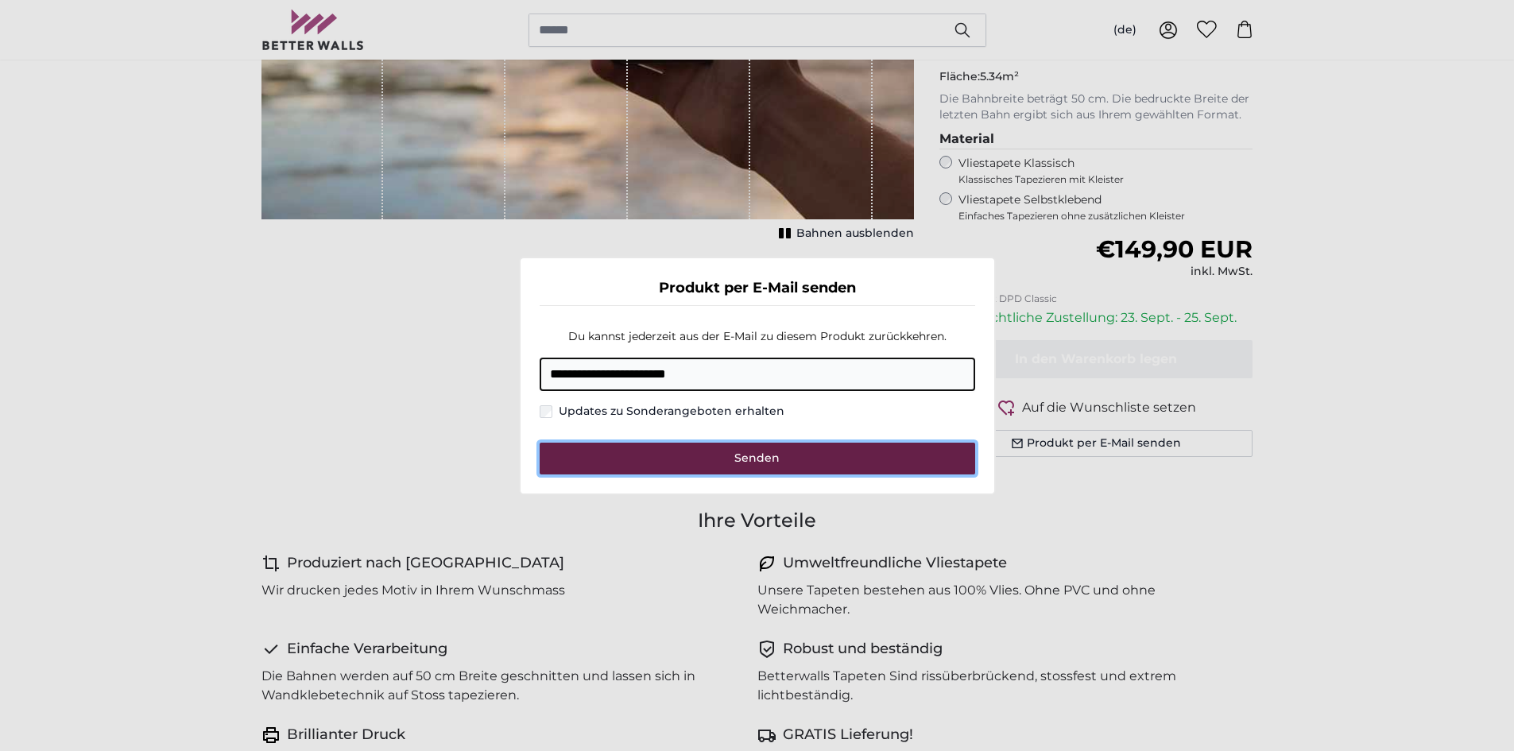
click at [642, 453] on button "Senden" at bounding box center [758, 459] width 436 height 32
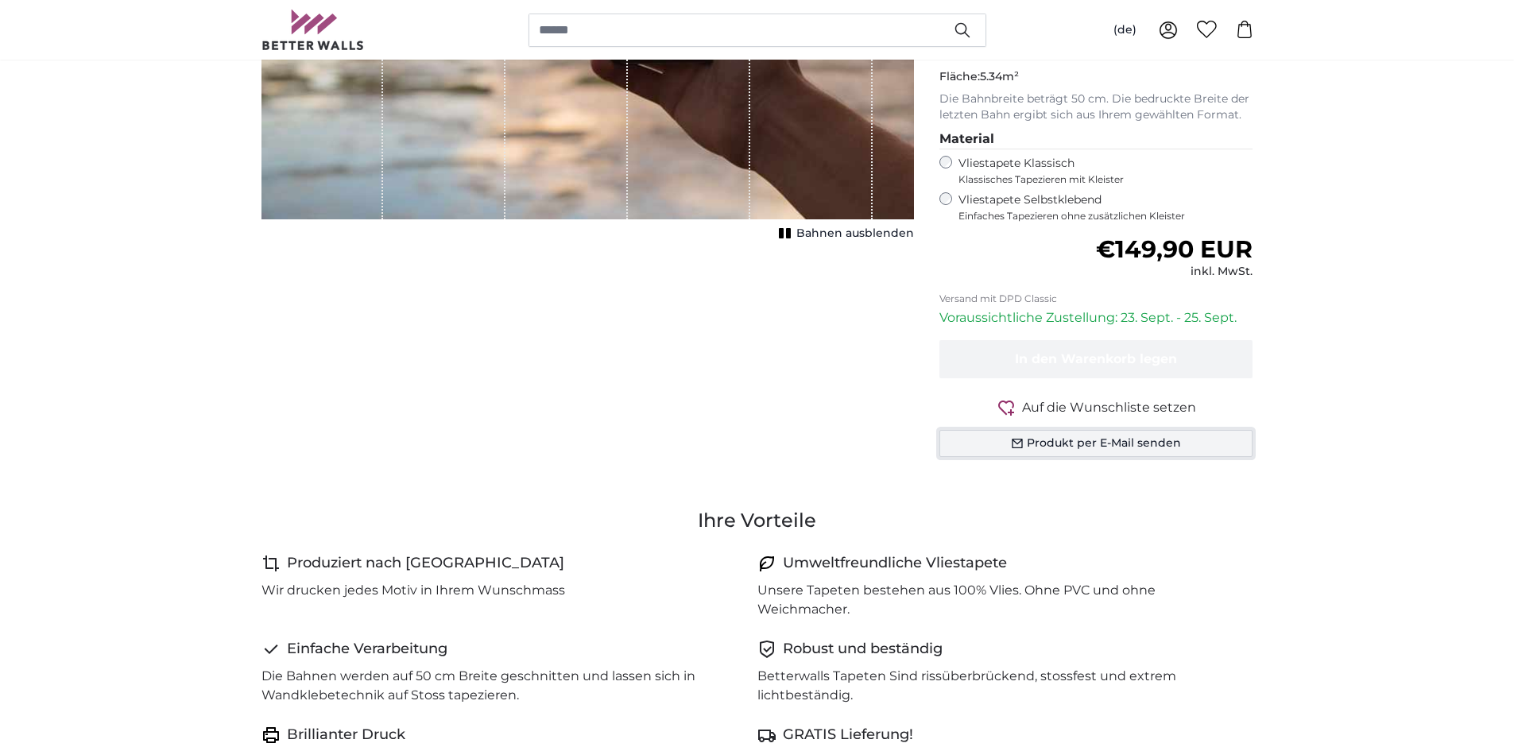
click at [1070, 442] on button "Produkt per E-Mail senden" at bounding box center [1096, 443] width 314 height 27
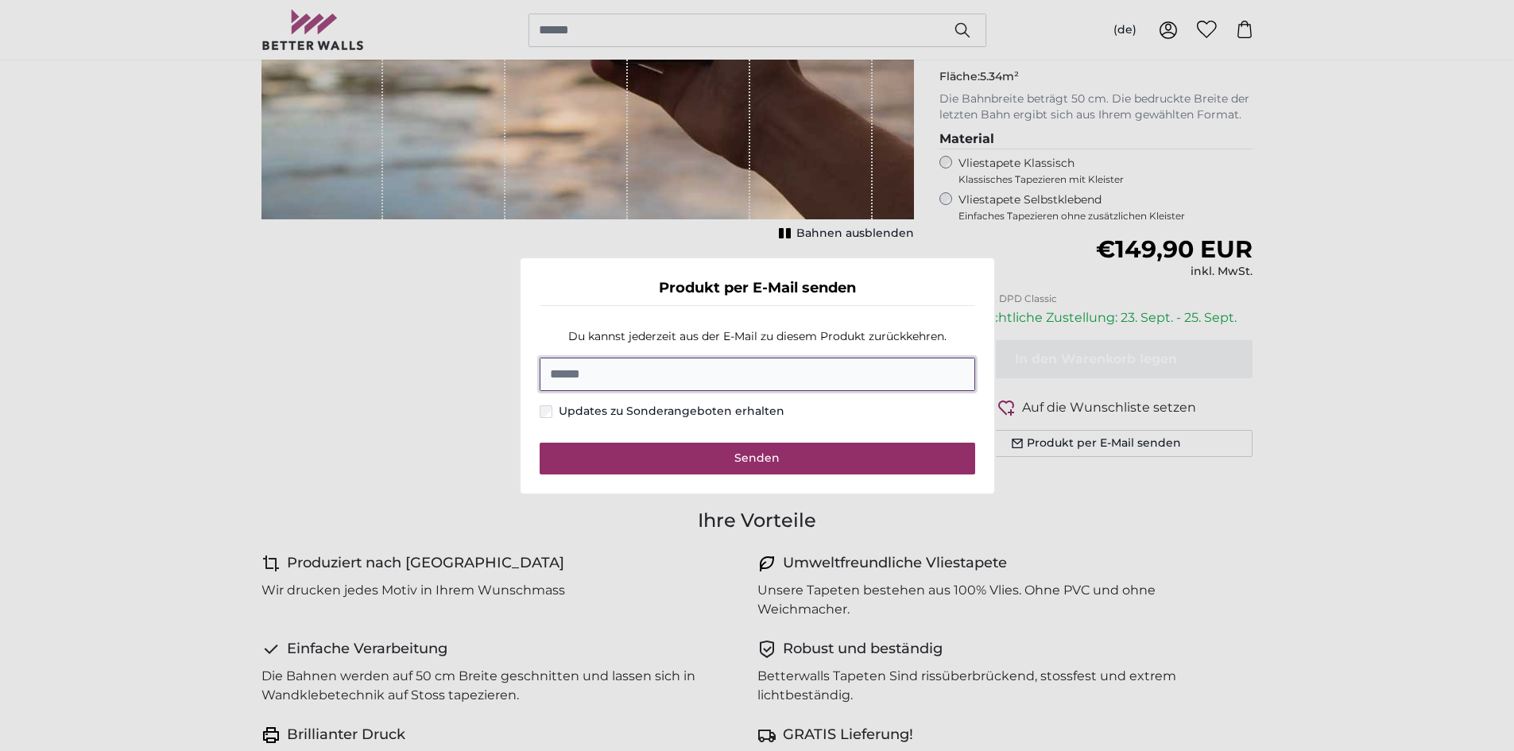
click at [800, 371] on input "E-Mail" at bounding box center [758, 374] width 436 height 33
type input "**********"
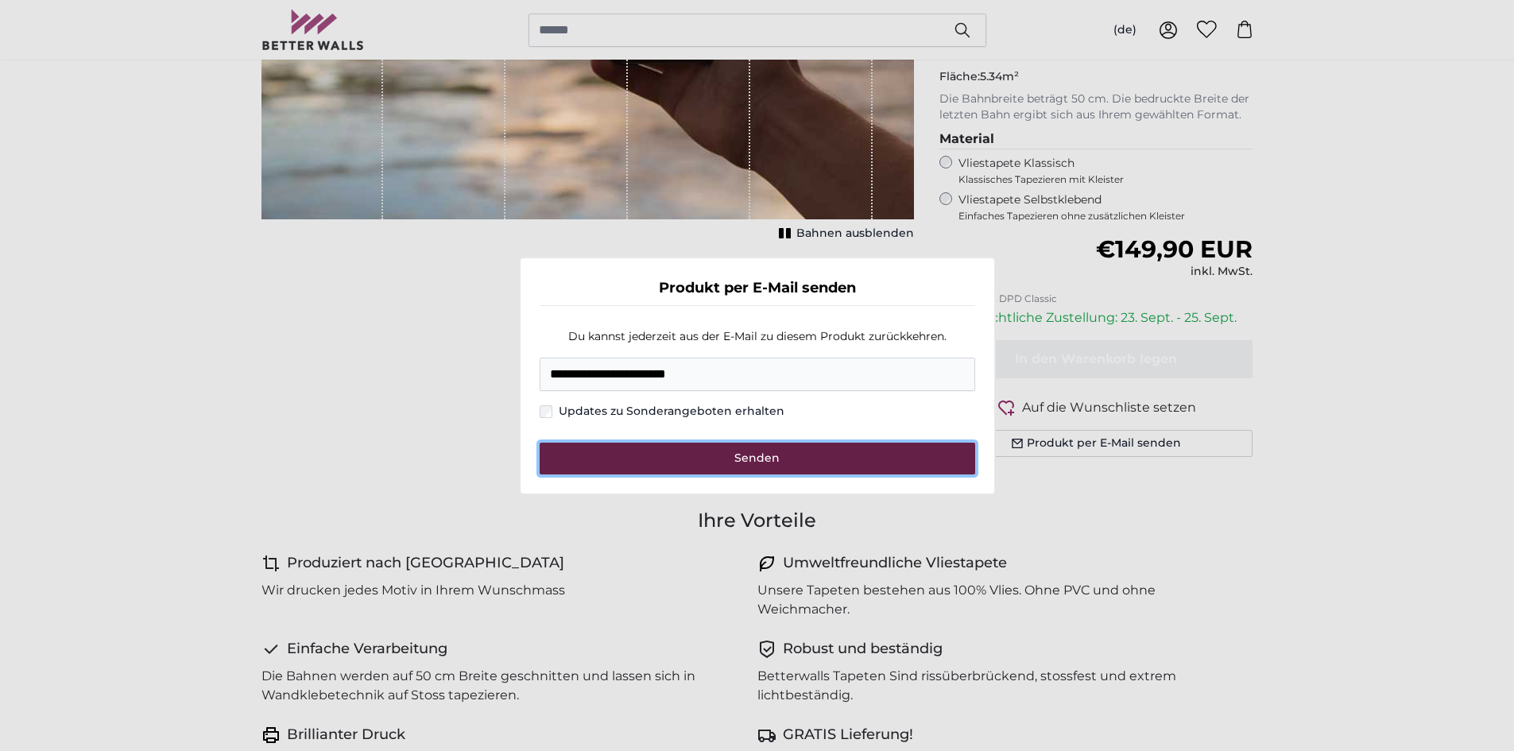
click at [759, 451] on span "Senden" at bounding box center [756, 458] width 45 height 14
